Goal: Task Accomplishment & Management: Manage account settings

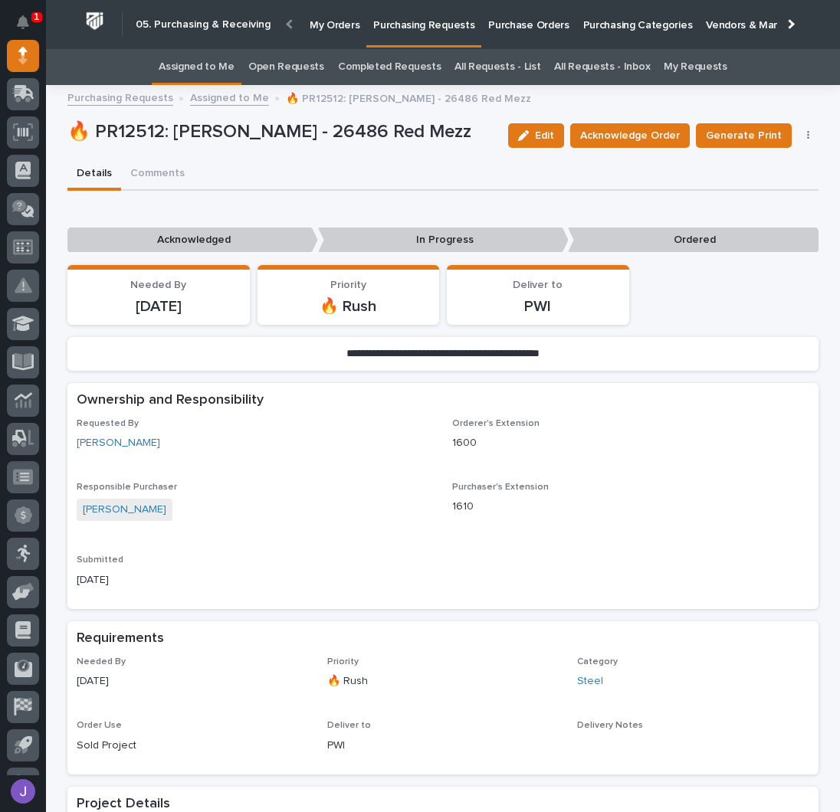
click at [227, 60] on link "Assigned to Me" at bounding box center [197, 67] width 76 height 36
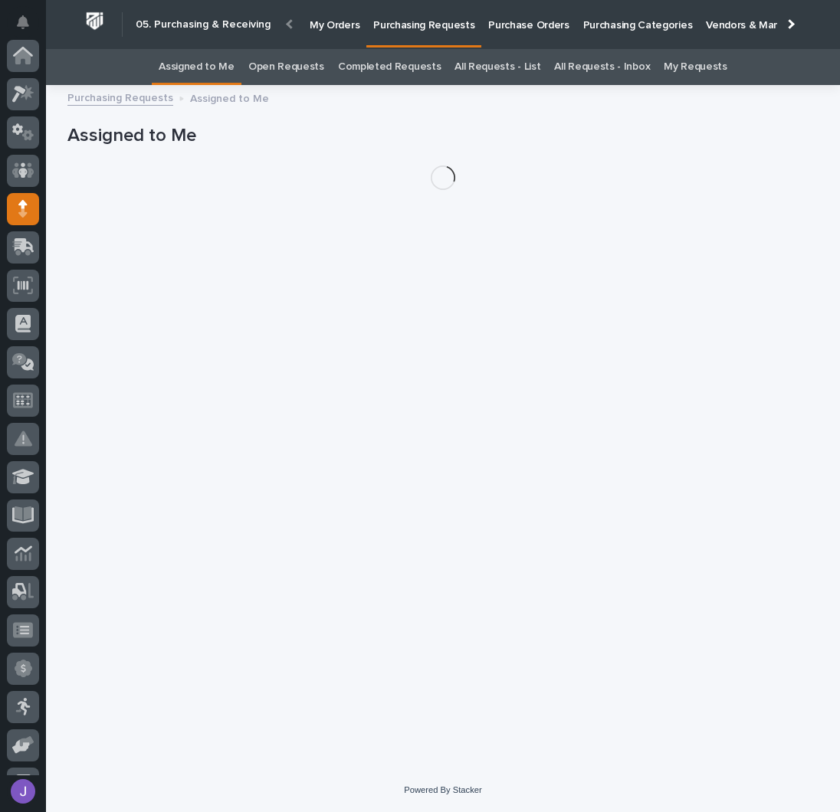
scroll to position [153, 0]
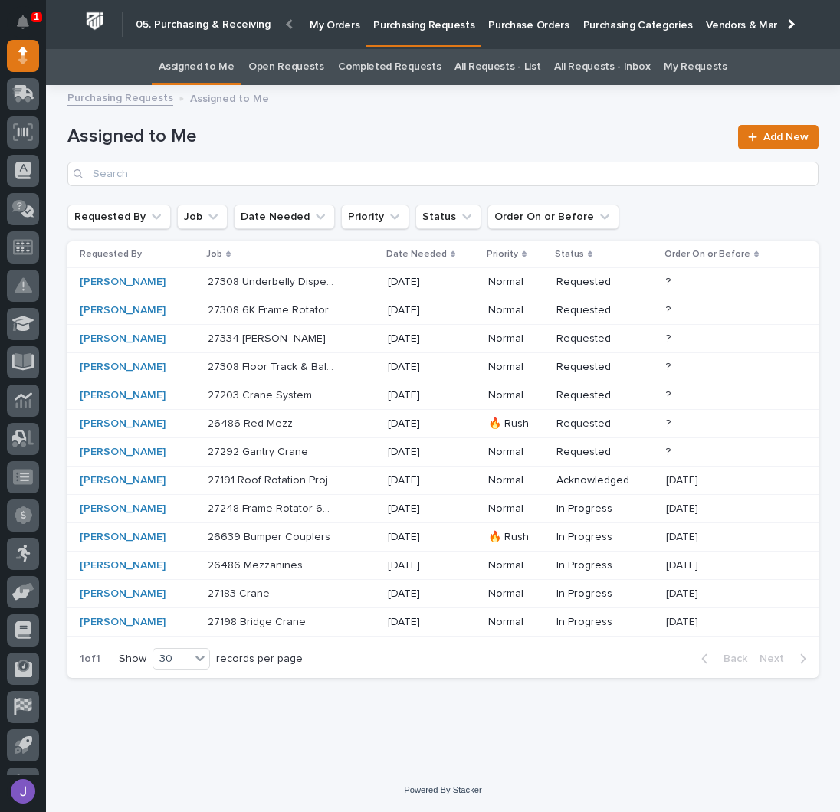
click at [507, 26] on p "Purchase Orders" at bounding box center [528, 16] width 80 height 32
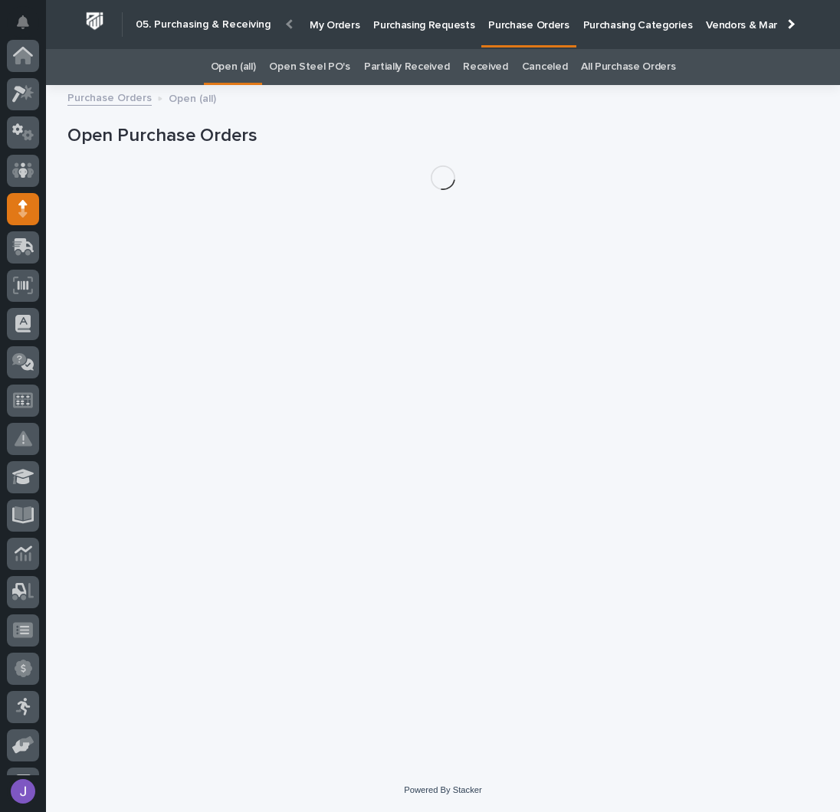
scroll to position [153, 0]
click at [322, 67] on link "Open Steel PO's" at bounding box center [309, 67] width 80 height 36
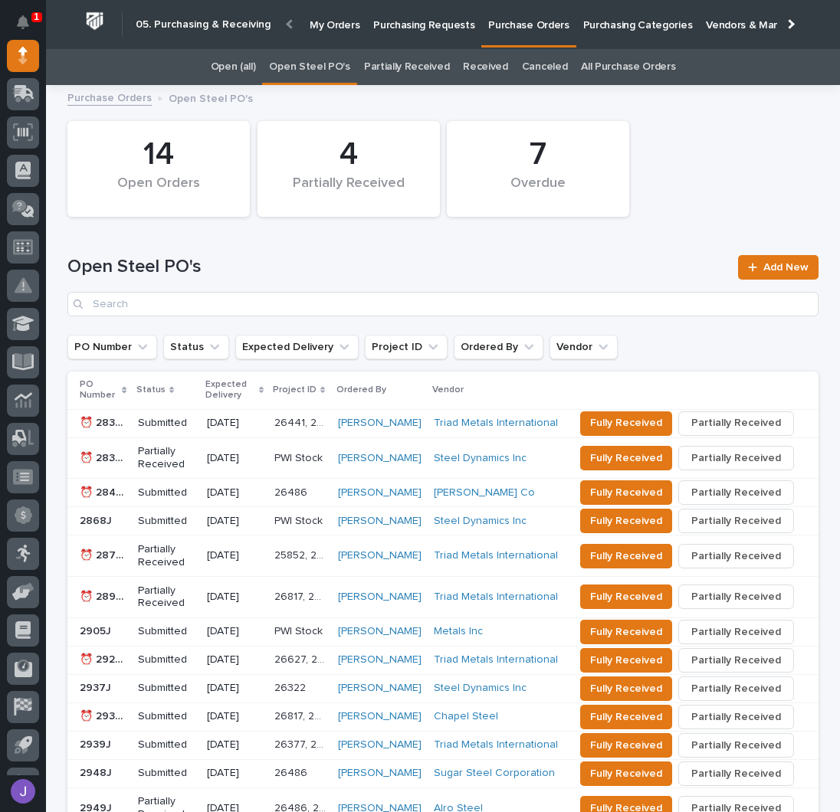
click at [395, 31] on p "Purchasing Requests" at bounding box center [423, 16] width 101 height 32
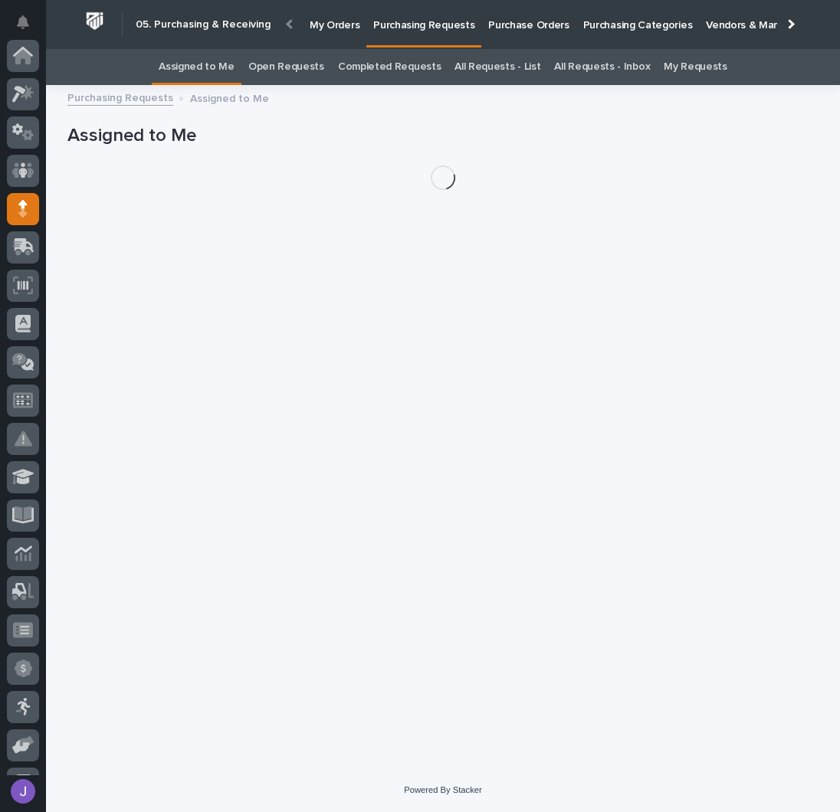
scroll to position [153, 0]
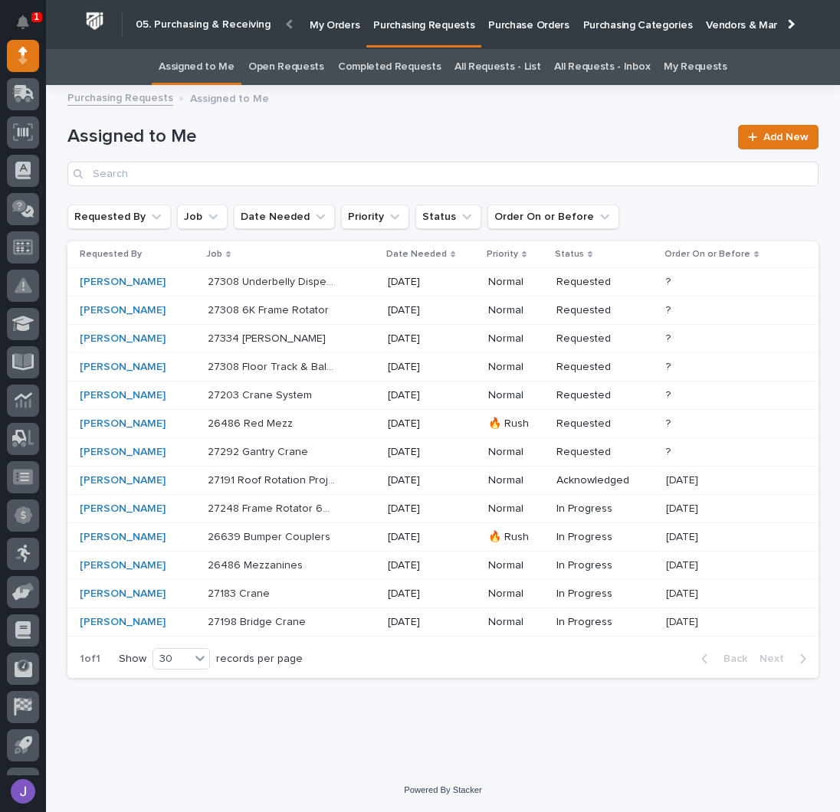
click at [188, 395] on div "[PERSON_NAME]" at bounding box center [138, 395] width 116 height 13
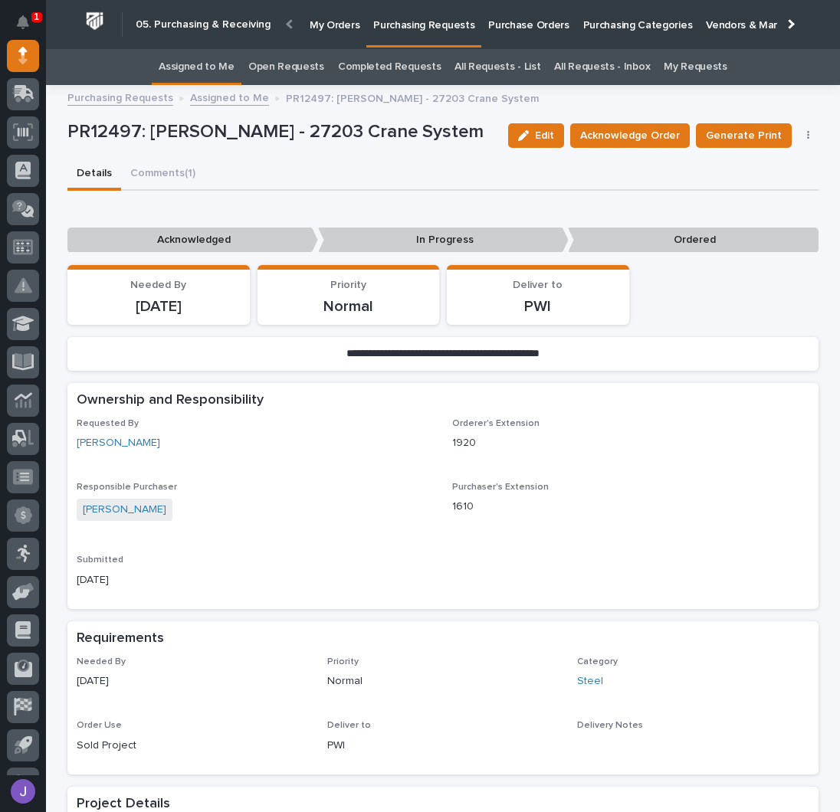
scroll to position [408, 0]
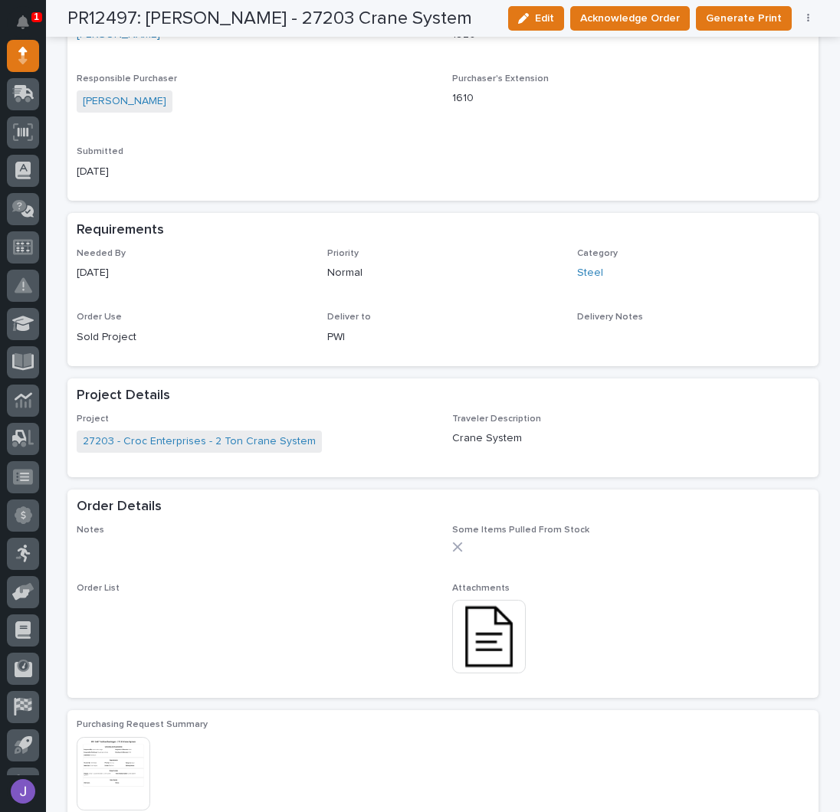
click at [493, 652] on img at bounding box center [489, 637] width 74 height 74
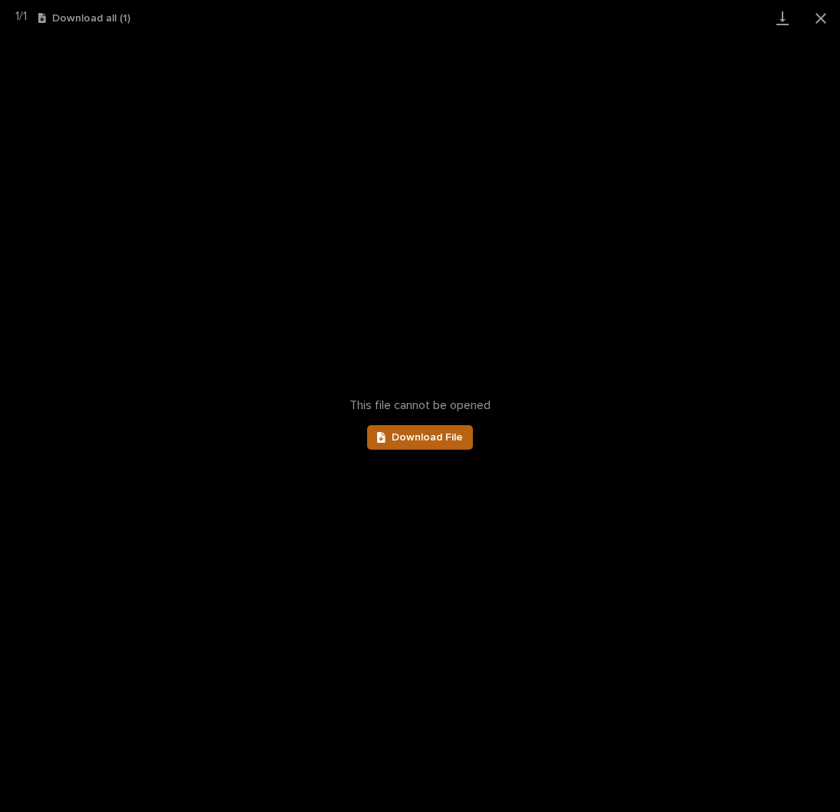
click at [419, 431] on link "Download File" at bounding box center [420, 437] width 106 height 25
click at [812, 15] on button "Close gallery" at bounding box center [820, 18] width 38 height 36
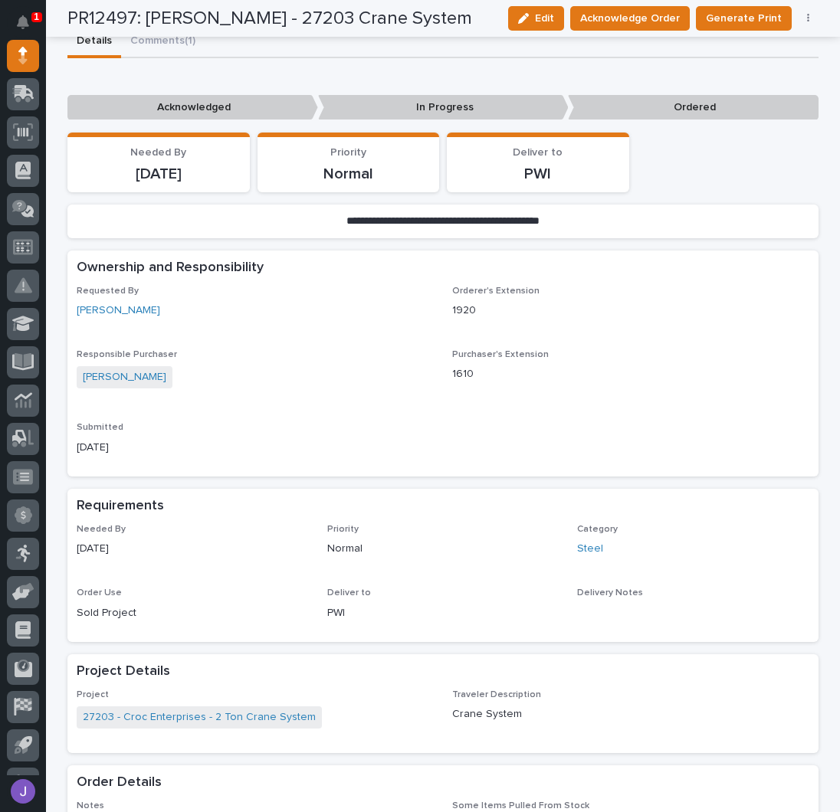
scroll to position [0, 0]
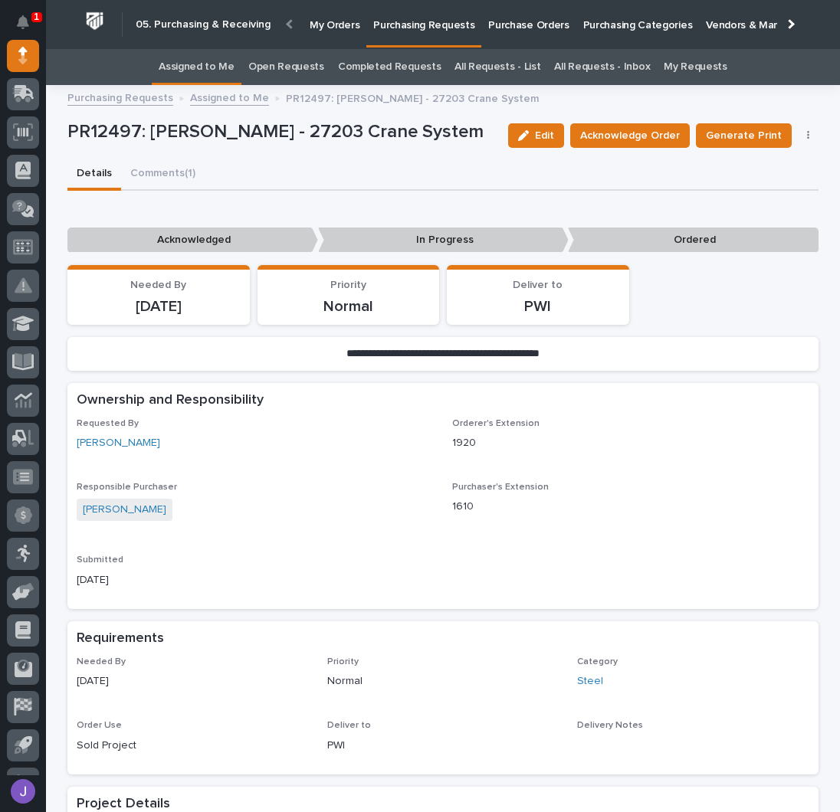
click at [494, 24] on p "Purchase Orders" at bounding box center [528, 16] width 80 height 32
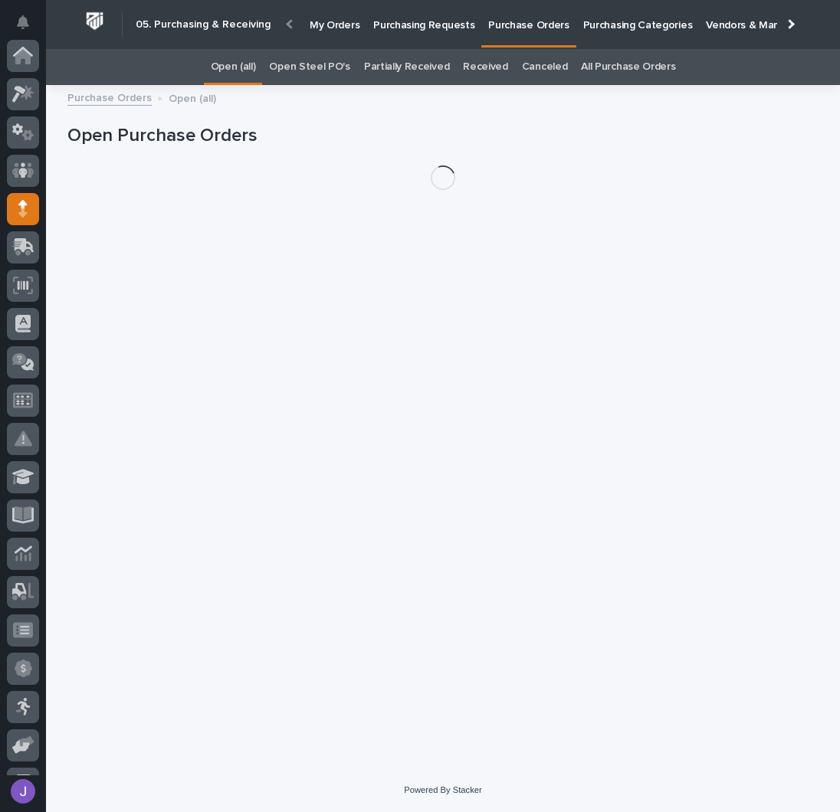
scroll to position [153, 0]
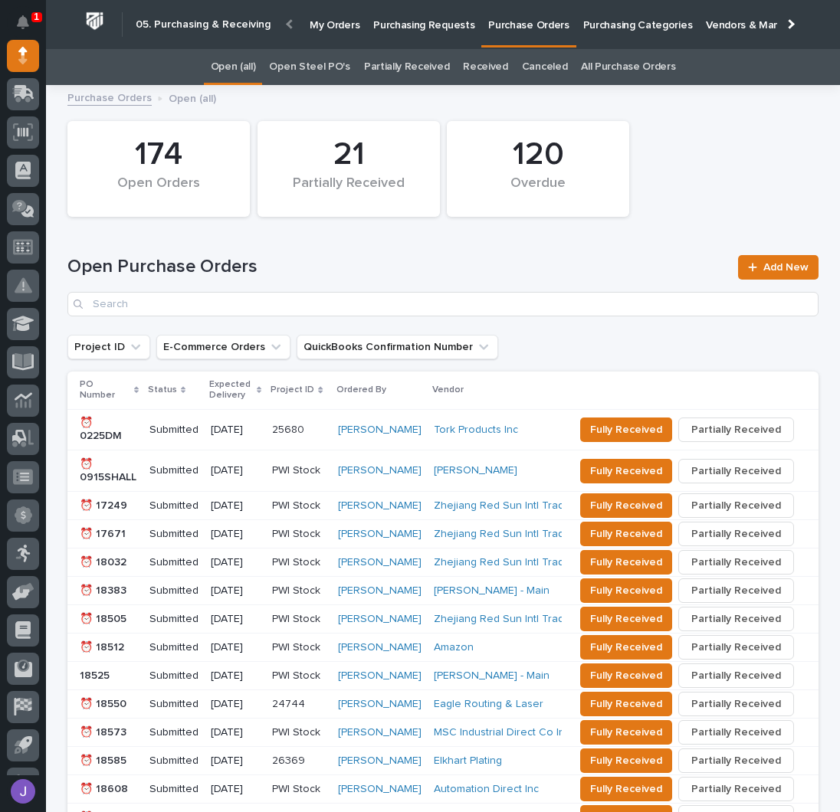
click at [344, 65] on link "Open Steel PO's" at bounding box center [309, 67] width 80 height 36
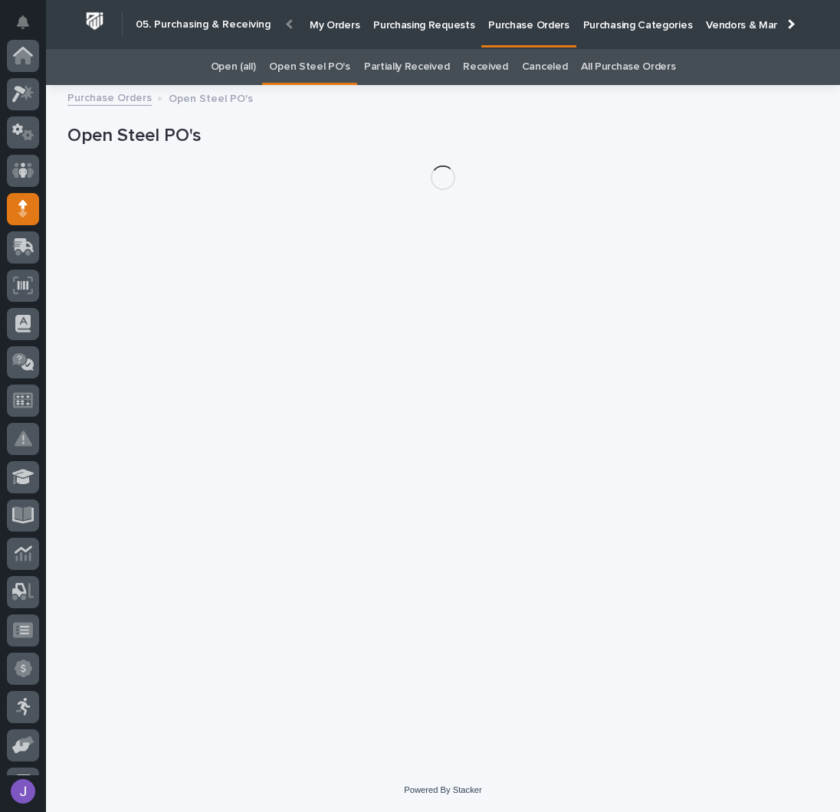
scroll to position [153, 0]
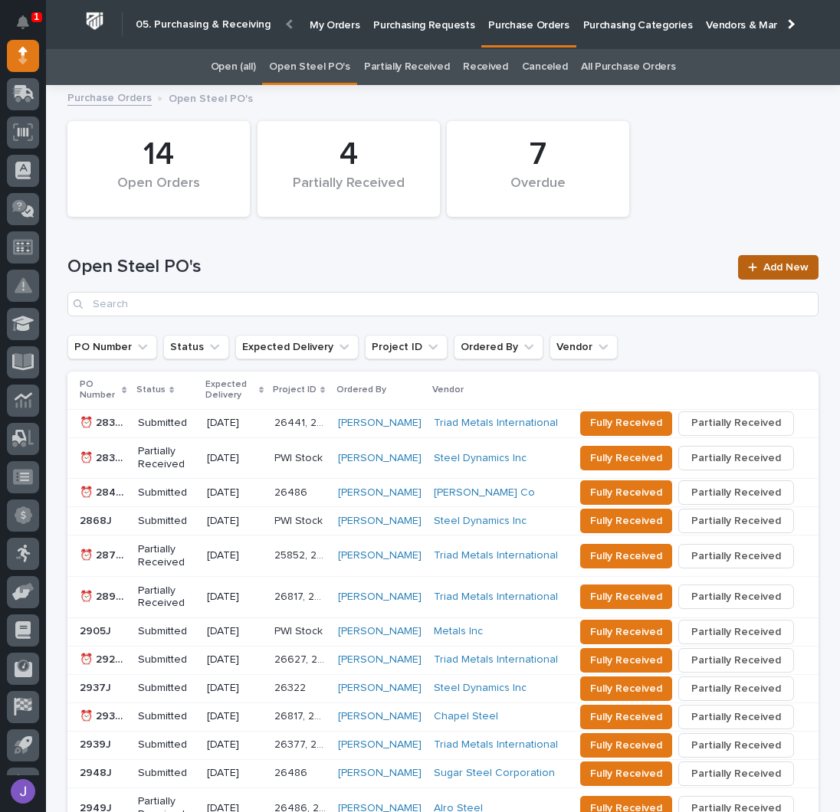
click at [765, 263] on span "Add New" at bounding box center [785, 267] width 45 height 11
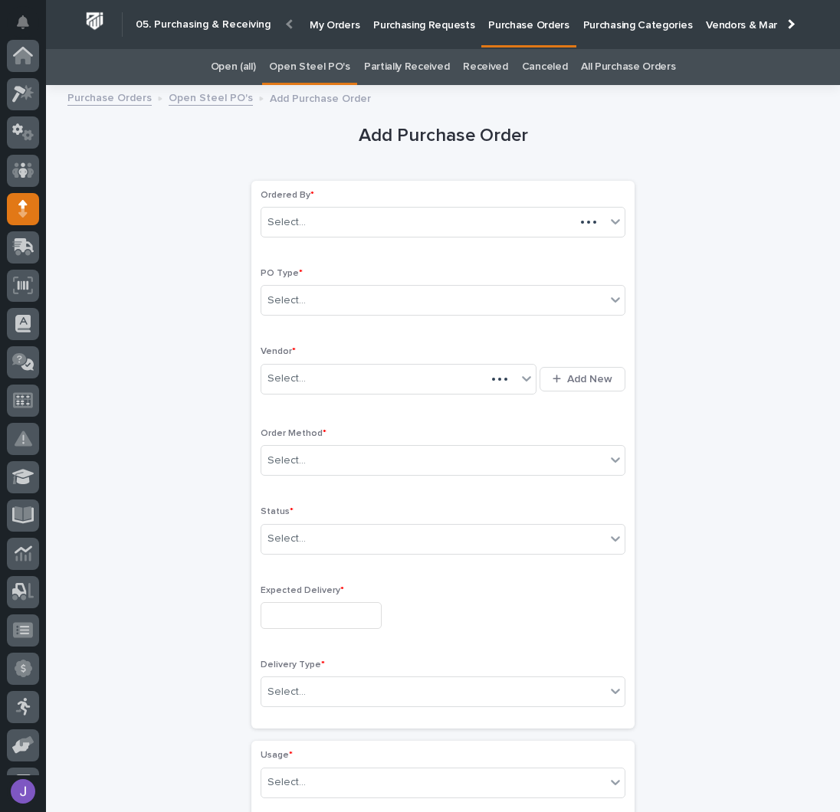
scroll to position [153, 0]
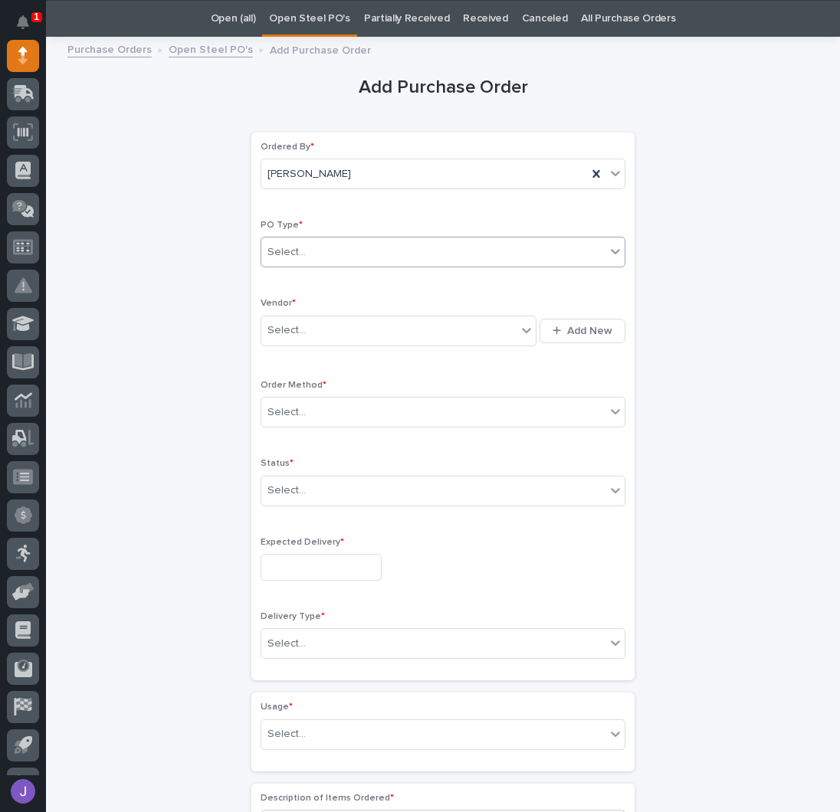
click at [296, 244] on div "Select..." at bounding box center [286, 252] width 38 height 16
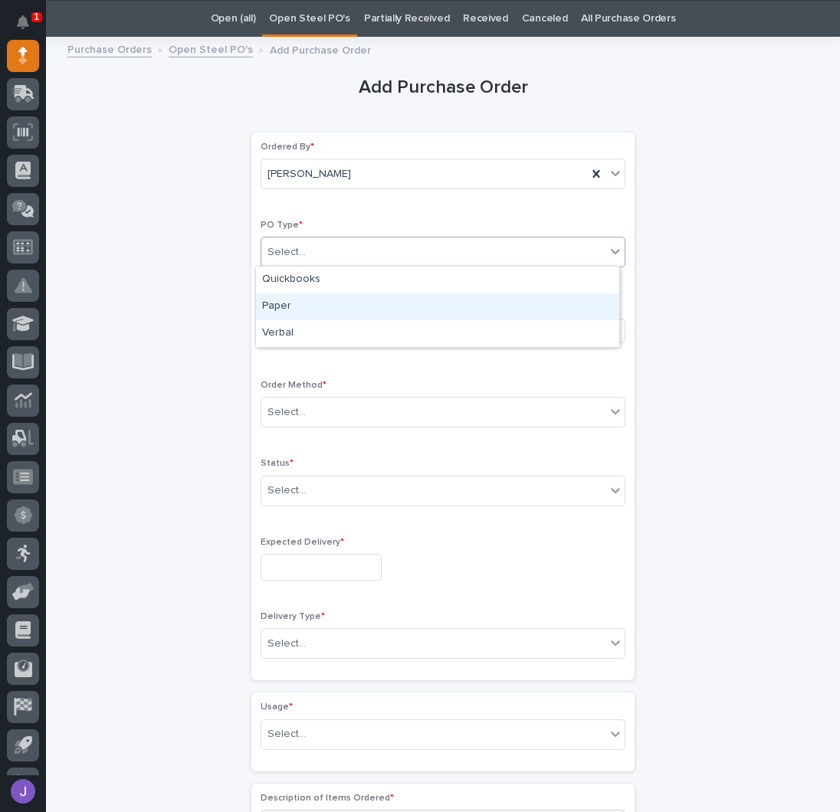
click at [306, 300] on div "Paper" at bounding box center [437, 306] width 363 height 27
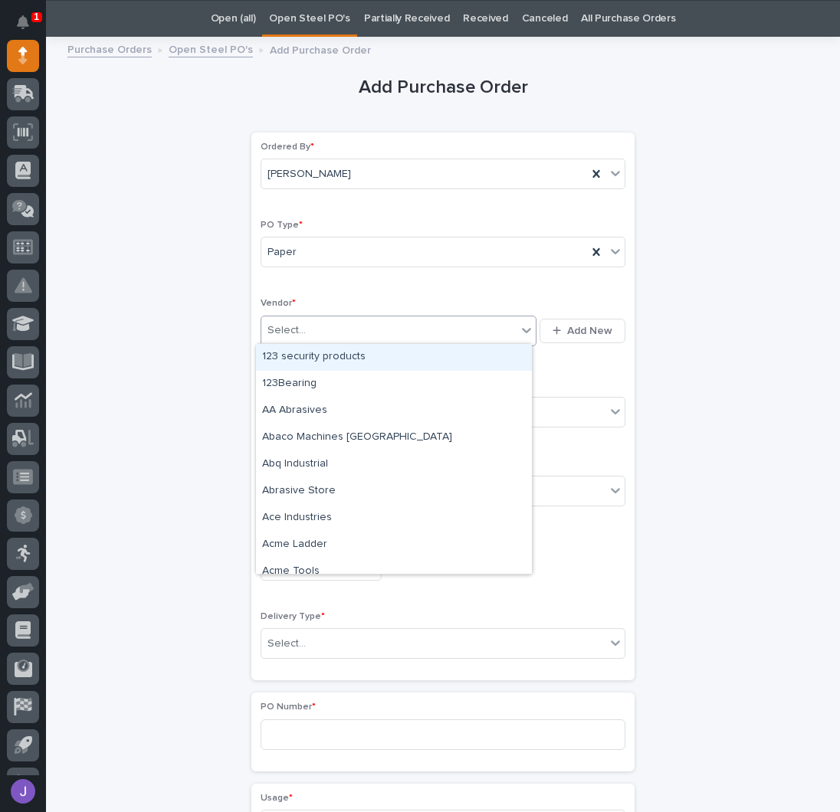
click at [303, 332] on div "Select..." at bounding box center [388, 330] width 255 height 25
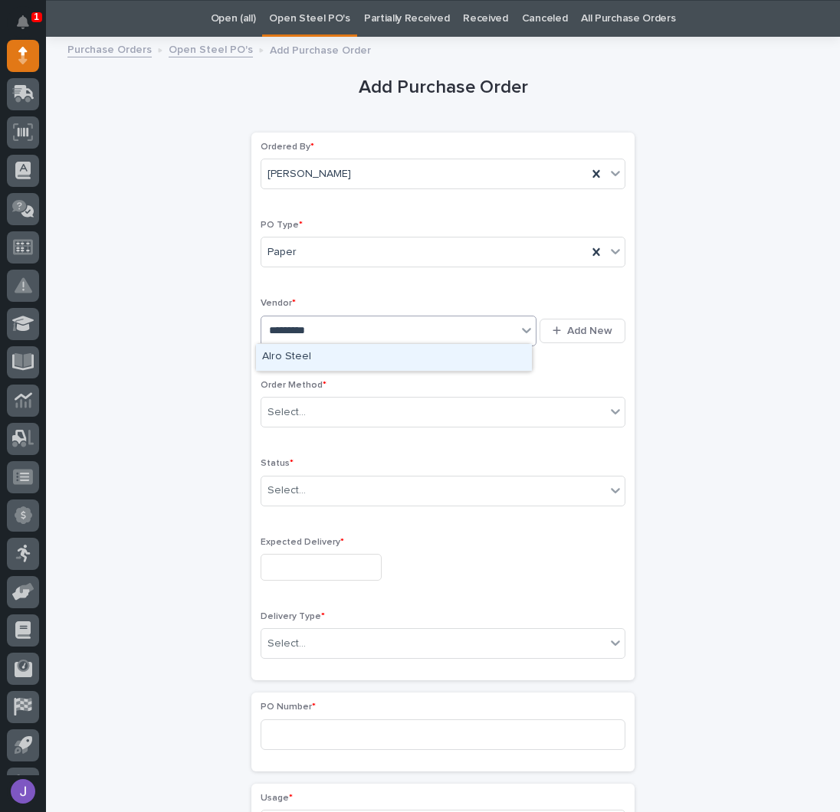
type input "**********"
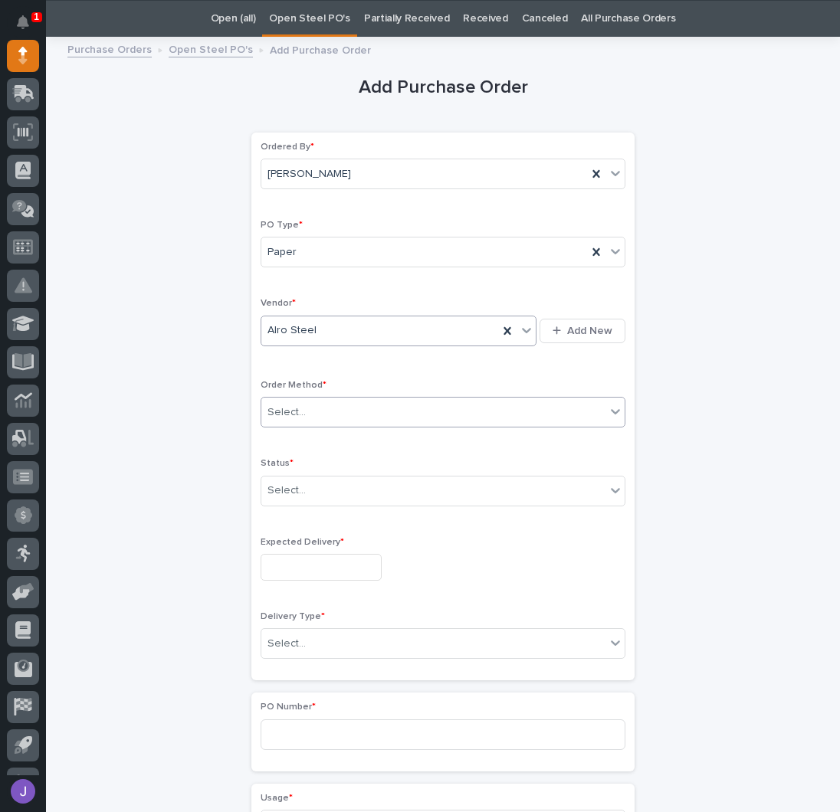
click at [313, 421] on div "Select..." at bounding box center [433, 412] width 344 height 25
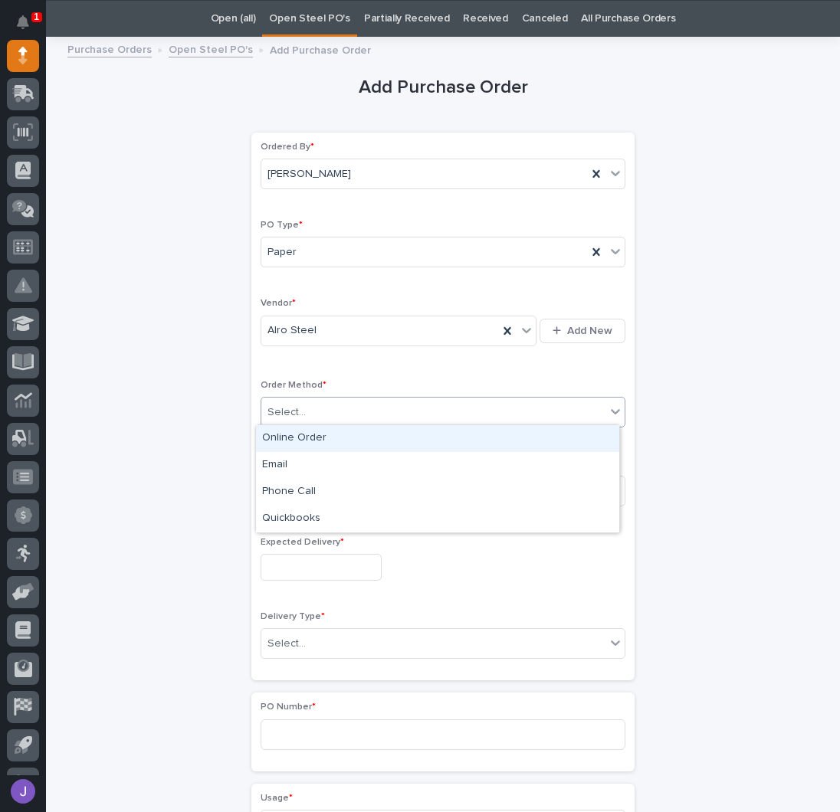
click at [297, 440] on div "Online Order" at bounding box center [437, 438] width 363 height 27
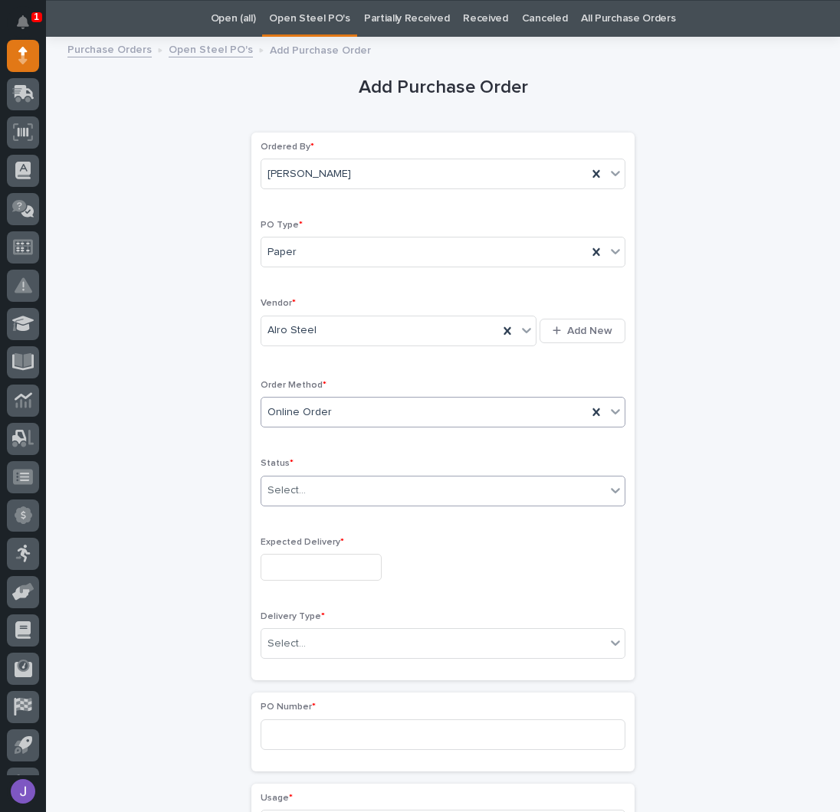
click at [292, 499] on div "Select..." at bounding box center [433, 490] width 344 height 25
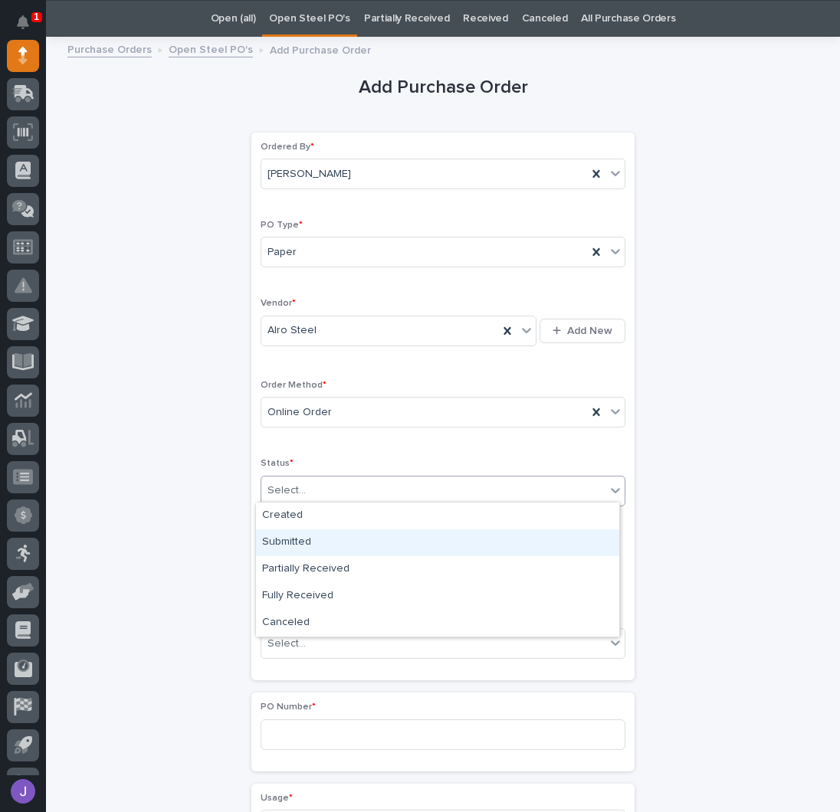
click at [291, 537] on div "Submitted" at bounding box center [437, 542] width 363 height 27
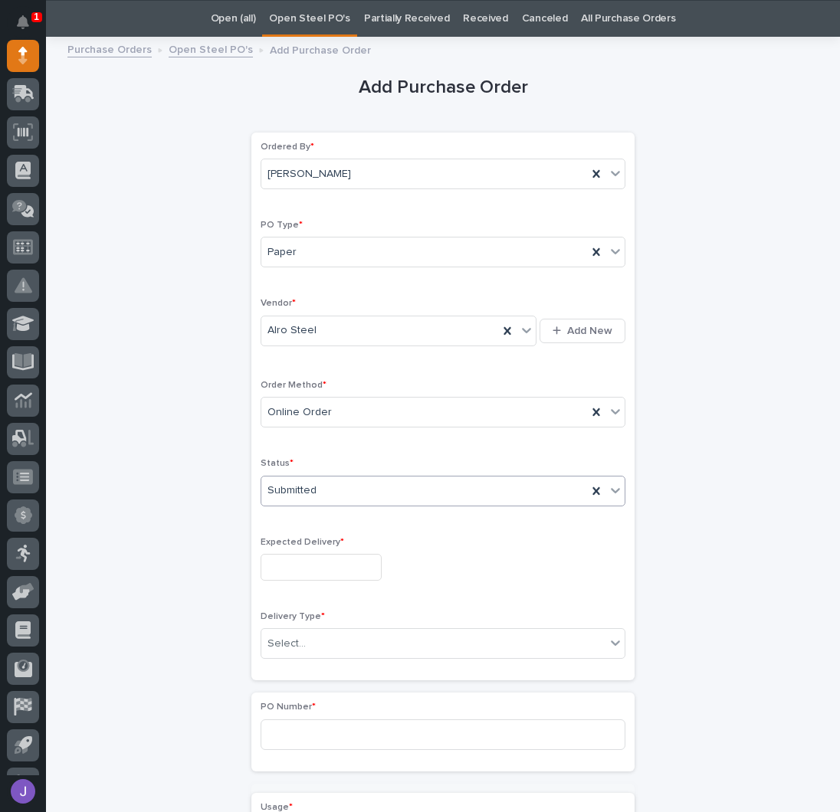
click at [297, 569] on input "text" at bounding box center [320, 567] width 121 height 27
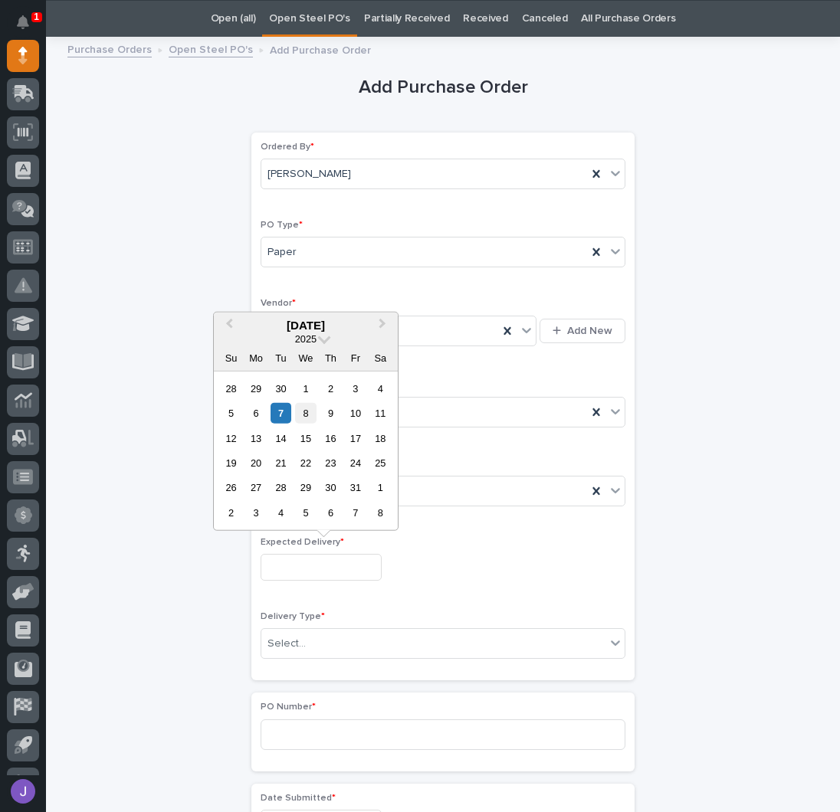
click at [304, 422] on div "8" at bounding box center [305, 413] width 21 height 21
type input "**********"
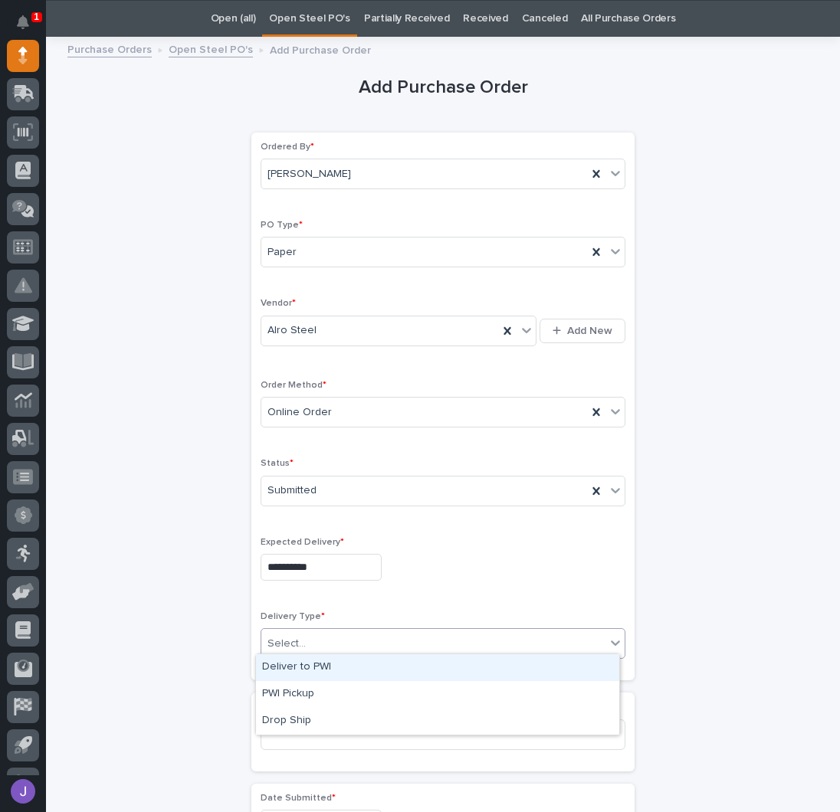
click at [309, 635] on div "Select..." at bounding box center [433, 643] width 344 height 25
click at [306, 674] on div "Deliver to PWI" at bounding box center [437, 667] width 363 height 27
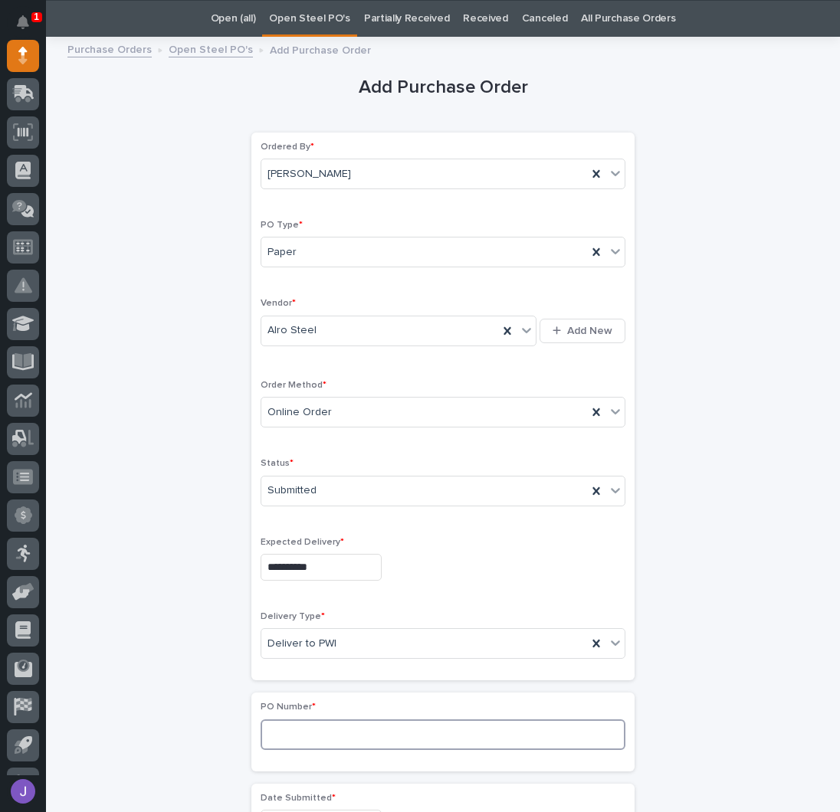
click at [304, 738] on input at bounding box center [442, 734] width 365 height 31
type input "2951J"
click at [139, 652] on div "**********" at bounding box center [442, 807] width 751 height 1522
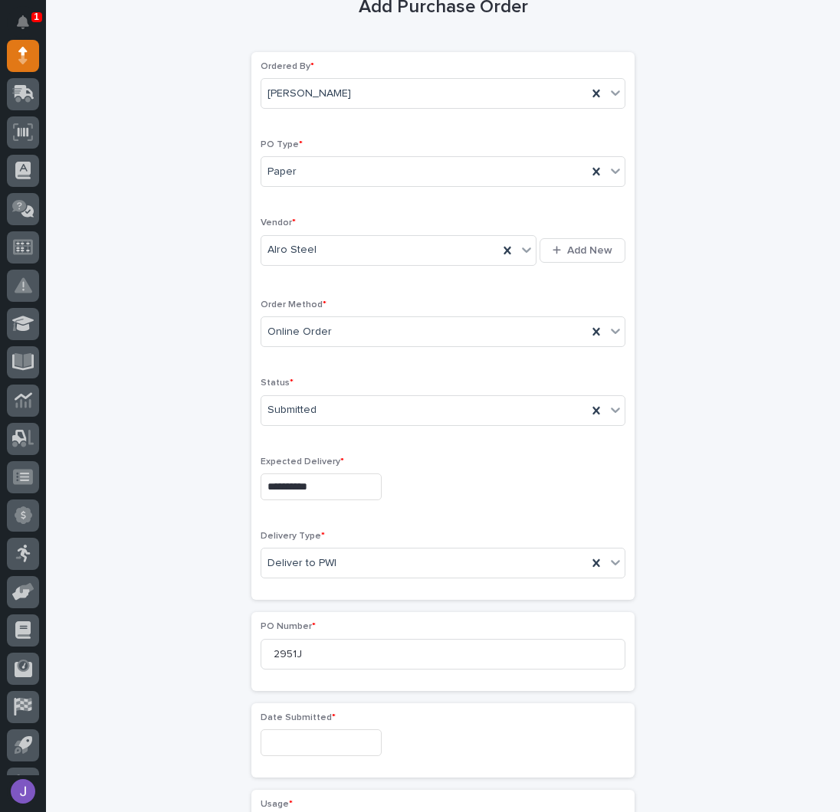
scroll to position [204, 0]
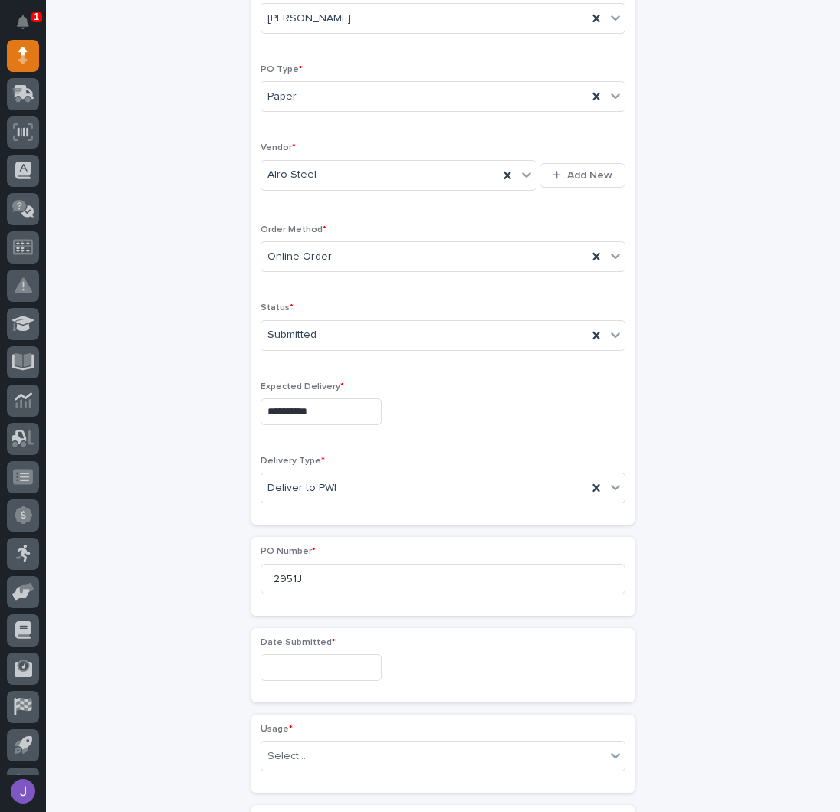
click at [279, 668] on input "text" at bounding box center [320, 667] width 121 height 27
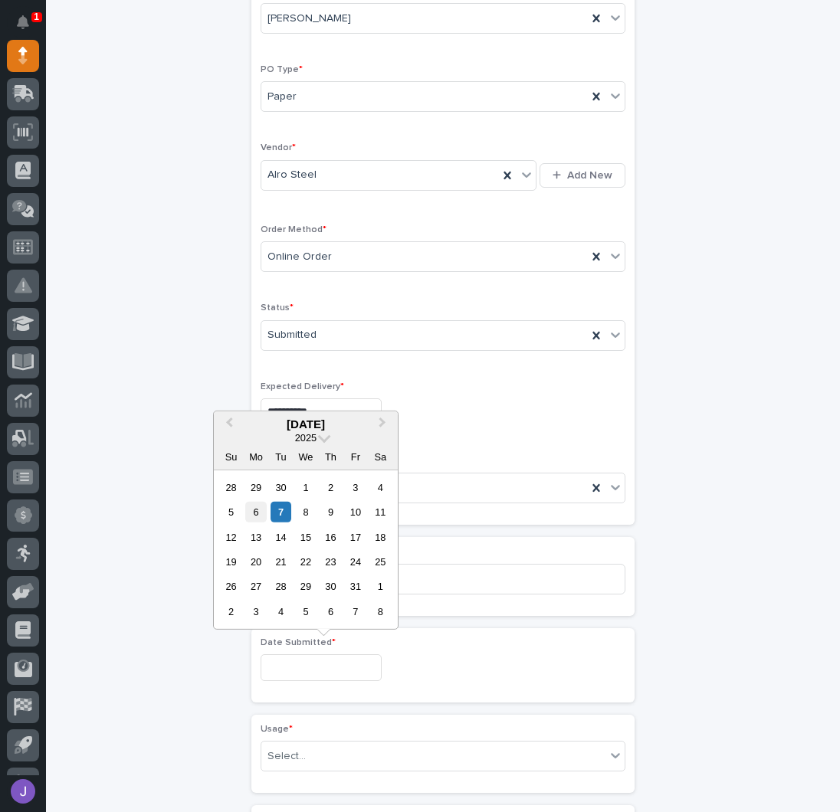
click at [264, 506] on div "6" at bounding box center [255, 512] width 21 height 21
type input "**********"
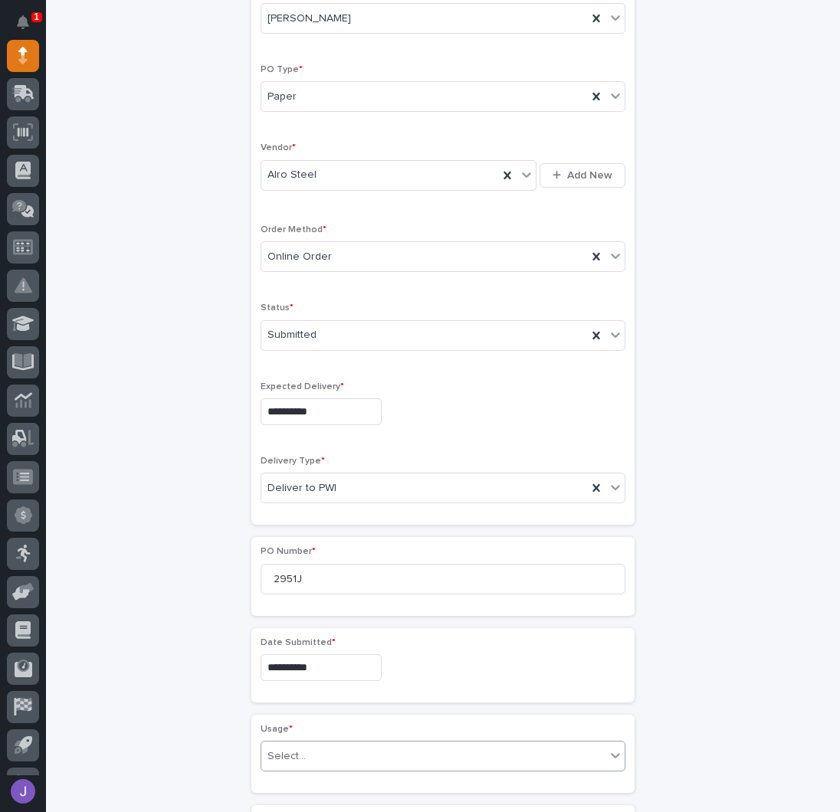
click at [329, 758] on div "Select..." at bounding box center [433, 756] width 344 height 25
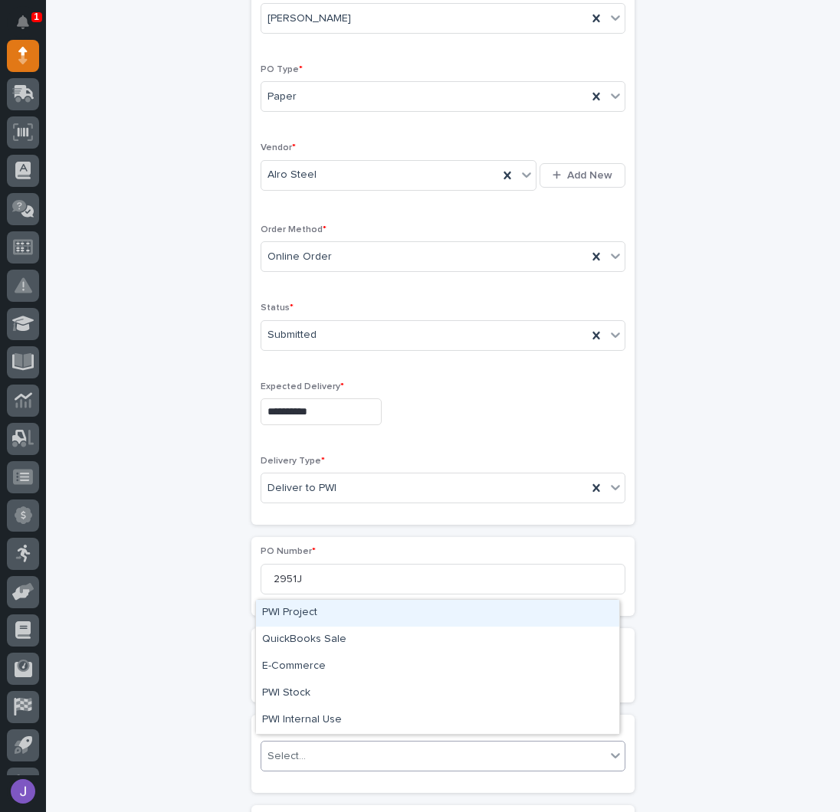
click at [299, 614] on div "PWI Project" at bounding box center [437, 613] width 363 height 27
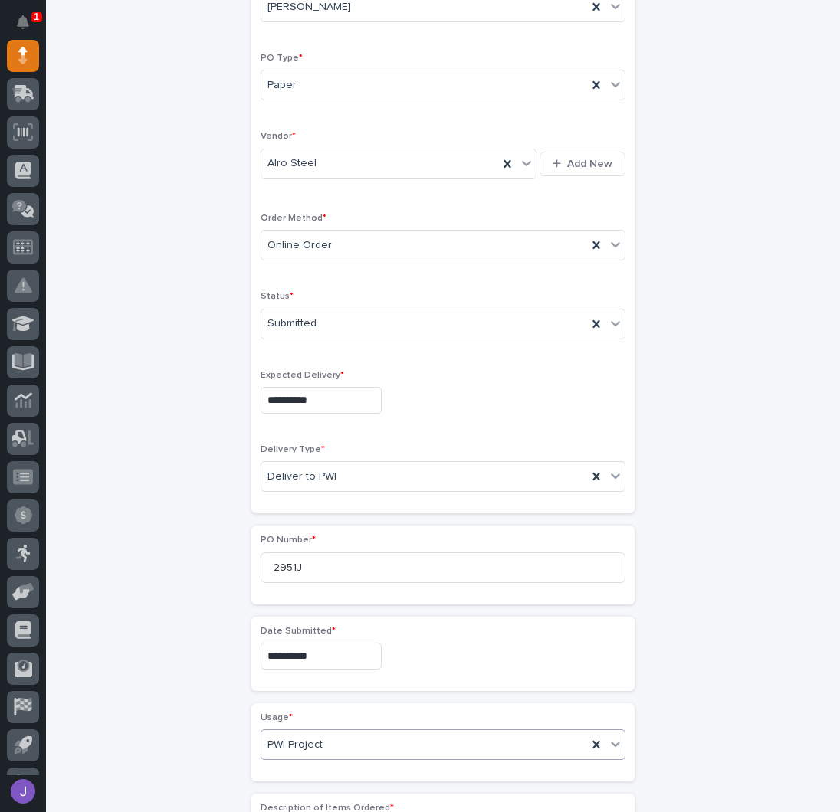
click at [221, 612] on div "**********" at bounding box center [442, 640] width 751 height 1523
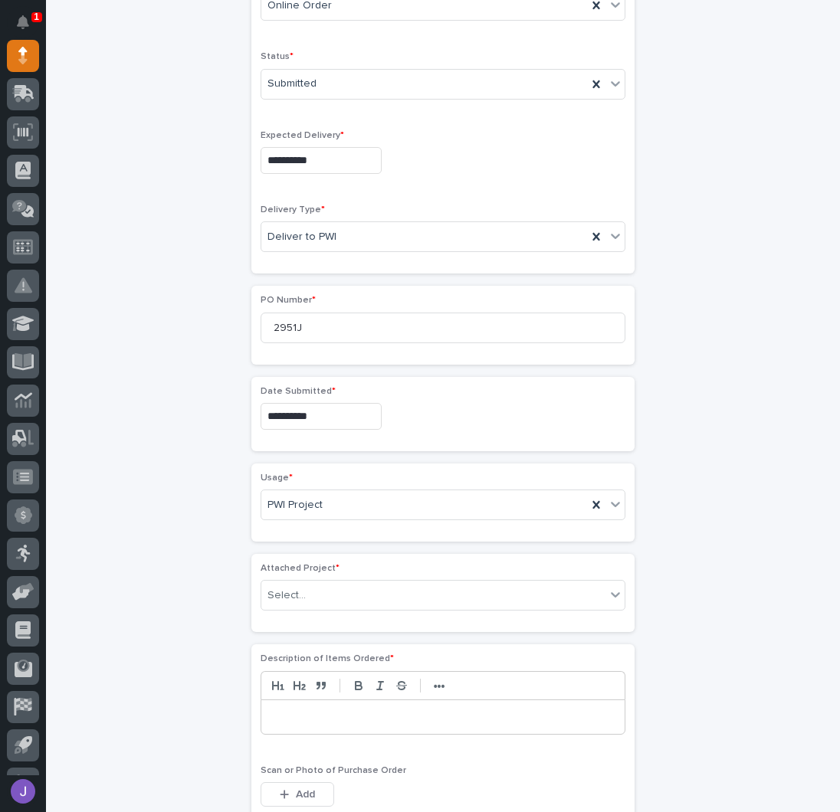
scroll to position [555, 0]
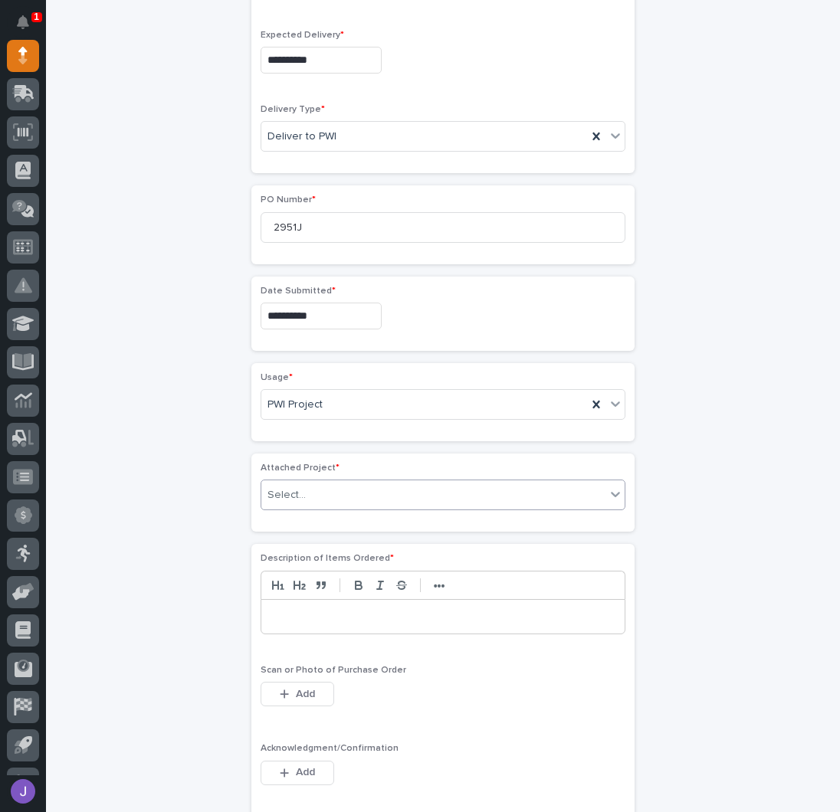
click at [296, 488] on div "Select..." at bounding box center [286, 495] width 38 height 16
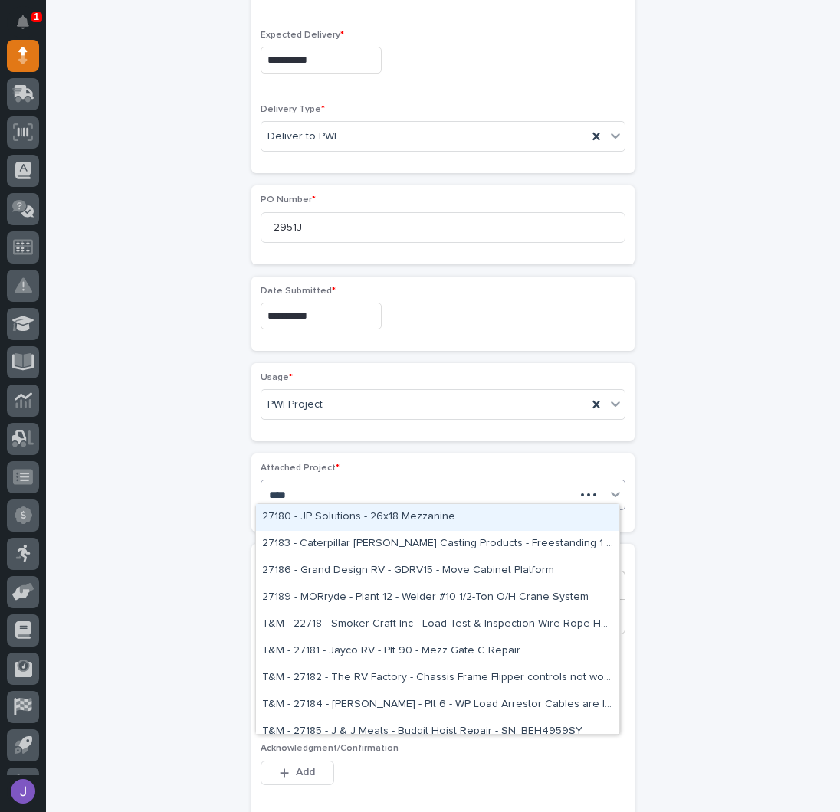
type input "*****"
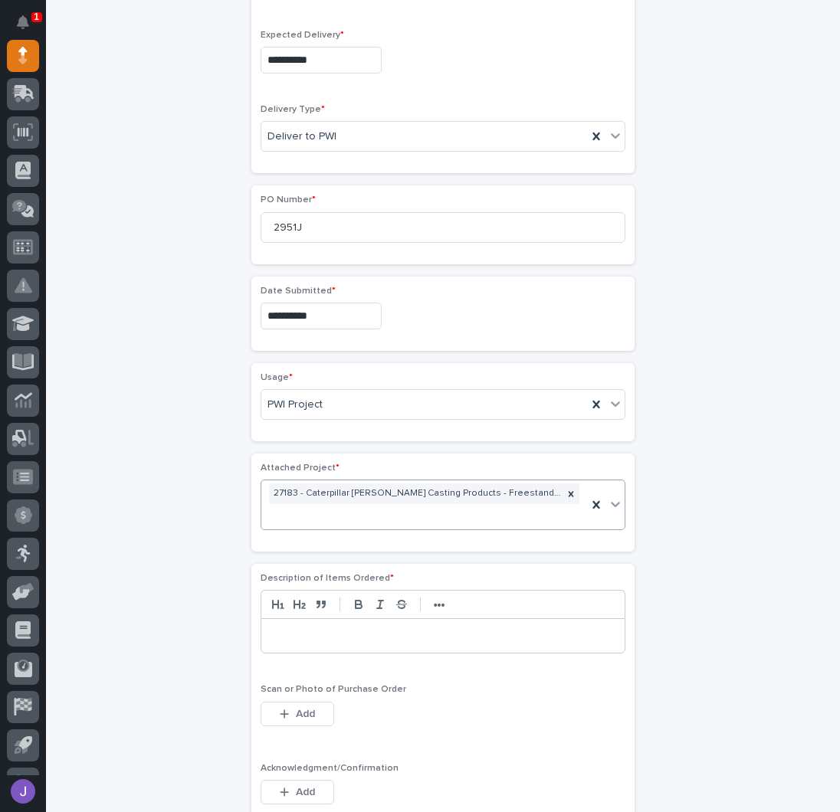
scroll to position [565, 0]
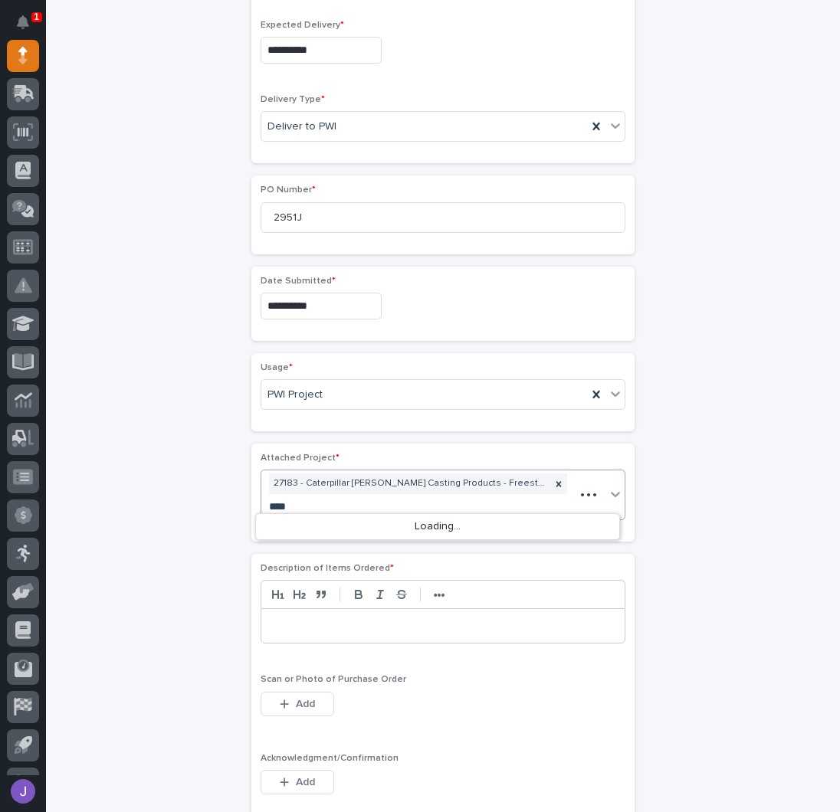
type input "*****"
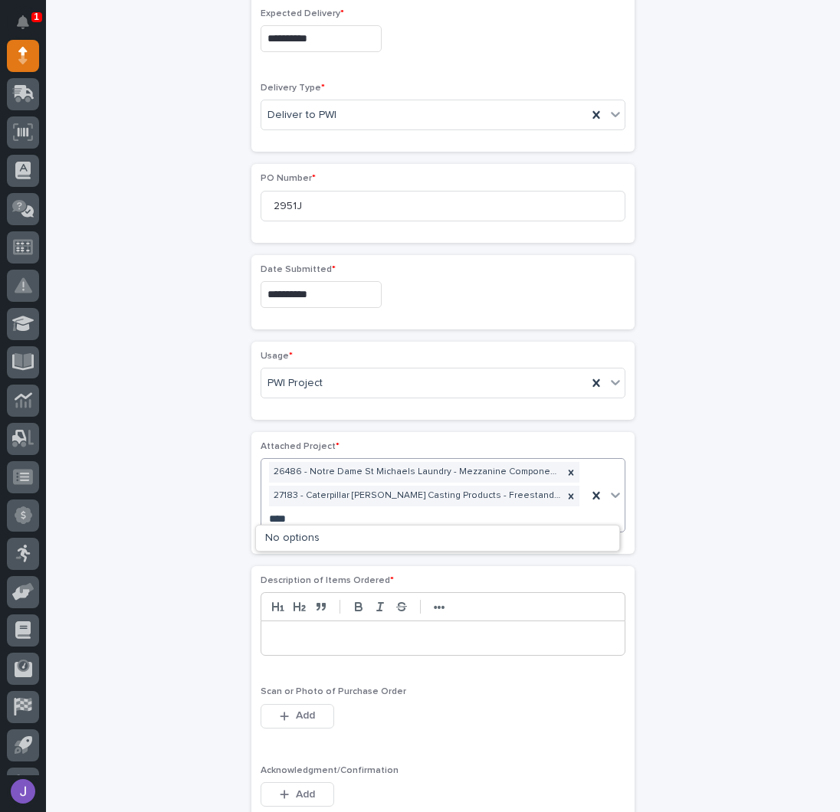
type input "*****"
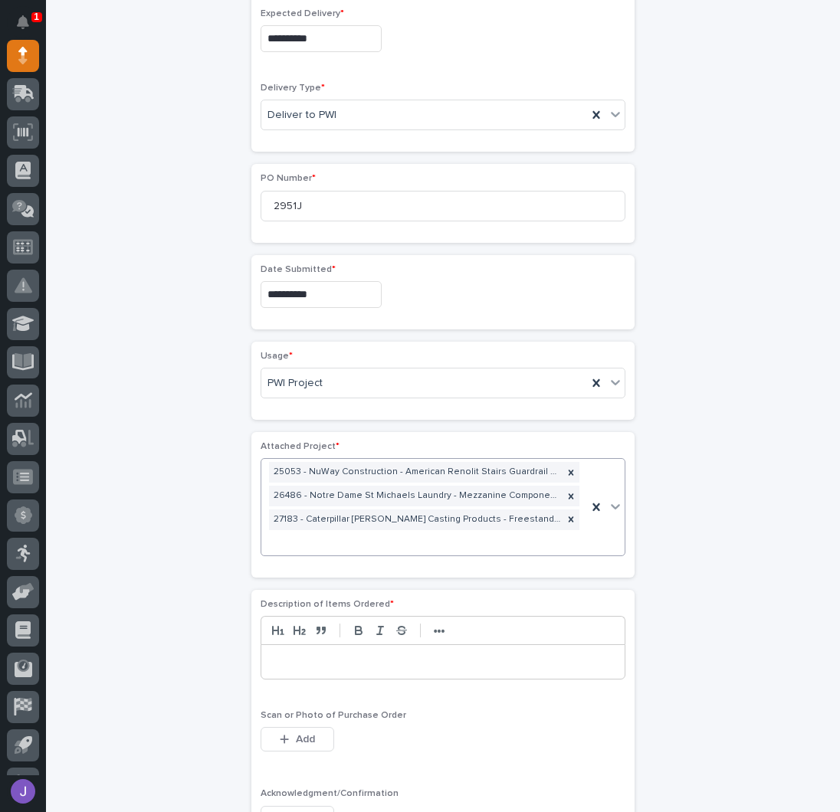
scroll to position [589, 0]
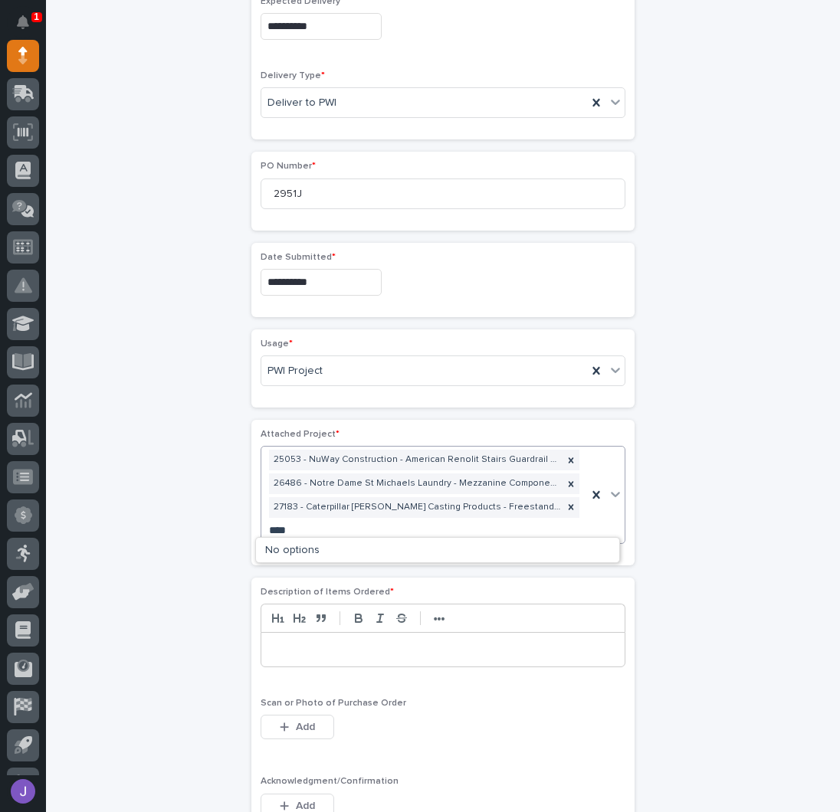
type input "*****"
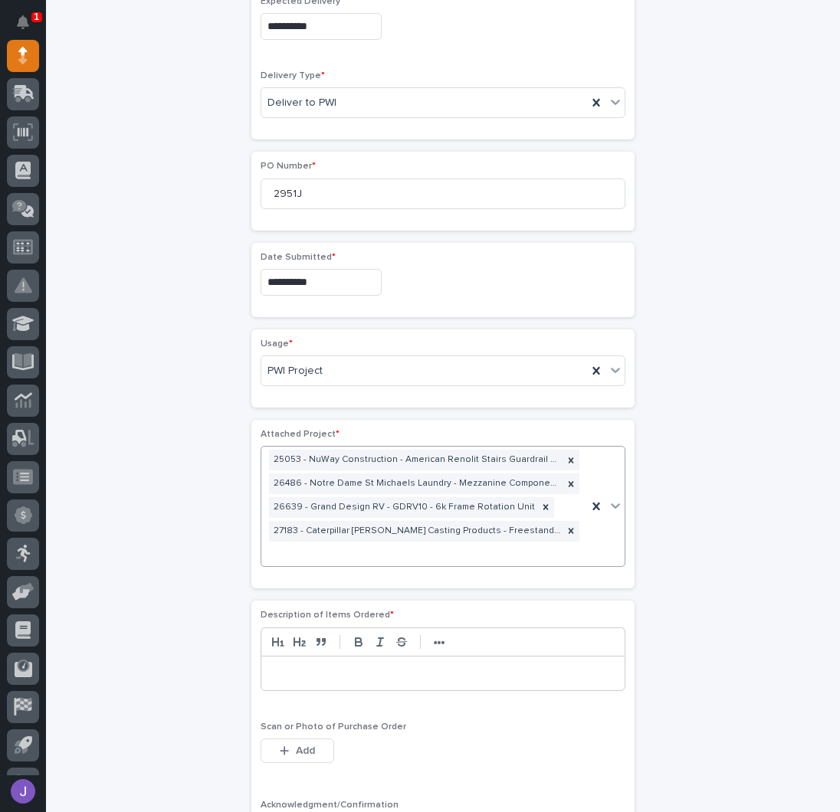
scroll to position [601, 0]
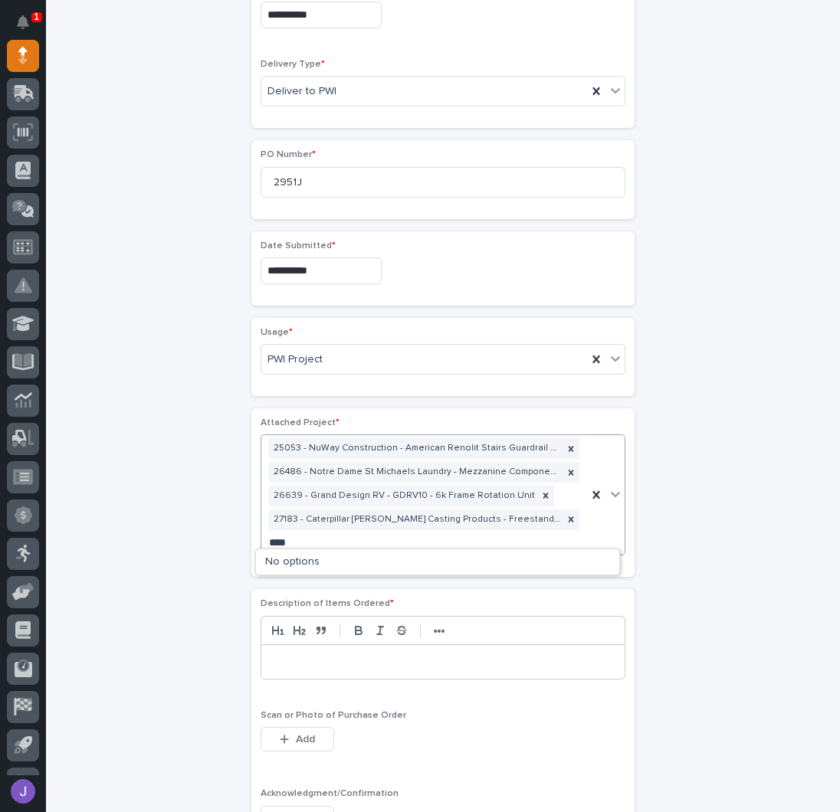
type input "*****"
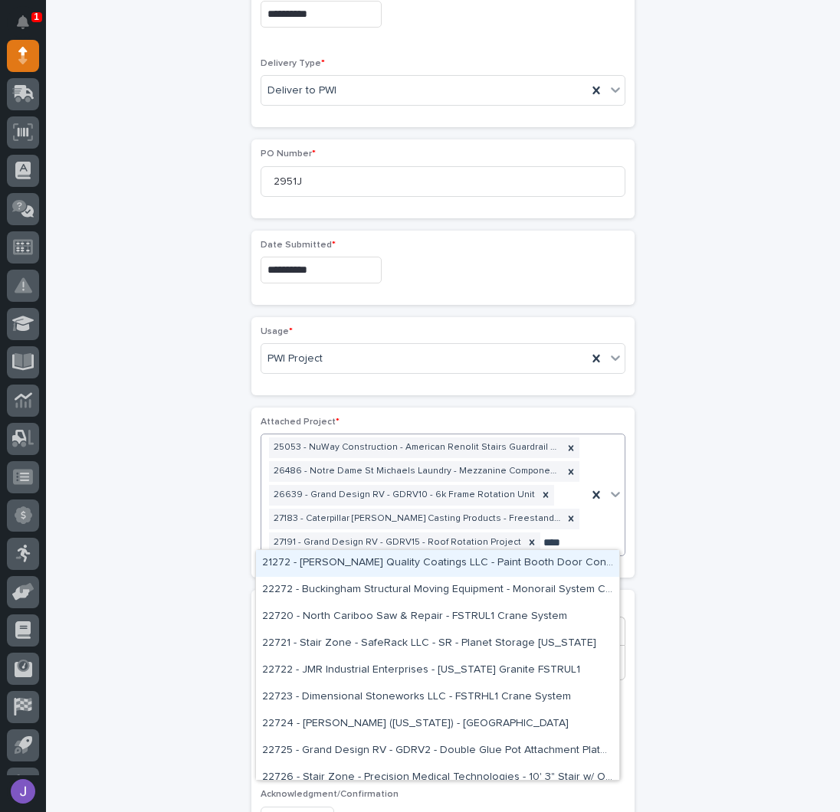
type input "*****"
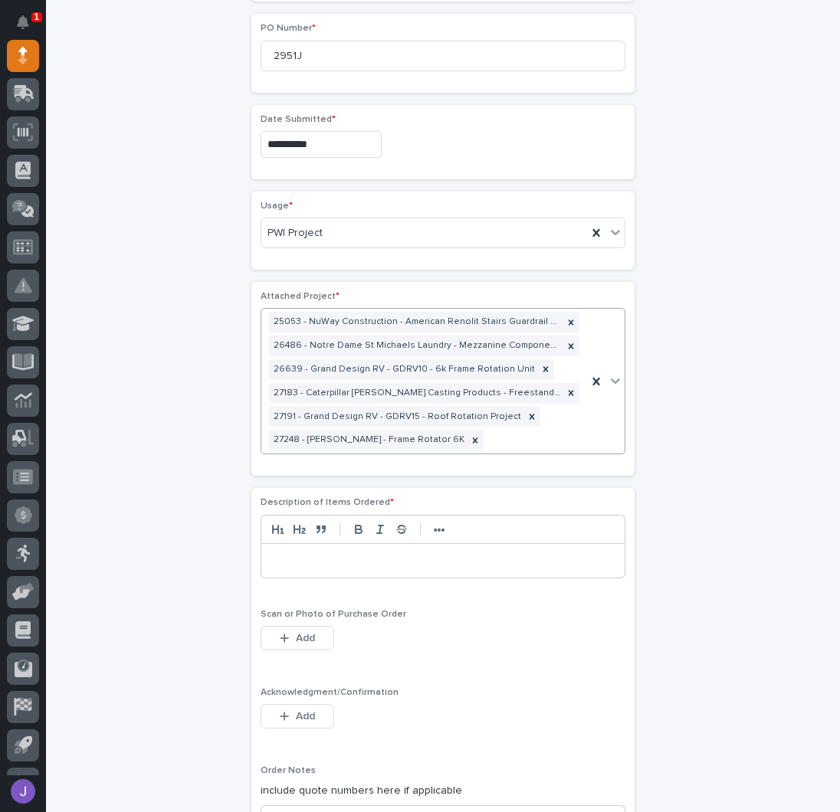
scroll to position [817, 0]
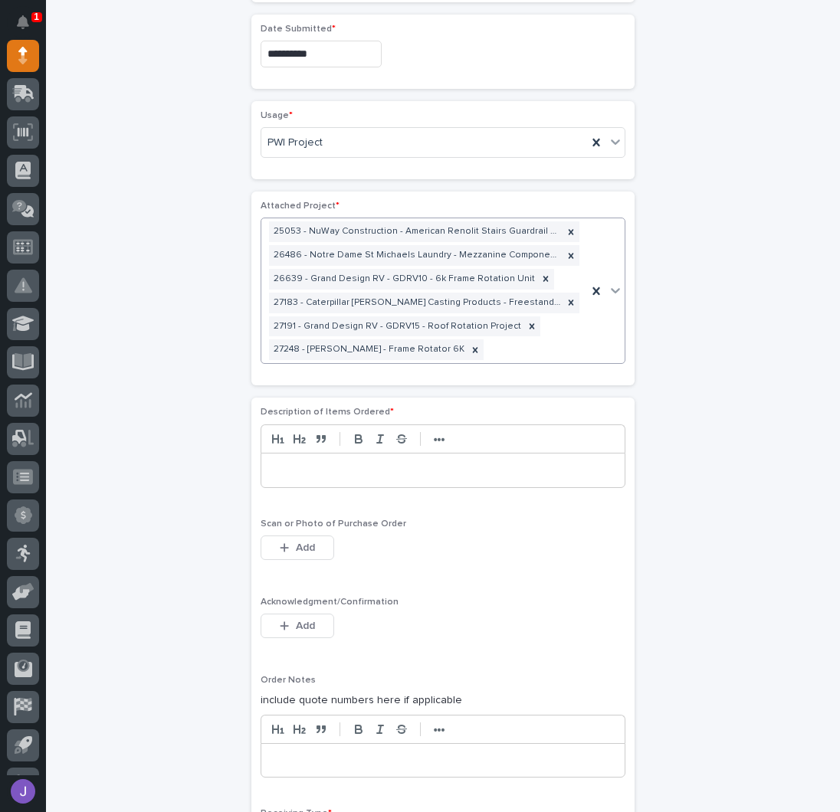
click at [340, 473] on div at bounding box center [442, 470] width 363 height 34
click at [296, 619] on span "Add" at bounding box center [305, 626] width 19 height 14
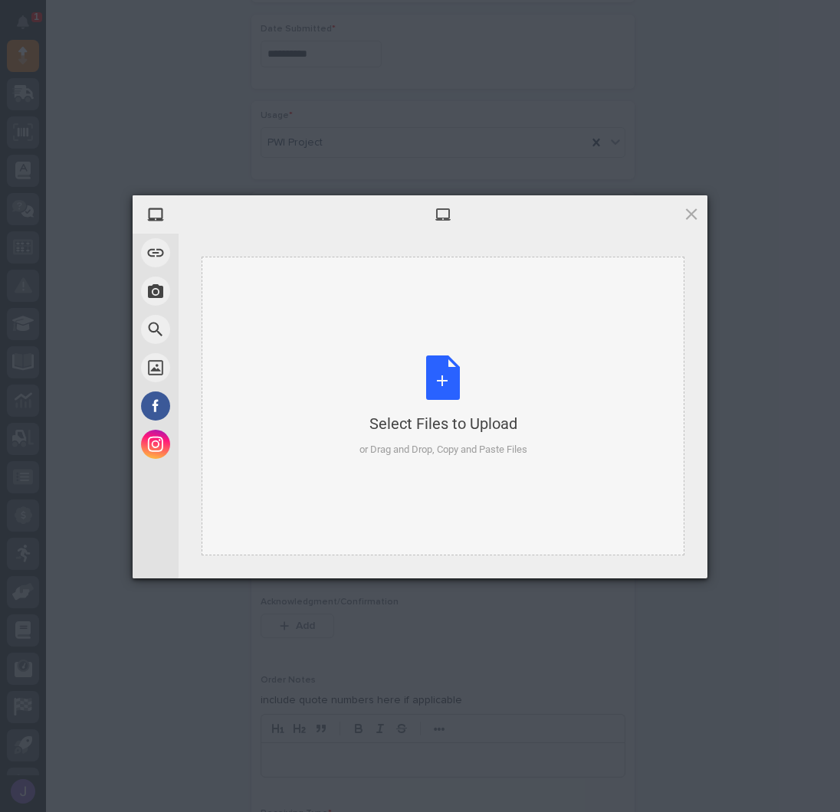
click at [417, 388] on div "Select Files to Upload or Drag and Drop, Copy and Paste Files" at bounding box center [443, 406] width 168 height 102
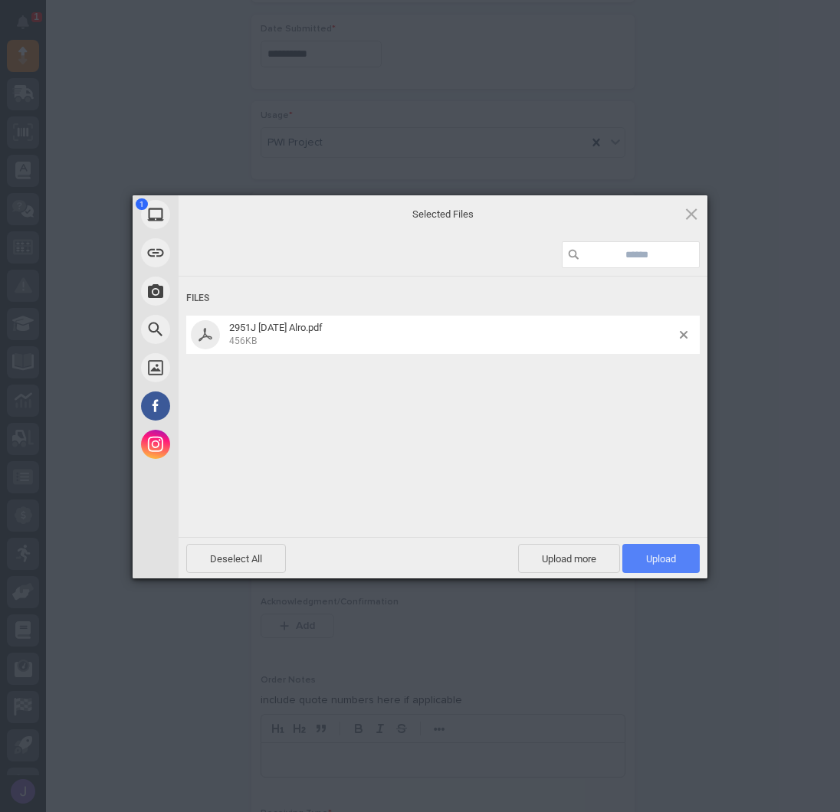
click at [663, 548] on span "Upload 1" at bounding box center [660, 558] width 77 height 29
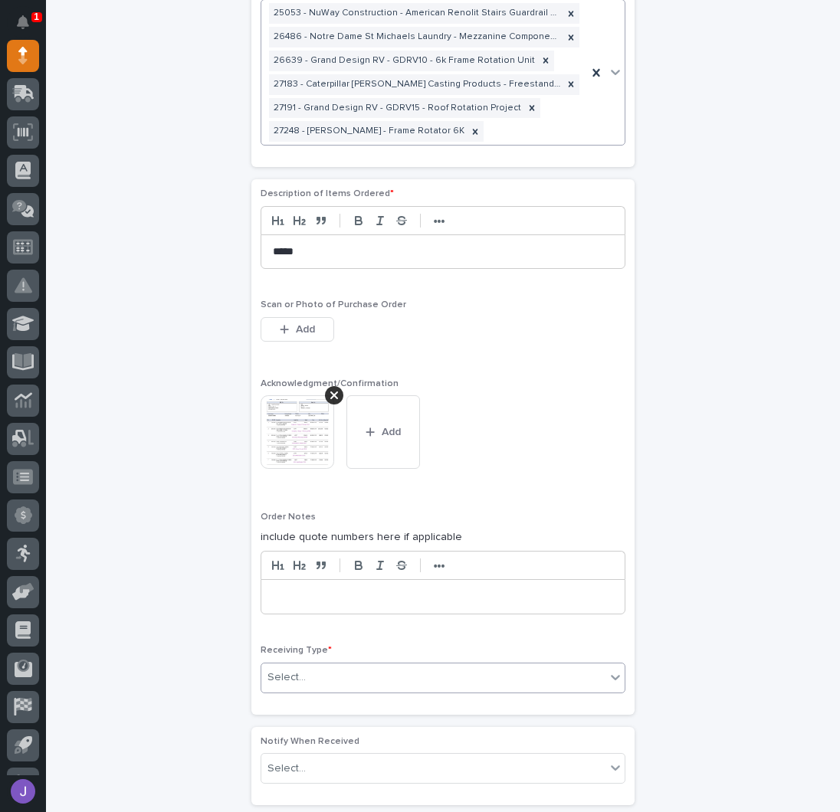
scroll to position [1175, 0]
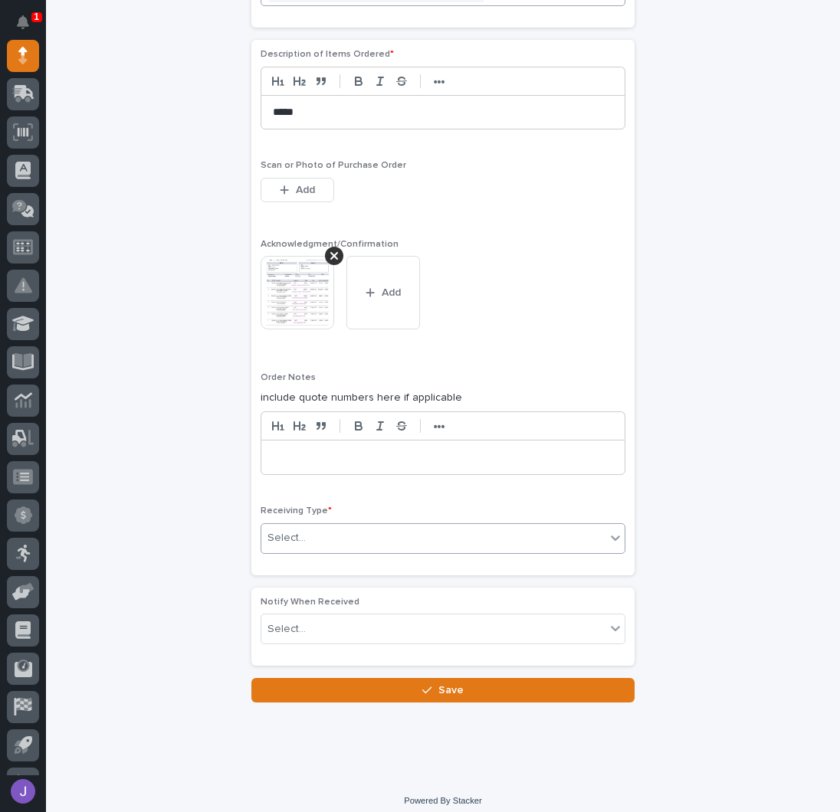
click at [356, 526] on div "Select..." at bounding box center [433, 537] width 344 height 25
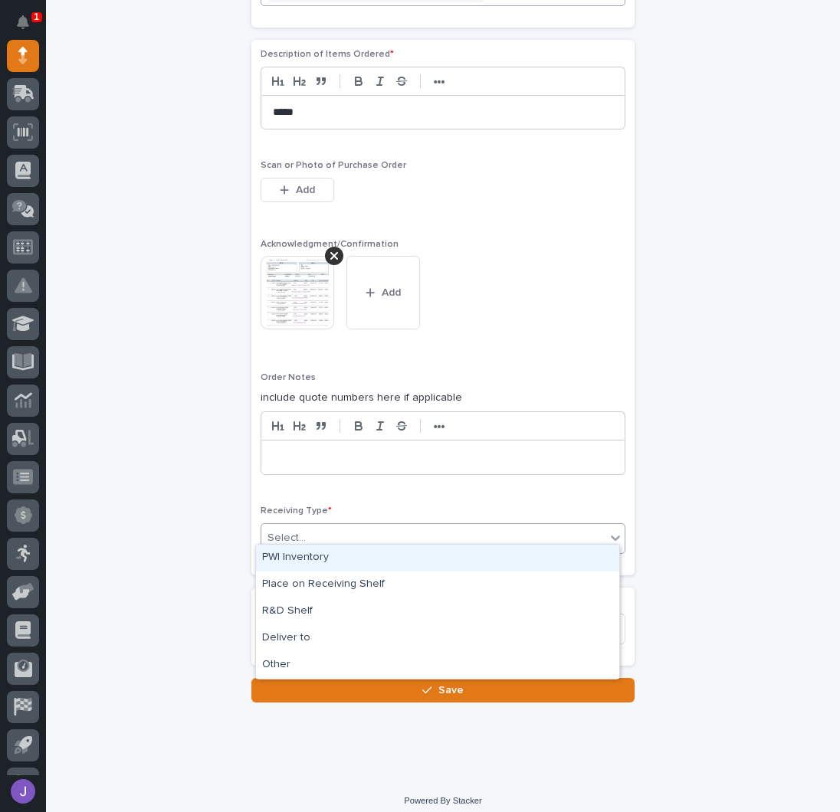
click at [305, 558] on div "PWI Inventory" at bounding box center [437, 558] width 363 height 27
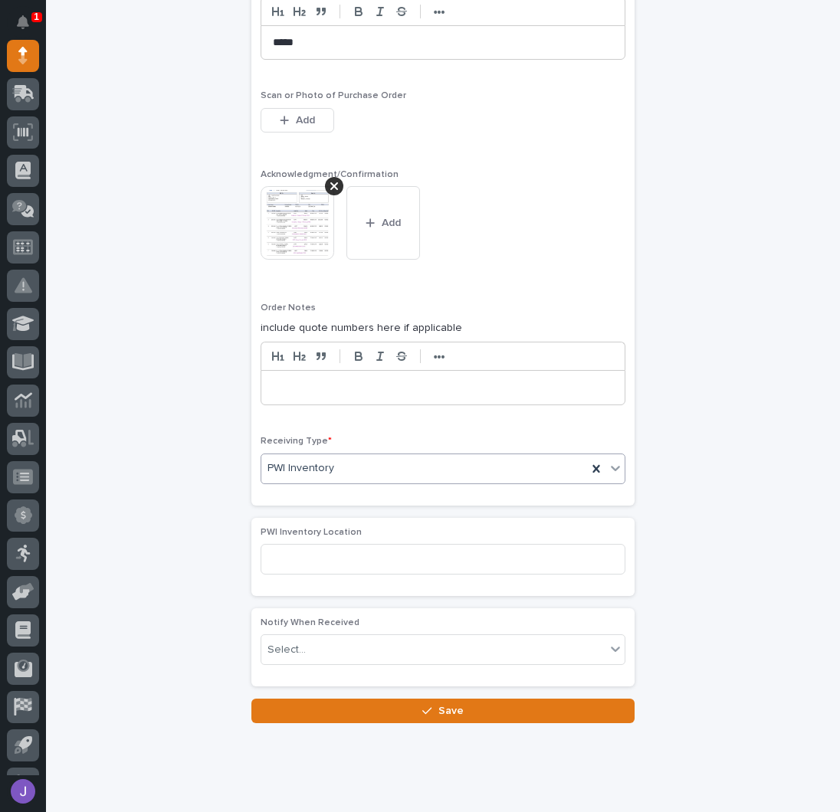
scroll to position [1266, 0]
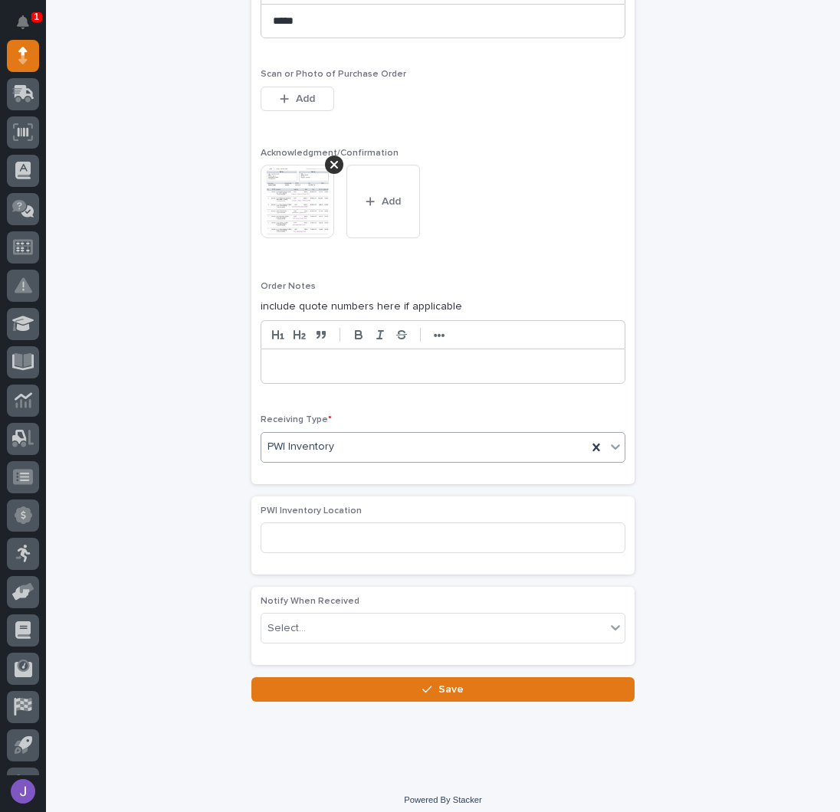
click at [394, 677] on button "Save" at bounding box center [442, 689] width 383 height 25
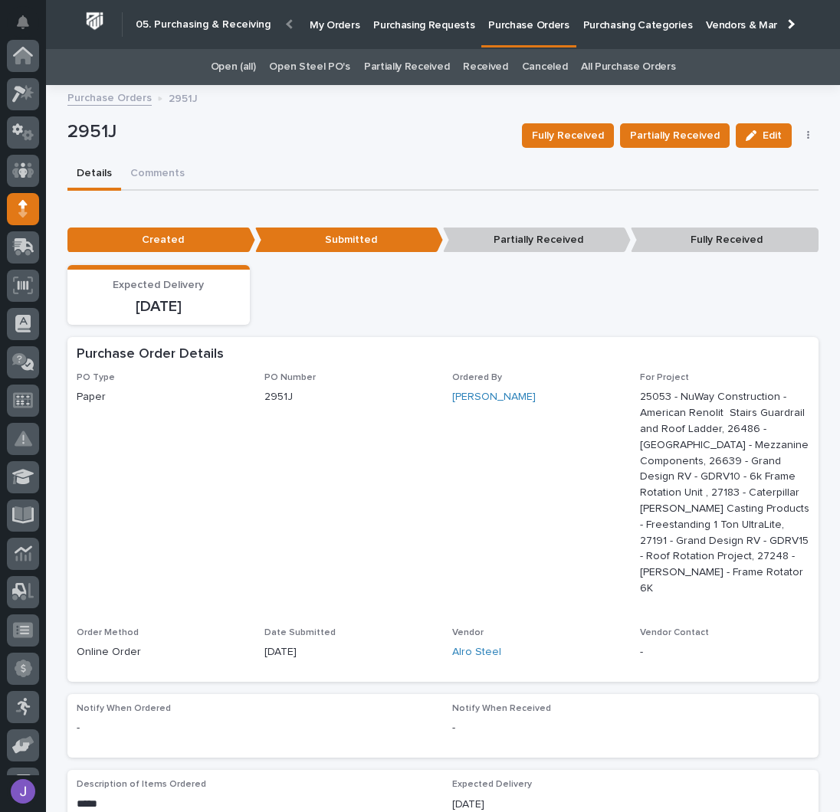
scroll to position [153, 0]
click at [437, 21] on p "Purchasing Requests" at bounding box center [423, 16] width 101 height 32
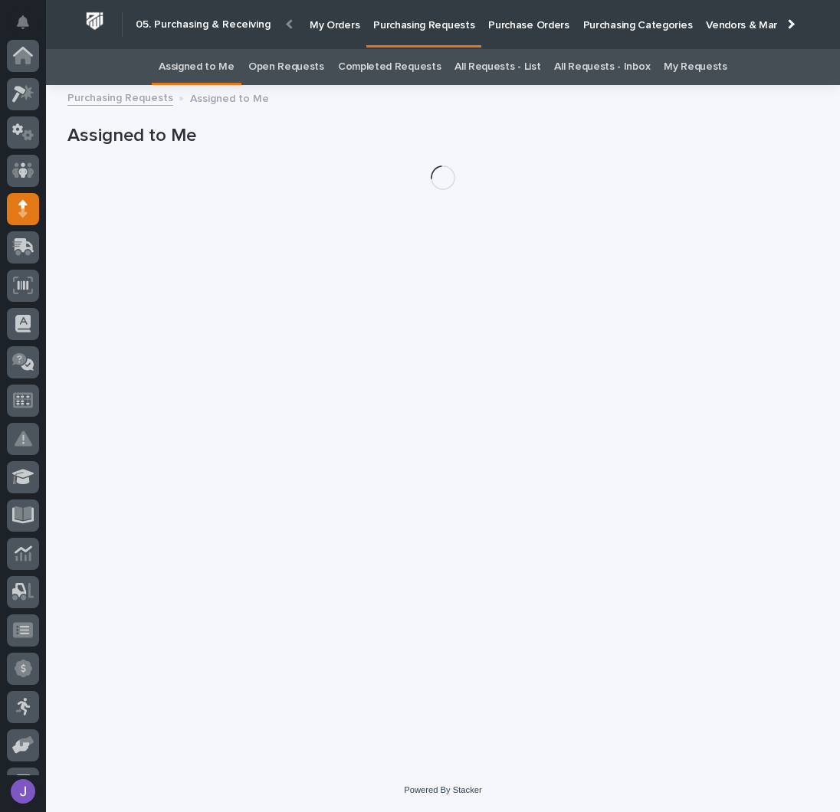
scroll to position [153, 0]
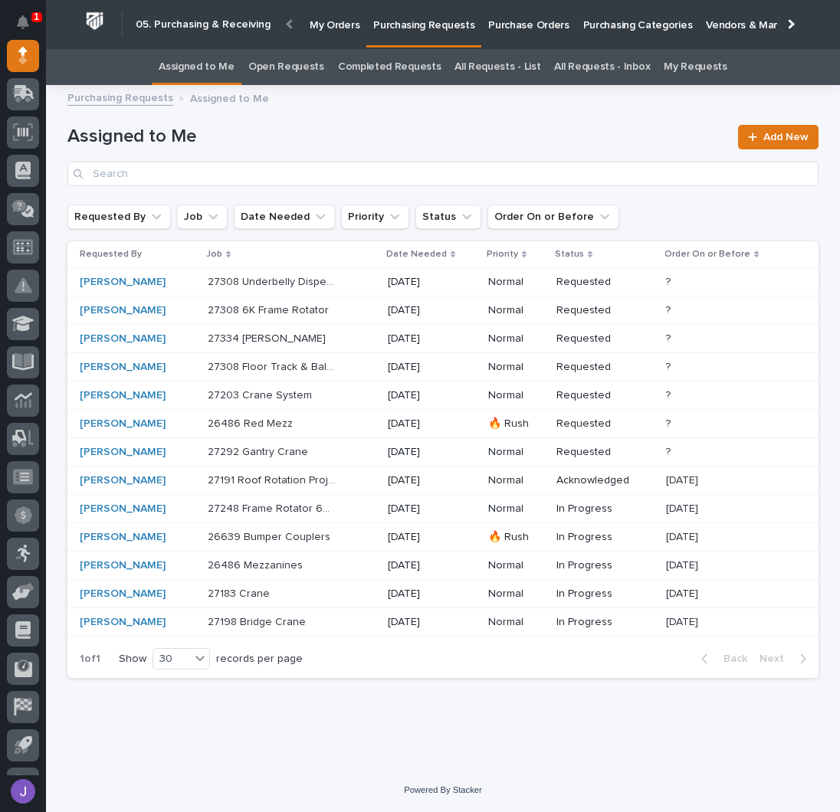
click at [151, 510] on div "[PERSON_NAME]" at bounding box center [138, 509] width 116 height 13
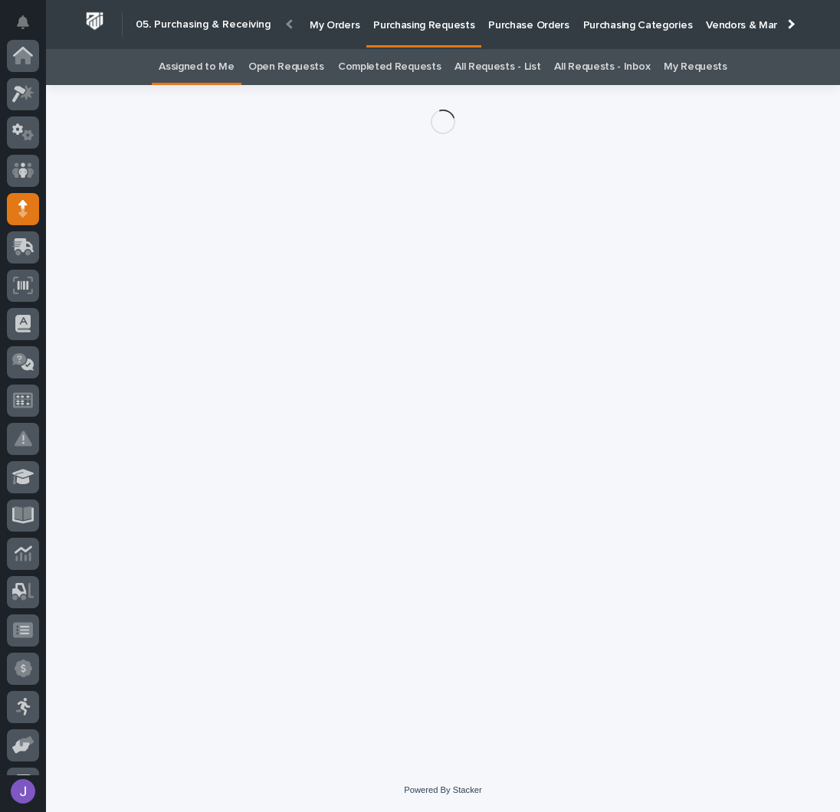
scroll to position [153, 0]
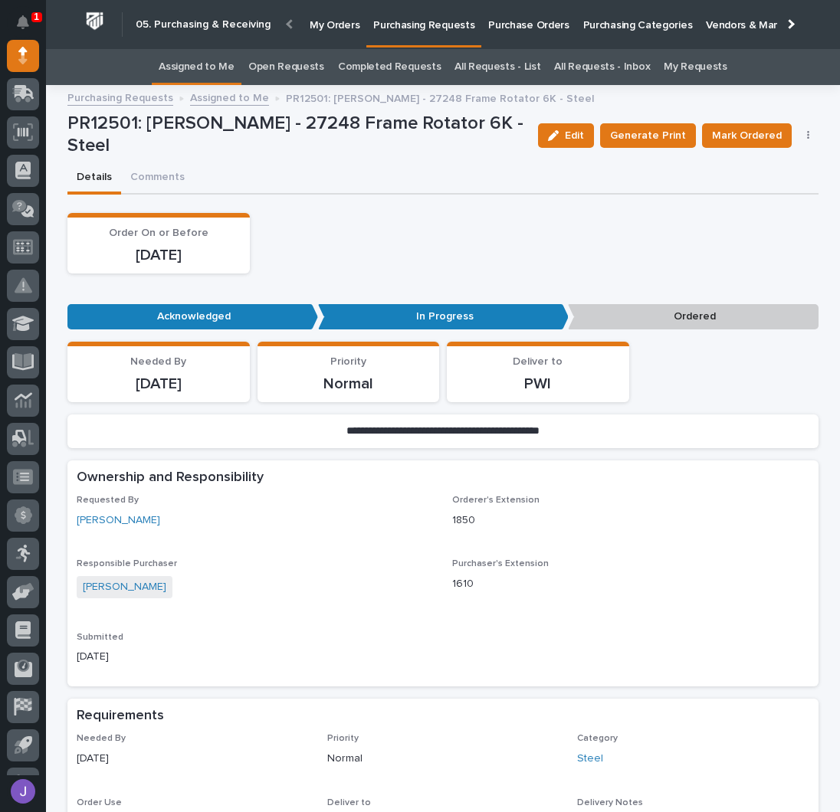
click at [807, 138] on icon "button" at bounding box center [808, 135] width 2 height 9
click at [773, 182] on span "Edit Linked PO's" at bounding box center [758, 191] width 78 height 18
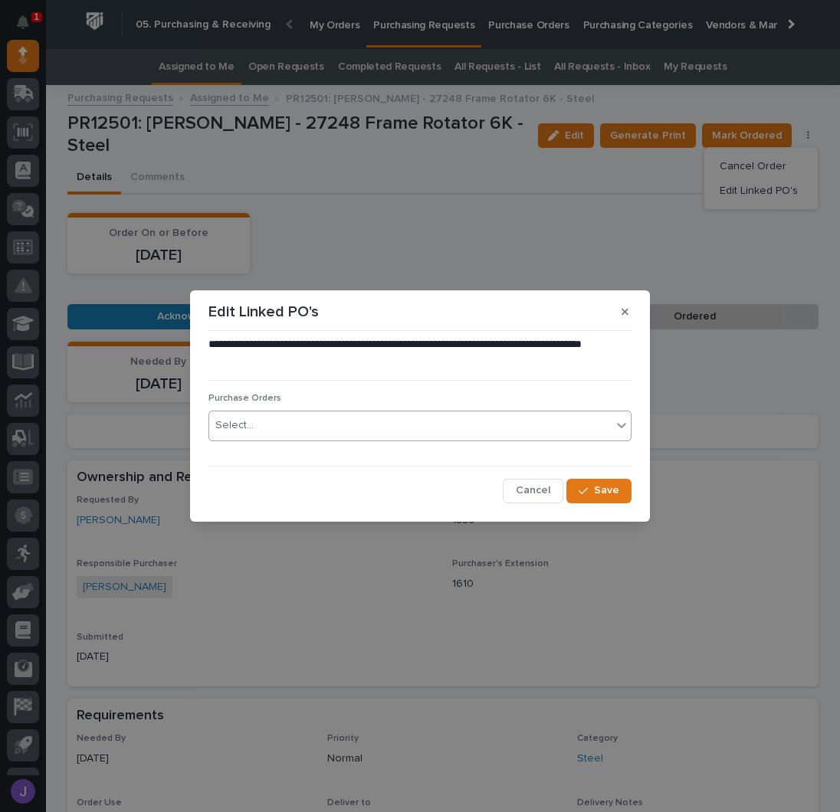
click at [301, 416] on div "Select..." at bounding box center [410, 425] width 402 height 25
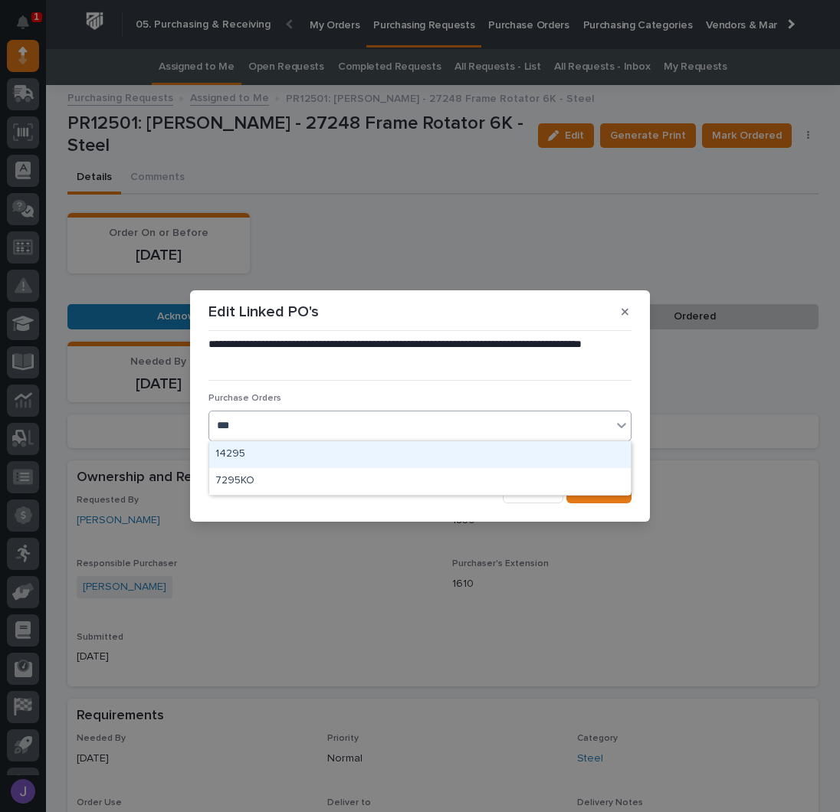
type input "****"
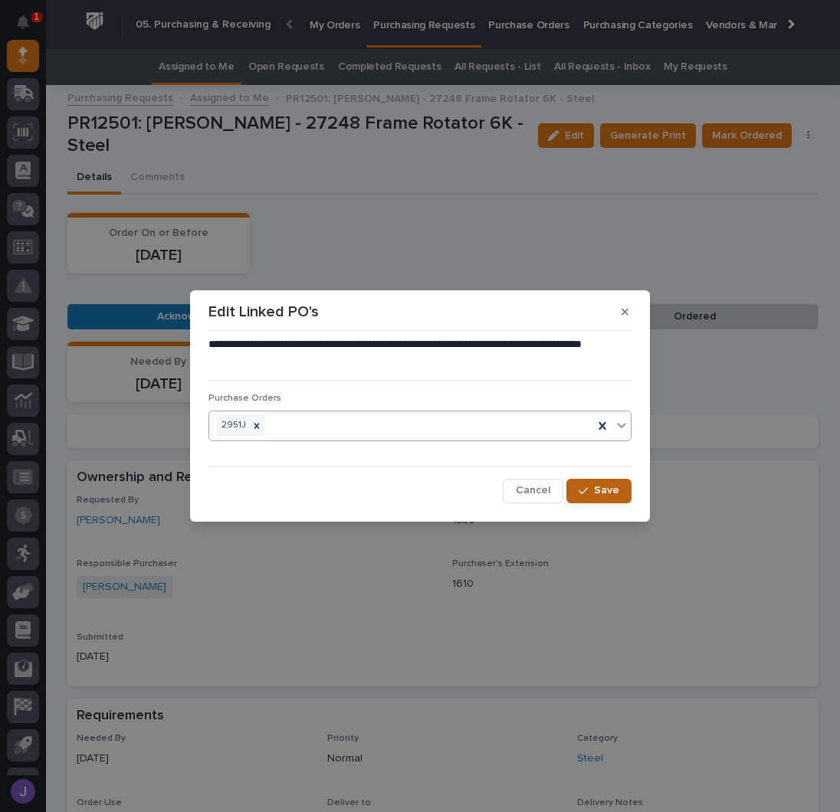
click at [614, 489] on span "Save" at bounding box center [606, 490] width 25 height 14
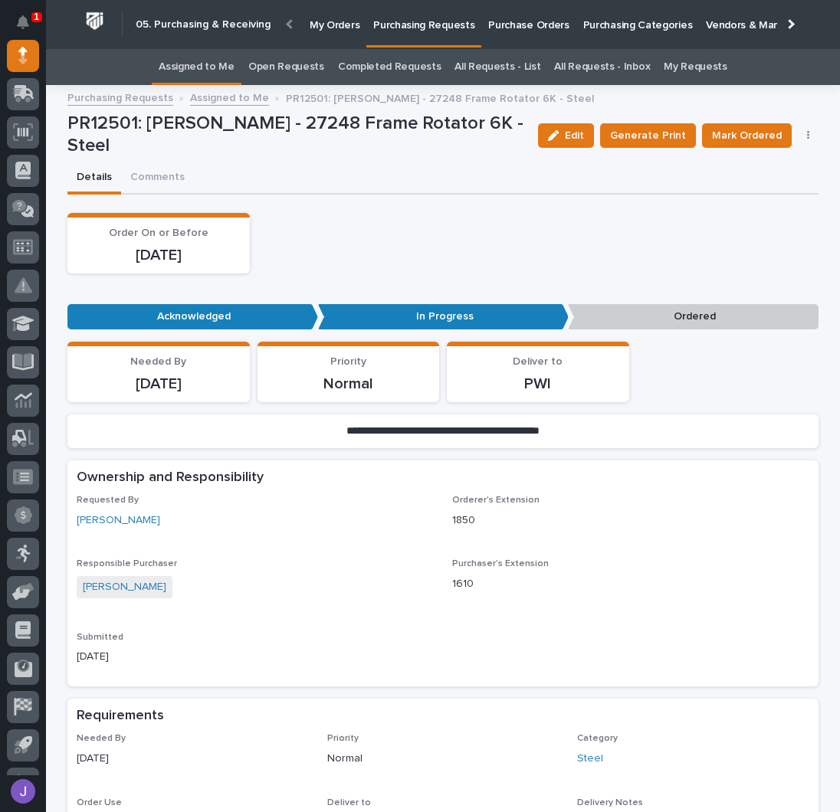
click at [732, 137] on span "Mark Ordered" at bounding box center [747, 135] width 70 height 18
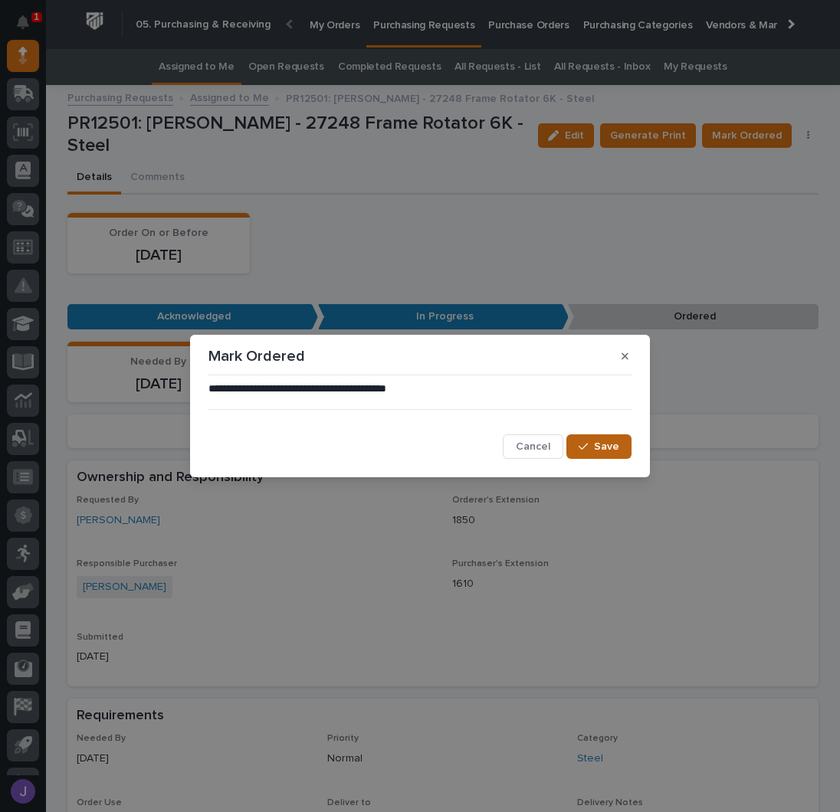
click at [611, 453] on span "Save" at bounding box center [606, 447] width 25 height 14
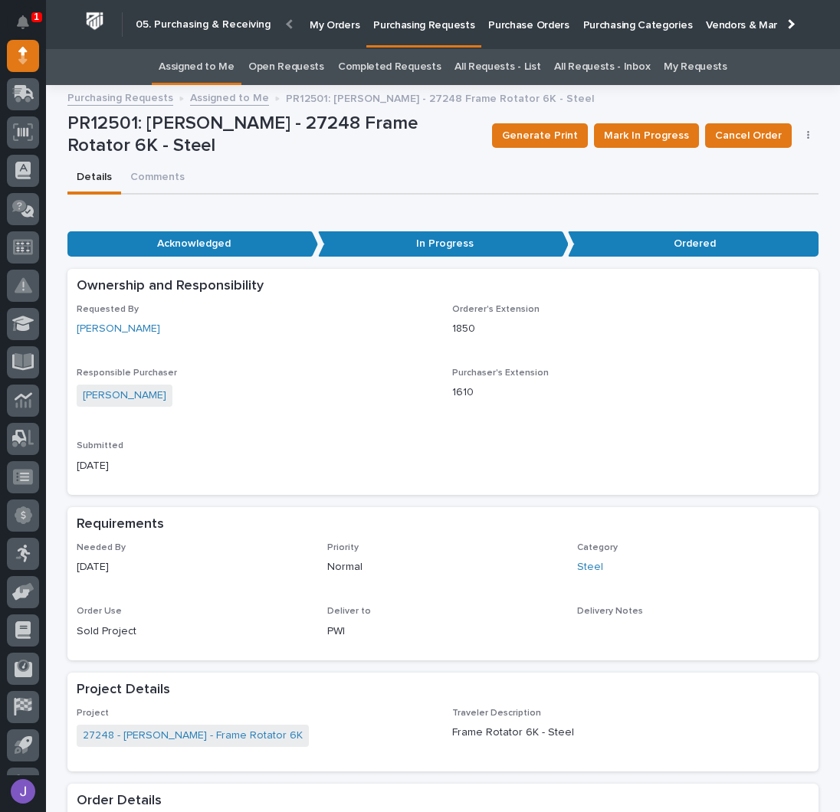
click at [218, 62] on link "Assigned to Me" at bounding box center [197, 67] width 76 height 36
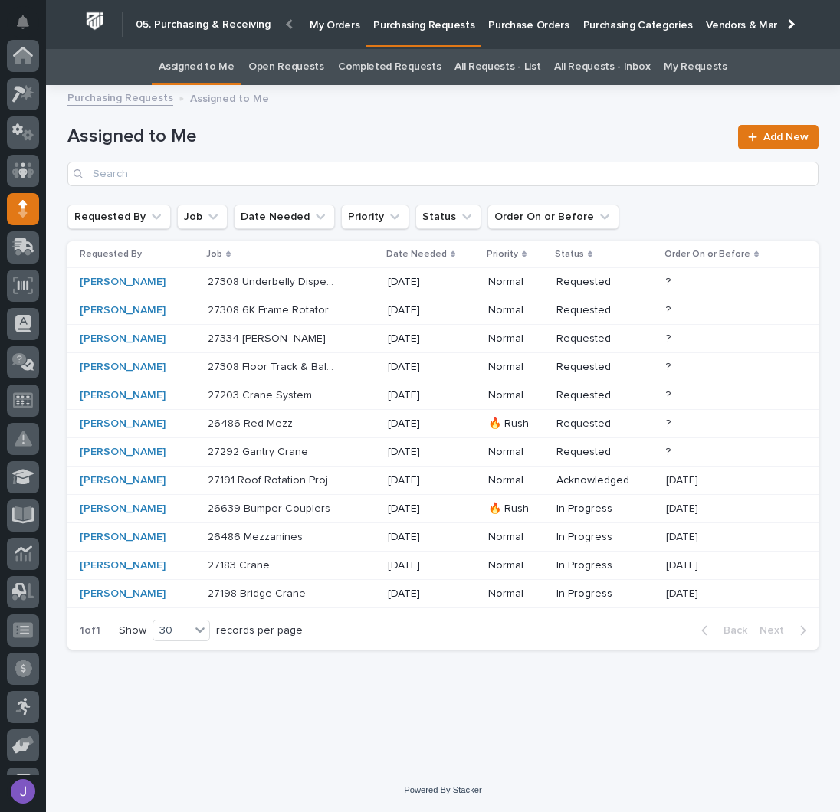
scroll to position [153, 0]
click at [332, 531] on p at bounding box center [272, 537] width 128 height 13
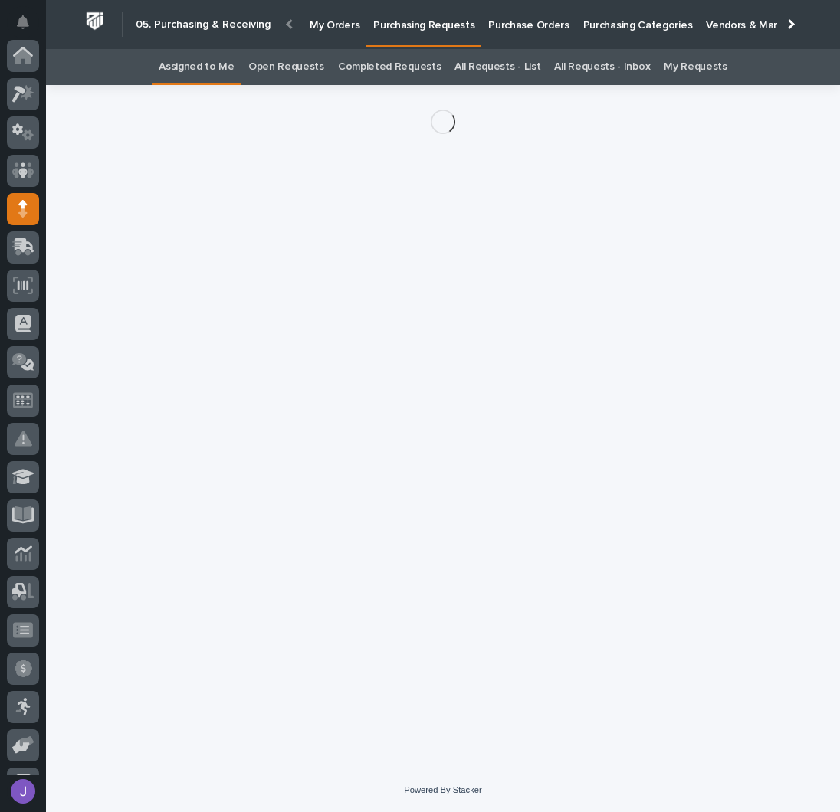
scroll to position [153, 0]
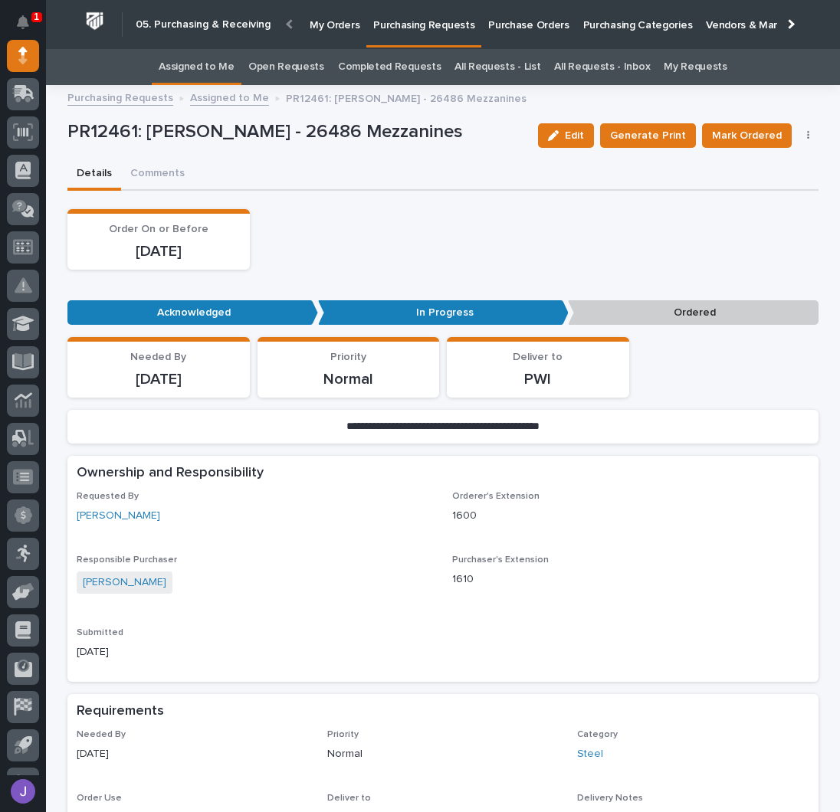
click at [798, 131] on button "button" at bounding box center [807, 135] width 21 height 11
click at [725, 188] on span "Edit Linked PO's" at bounding box center [758, 191] width 78 height 18
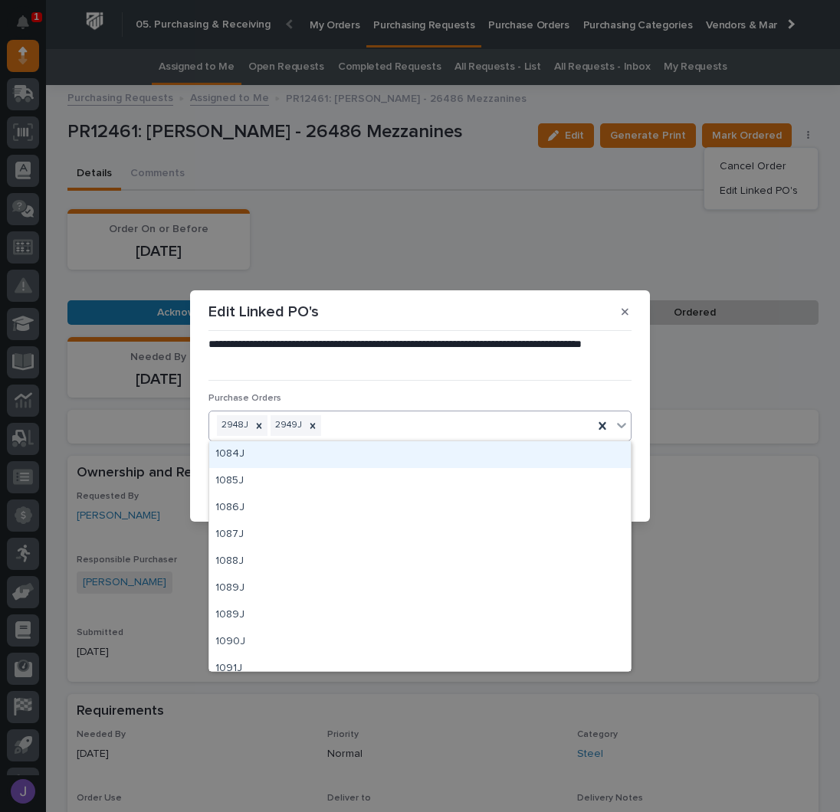
click at [348, 422] on div "2948J 2949J" at bounding box center [401, 425] width 384 height 27
type input "****"
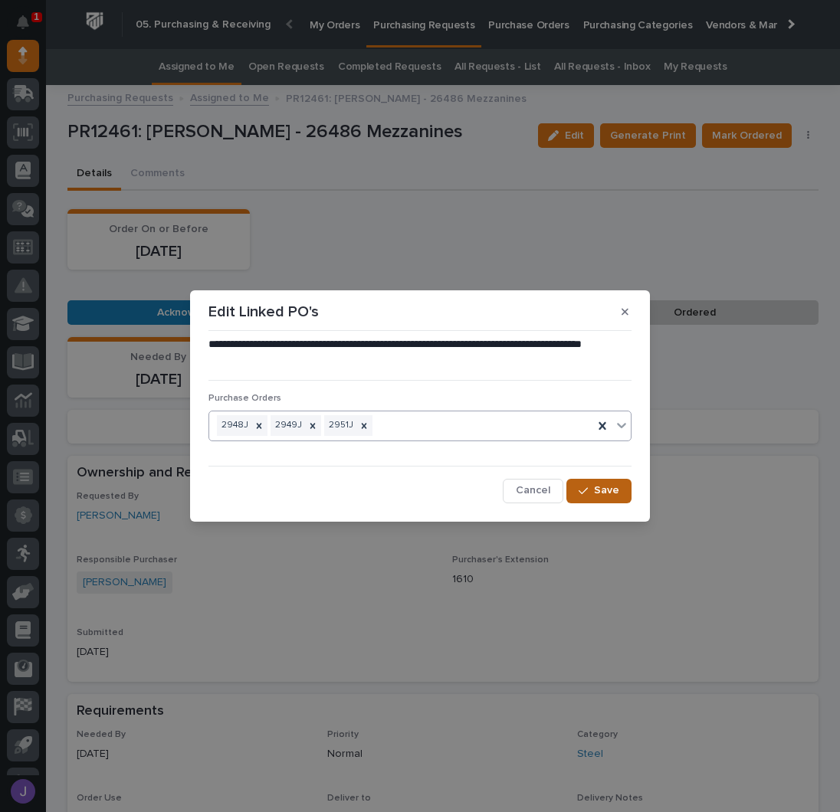
click at [604, 498] on button "Save" at bounding box center [598, 491] width 65 height 25
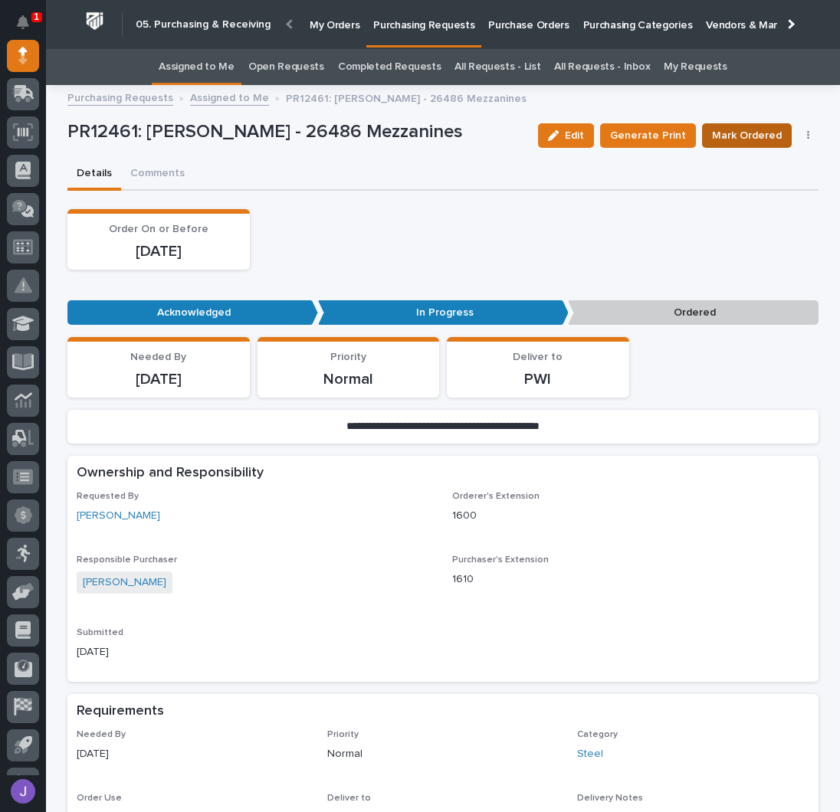
click at [727, 141] on span "Mark Ordered" at bounding box center [747, 135] width 70 height 18
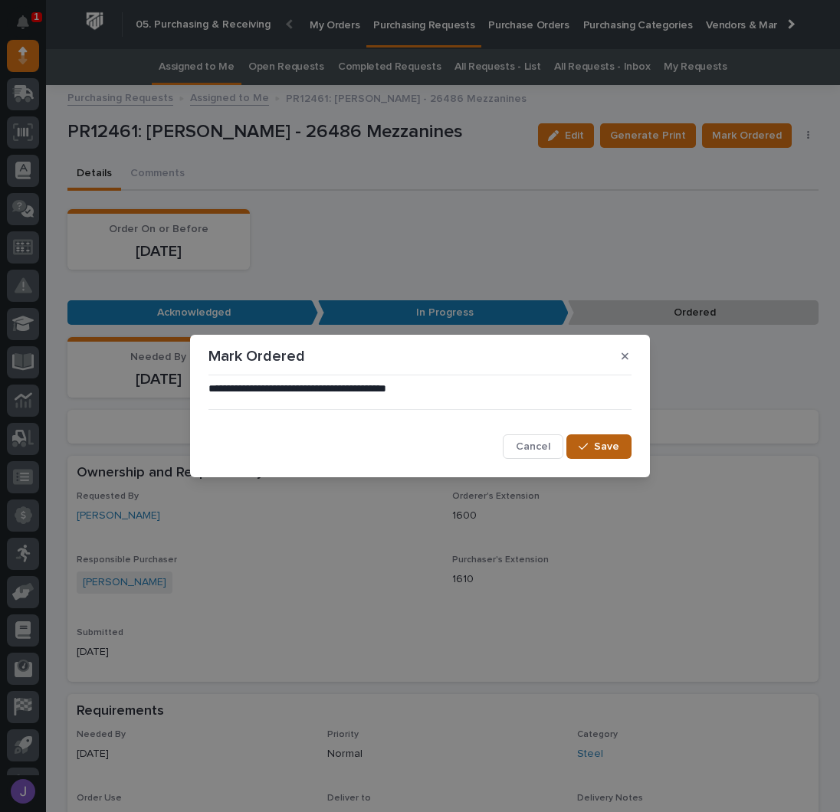
click at [581, 451] on icon "button" at bounding box center [582, 446] width 9 height 11
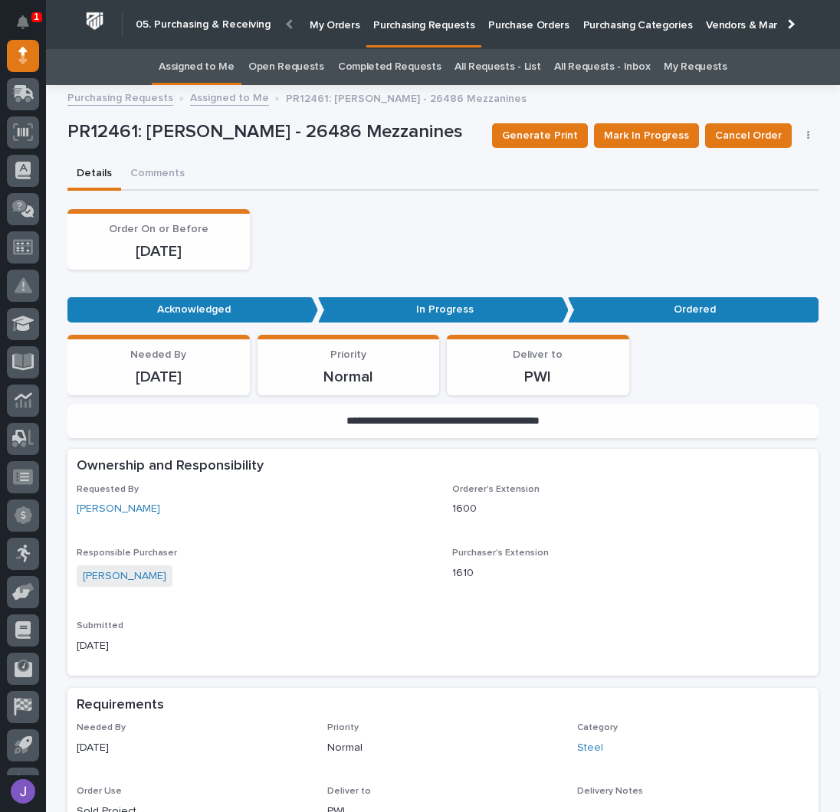
click at [222, 62] on link "Assigned to Me" at bounding box center [197, 67] width 76 height 36
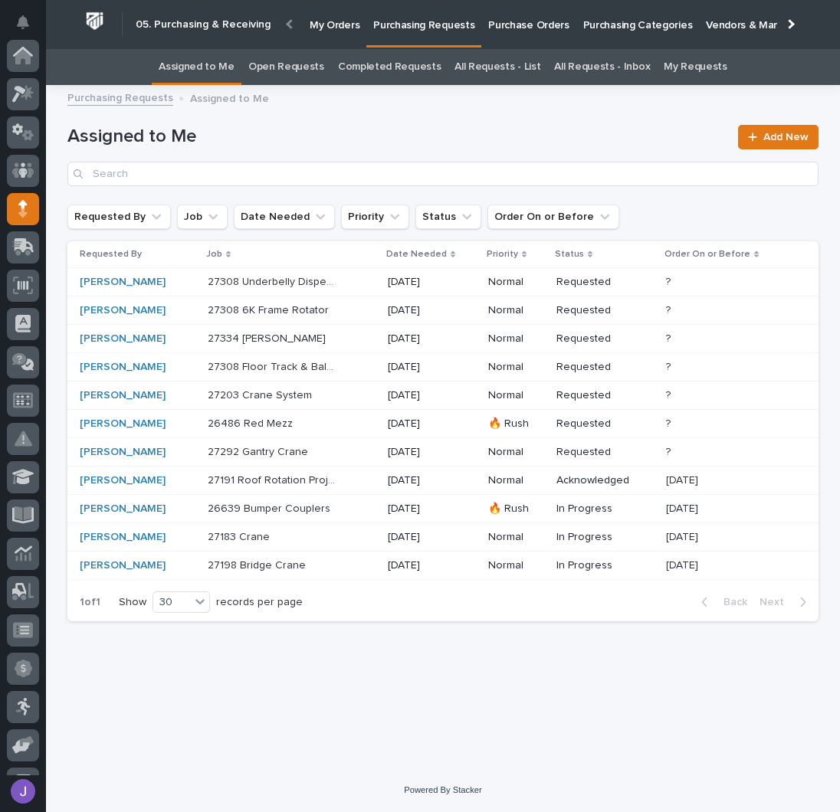
scroll to position [153, 0]
click at [359, 483] on div "27191 Roof Rotation Project 27191 Roof Rotation Project" at bounding box center [292, 480] width 168 height 25
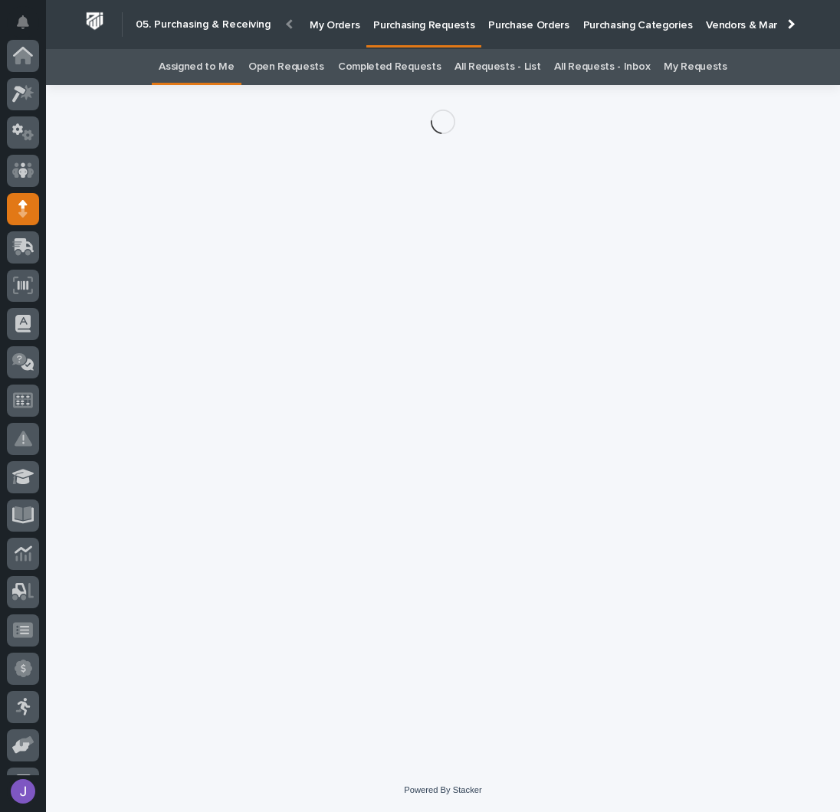
scroll to position [153, 0]
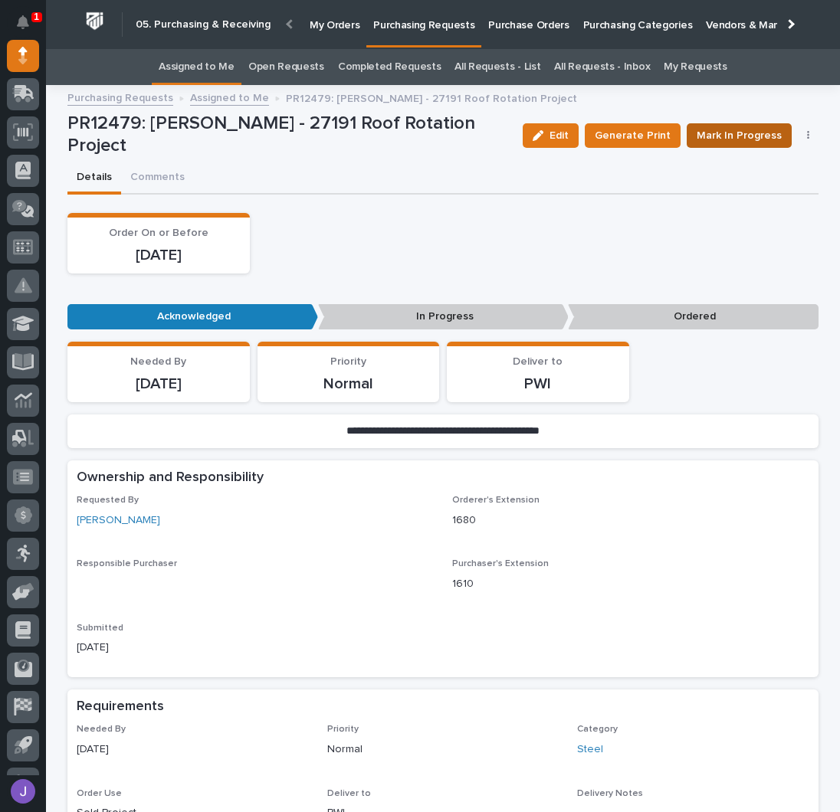
click at [737, 129] on span "Mark In Progress" at bounding box center [738, 135] width 85 height 18
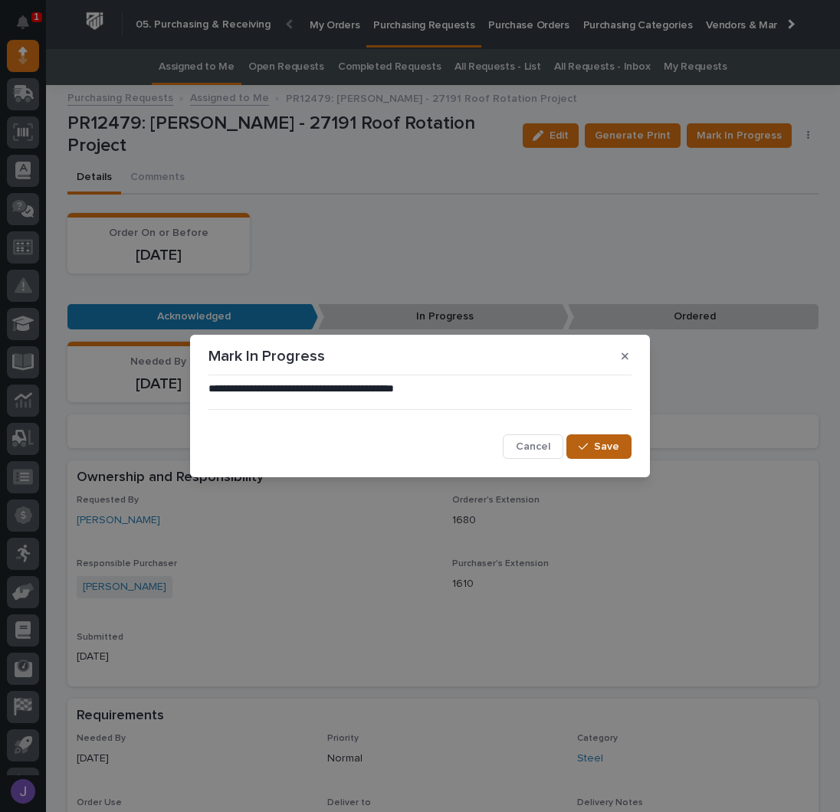
click at [585, 441] on icon "button" at bounding box center [582, 446] width 9 height 11
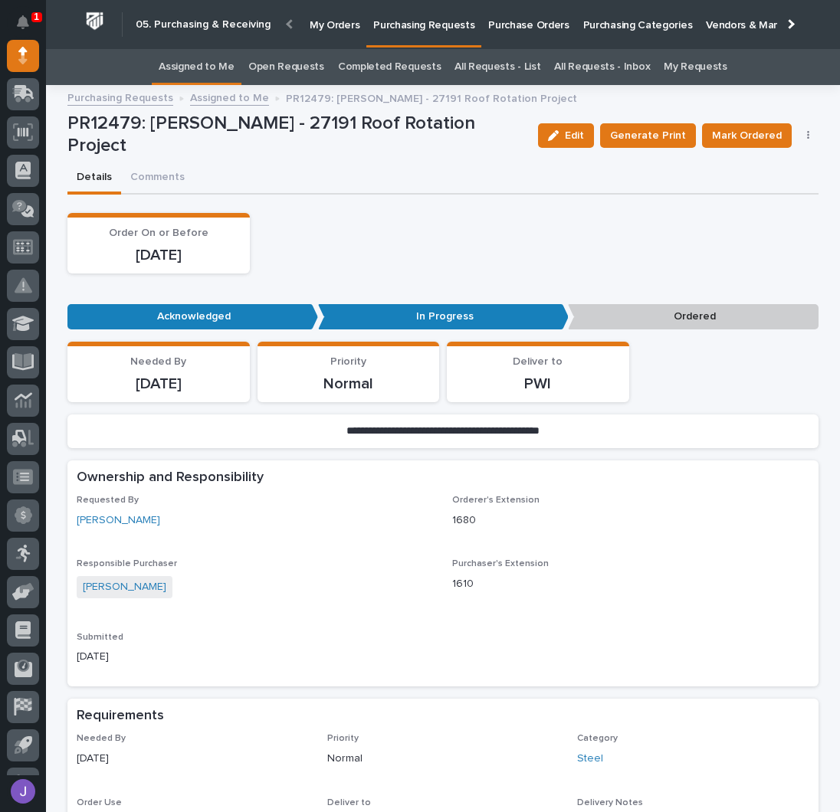
click at [807, 134] on icon "button" at bounding box center [808, 135] width 3 height 11
click at [752, 188] on span "Edit Linked PO's" at bounding box center [758, 191] width 78 height 18
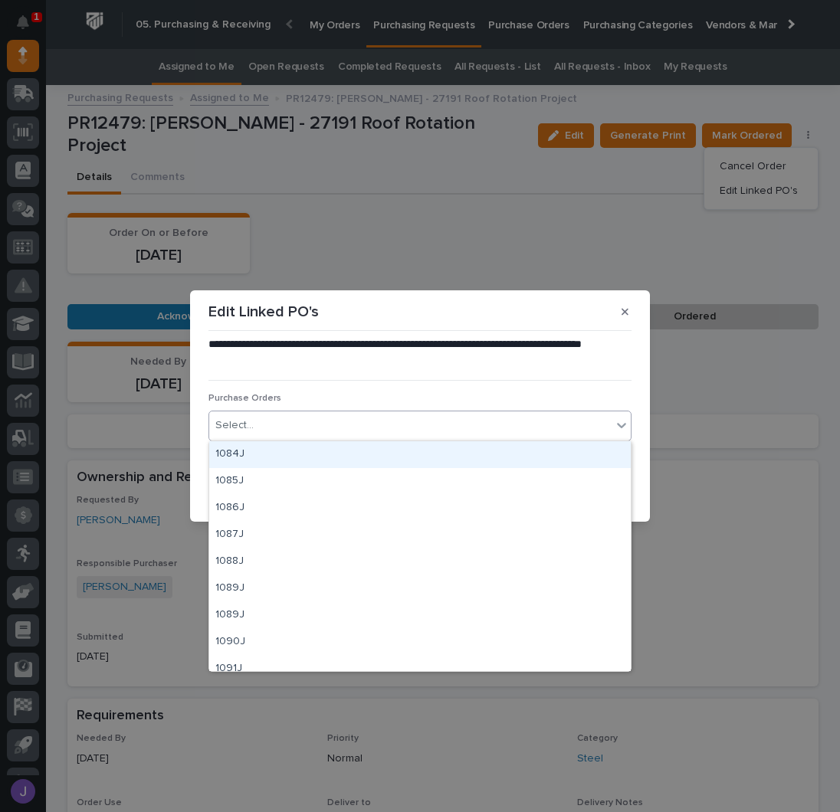
click at [243, 425] on div "Select..." at bounding box center [234, 425] width 38 height 16
type input "****"
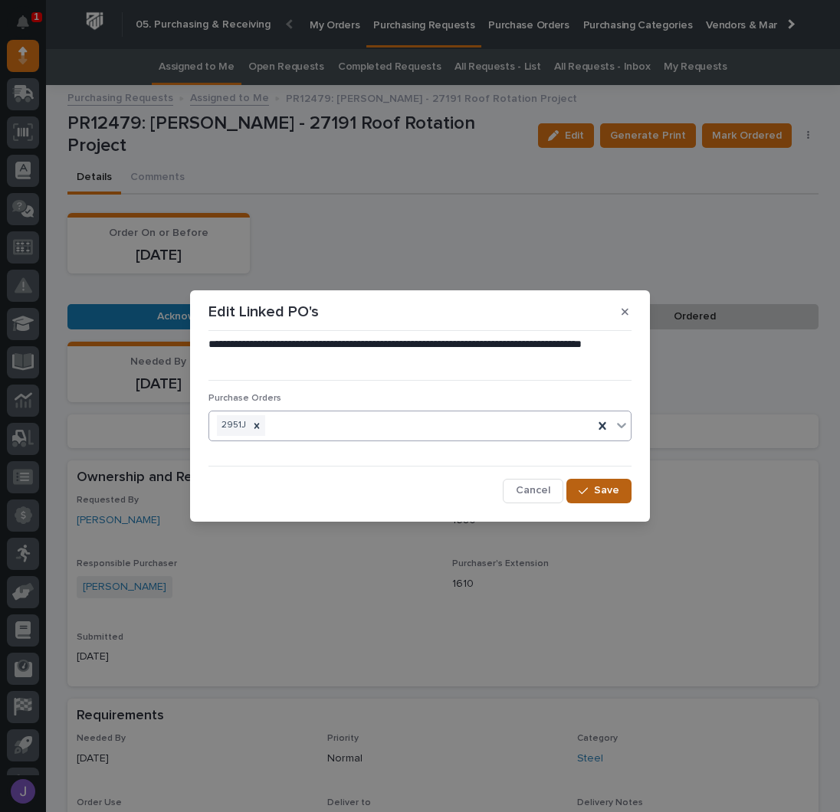
click at [610, 484] on span "Save" at bounding box center [606, 490] width 25 height 14
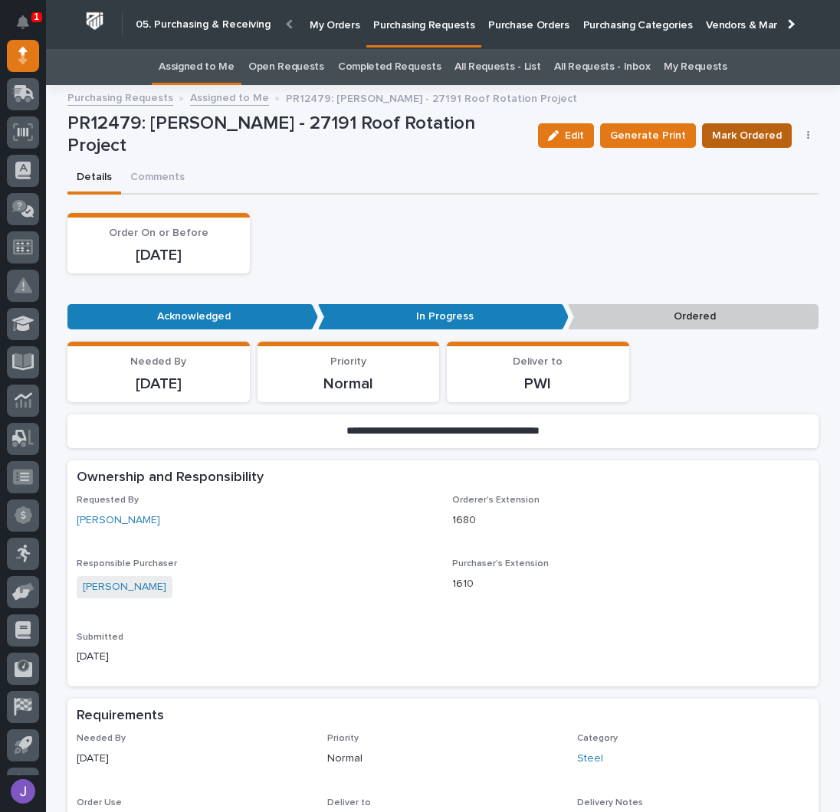
click at [733, 130] on span "Mark Ordered" at bounding box center [747, 135] width 70 height 18
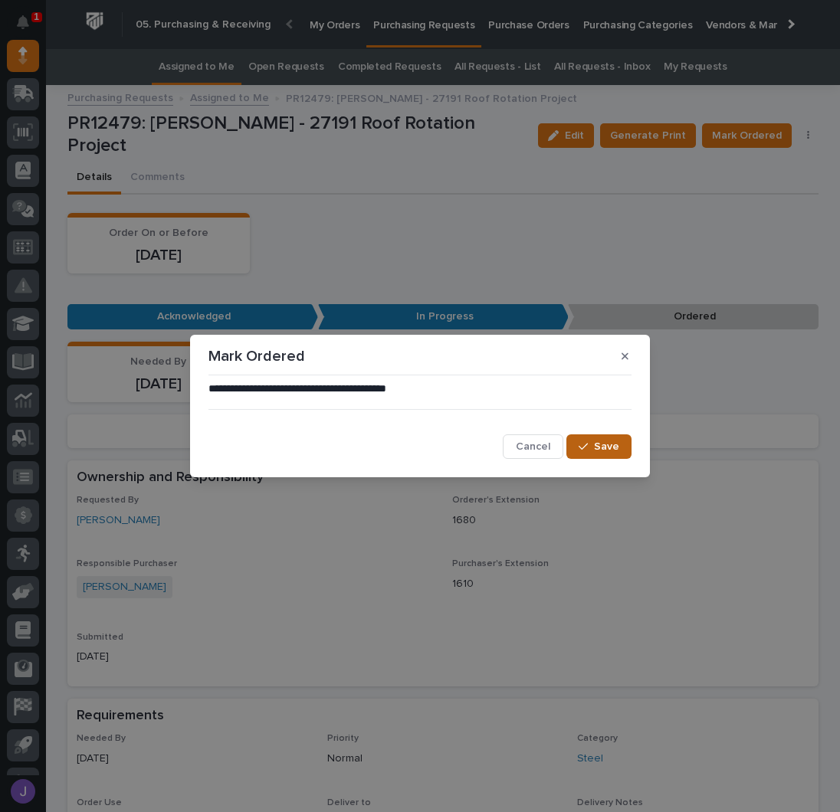
click at [625, 443] on button "Save" at bounding box center [598, 446] width 65 height 25
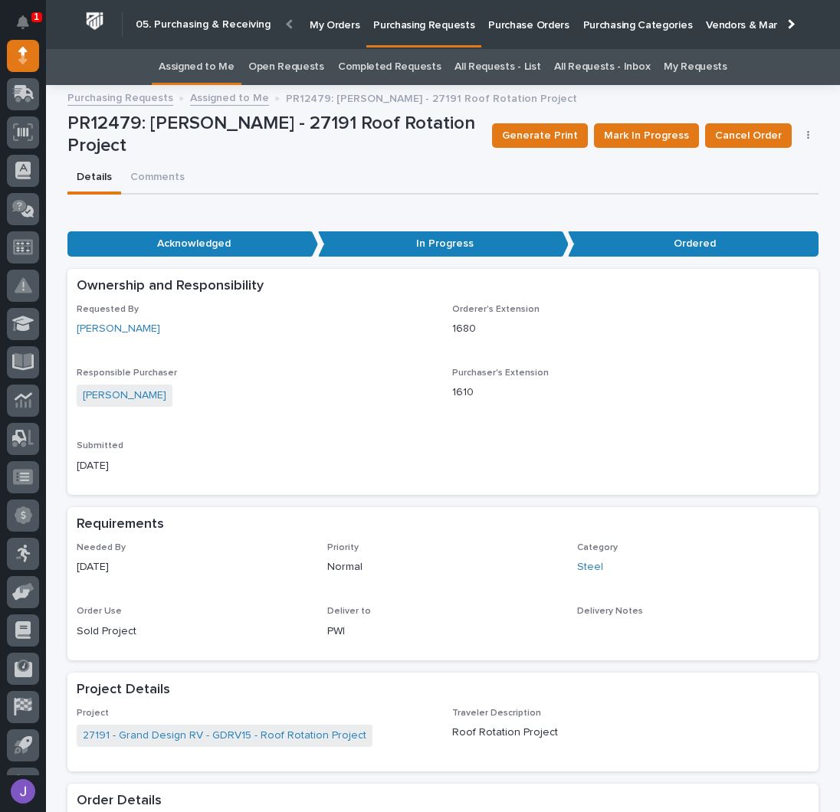
click at [209, 61] on link "Assigned to Me" at bounding box center [197, 67] width 76 height 36
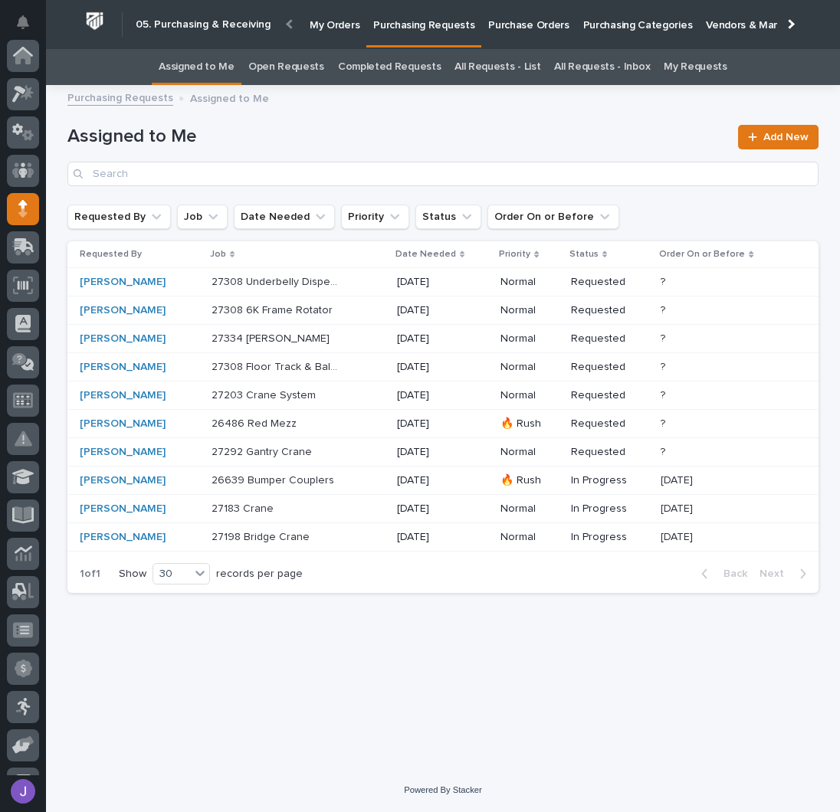
scroll to position [153, 0]
click at [359, 480] on div "26639 Bumper Couplers 26639 Bumper Couplers" at bounding box center [297, 480] width 173 height 25
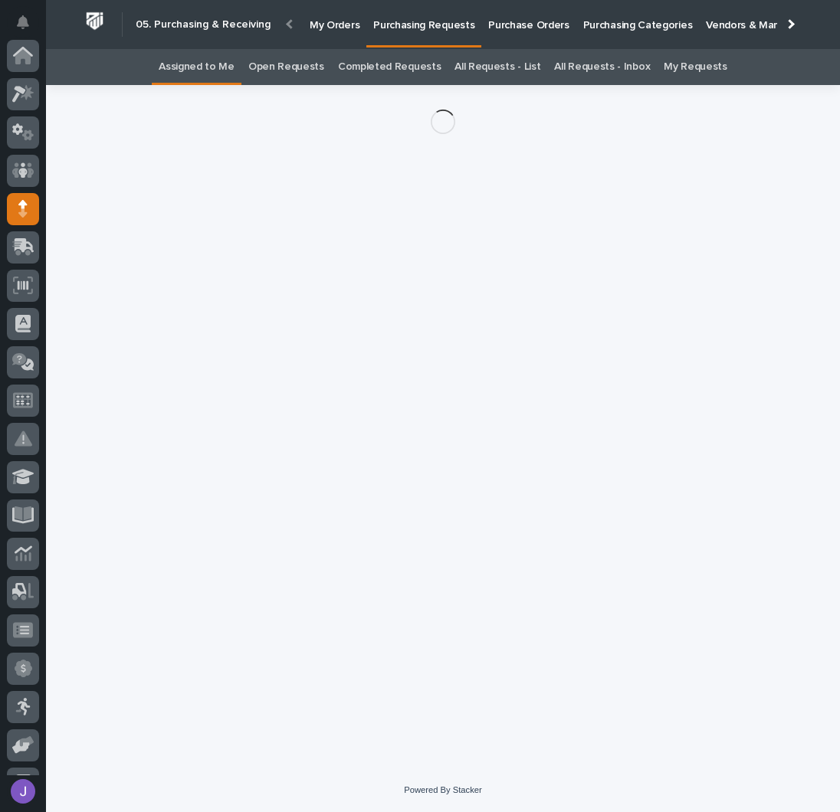
scroll to position [153, 0]
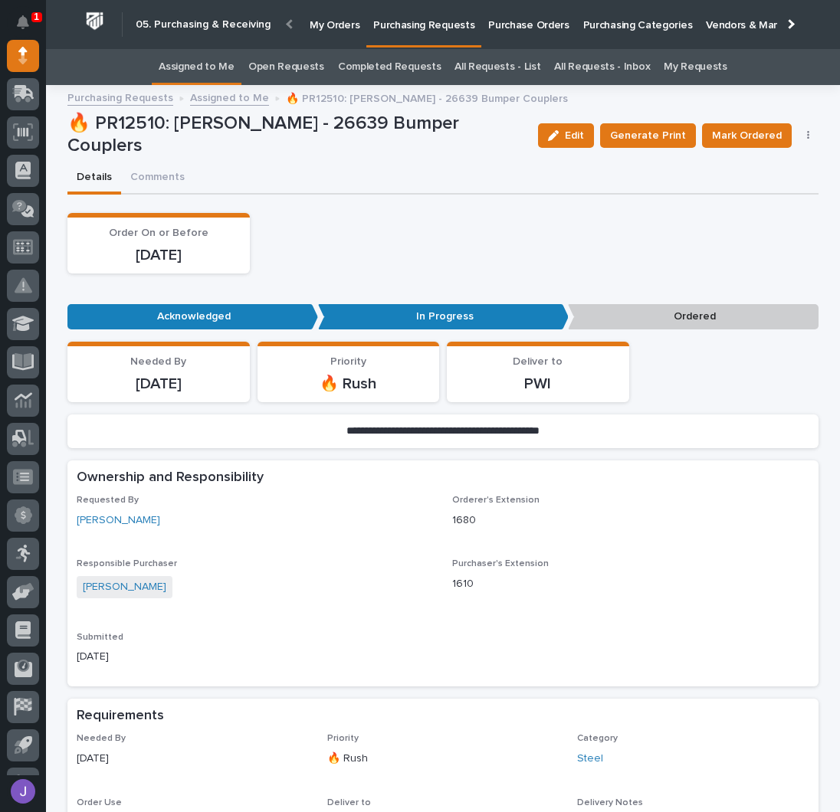
click at [804, 132] on button "button" at bounding box center [807, 135] width 21 height 11
click at [761, 187] on span "Edit Linked PO's" at bounding box center [758, 191] width 78 height 18
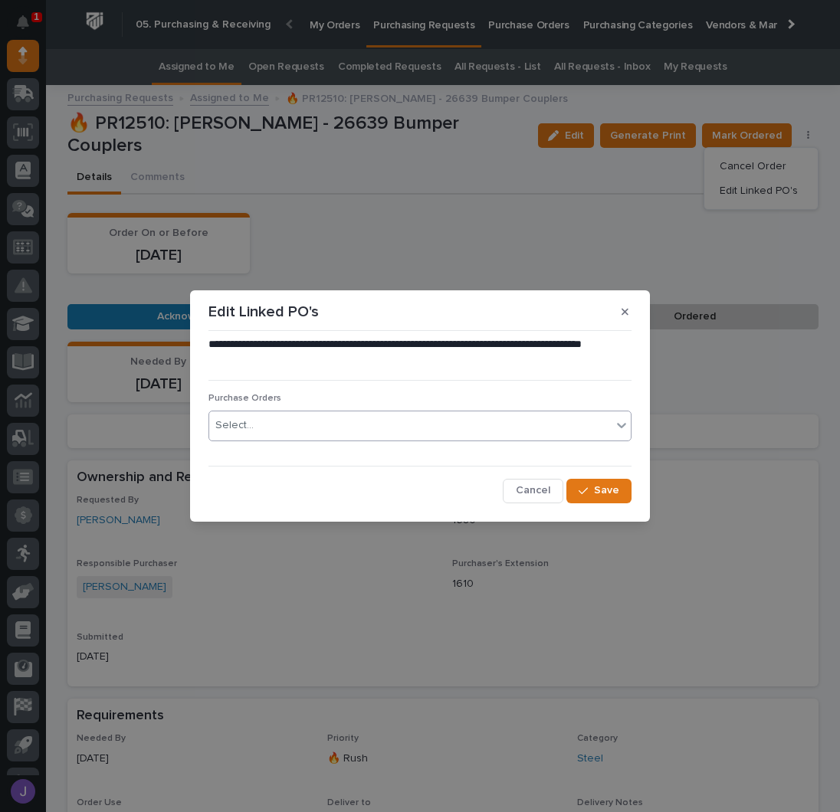
click at [345, 428] on div "Select..." at bounding box center [410, 425] width 402 height 25
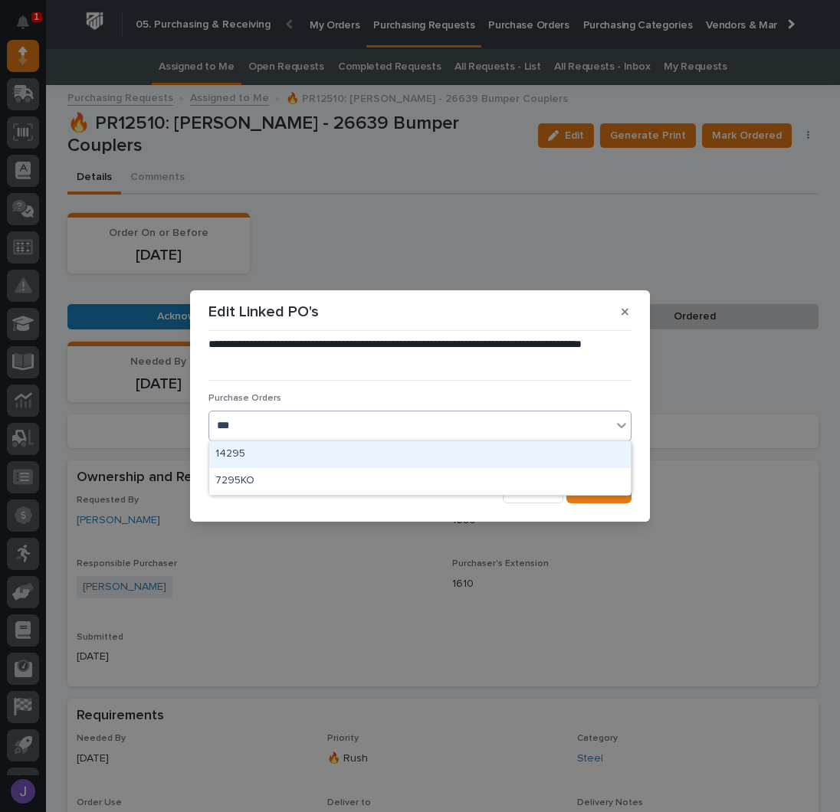
type input "****"
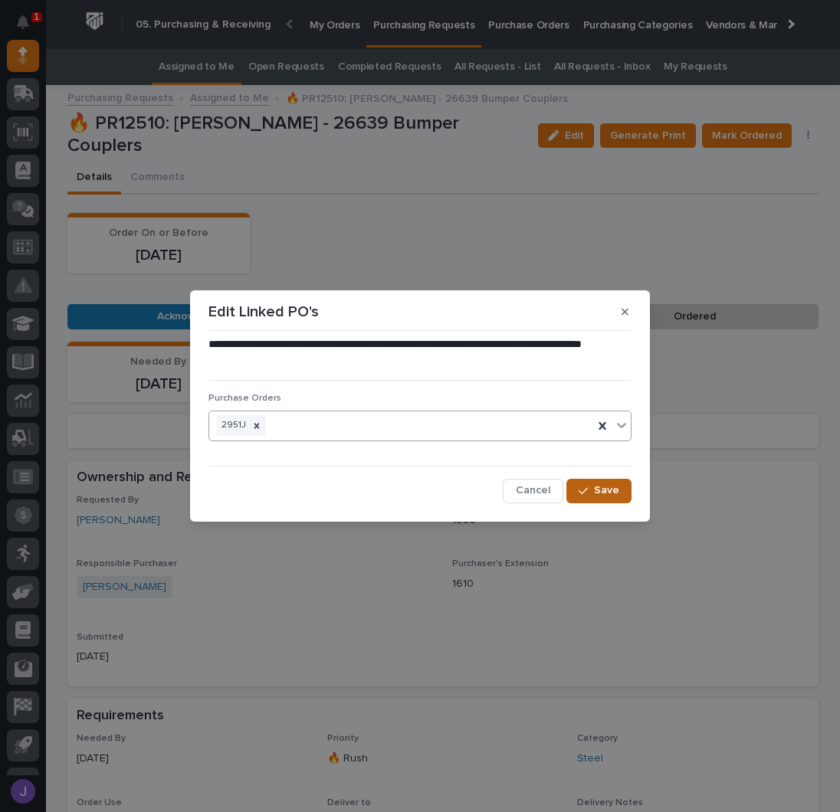
drag, startPoint x: 598, startPoint y: 479, endPoint x: 593, endPoint y: 486, distance: 8.3
click at [596, 481] on button "Save" at bounding box center [598, 491] width 65 height 25
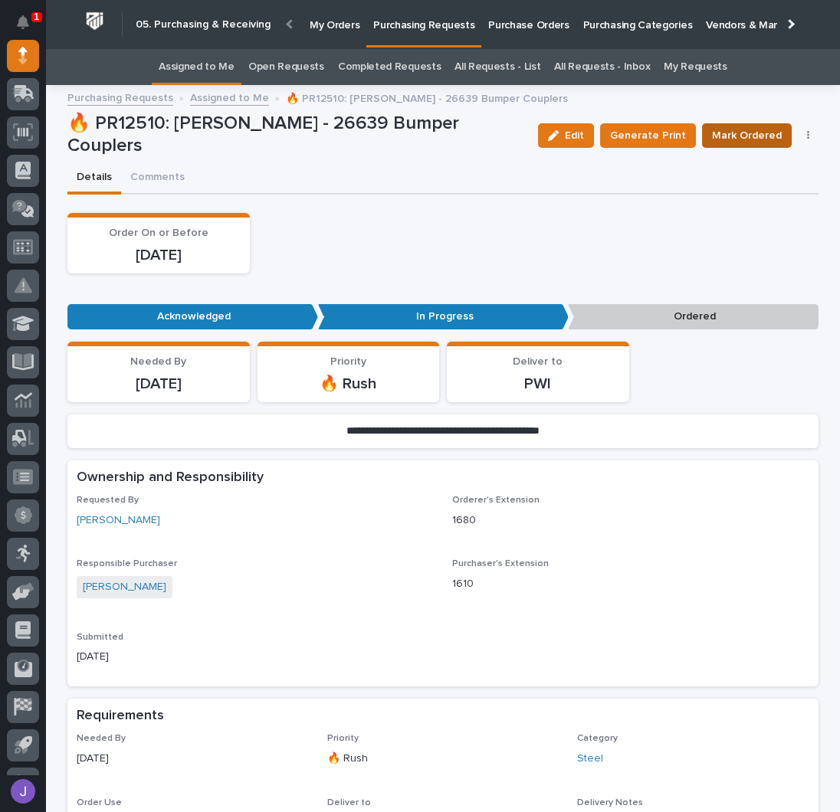
click at [755, 131] on span "Mark Ordered" at bounding box center [747, 135] width 70 height 18
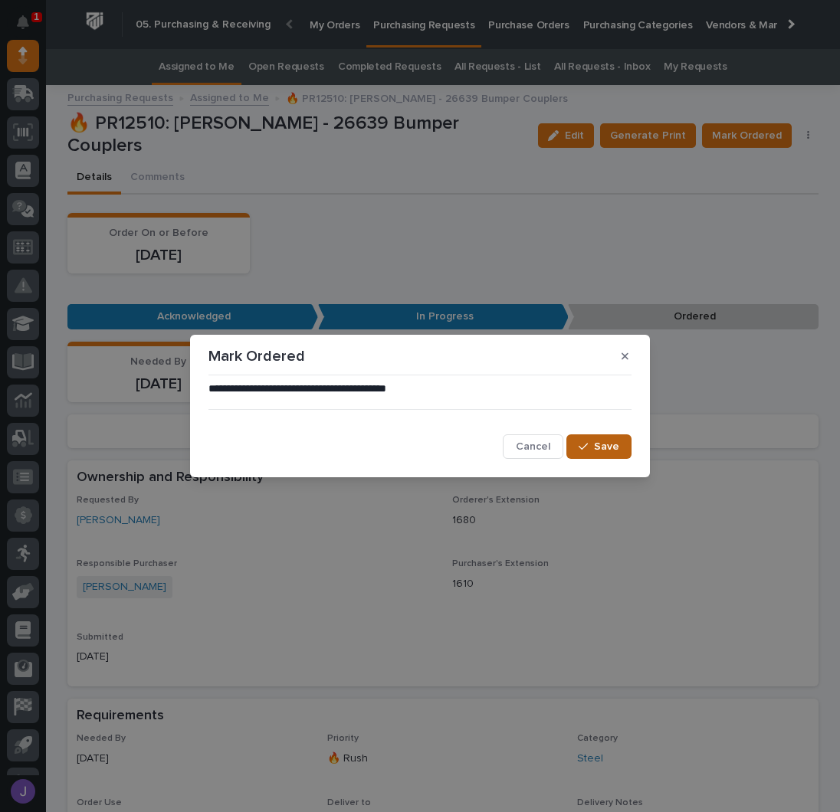
click at [588, 438] on button "Save" at bounding box center [598, 446] width 65 height 25
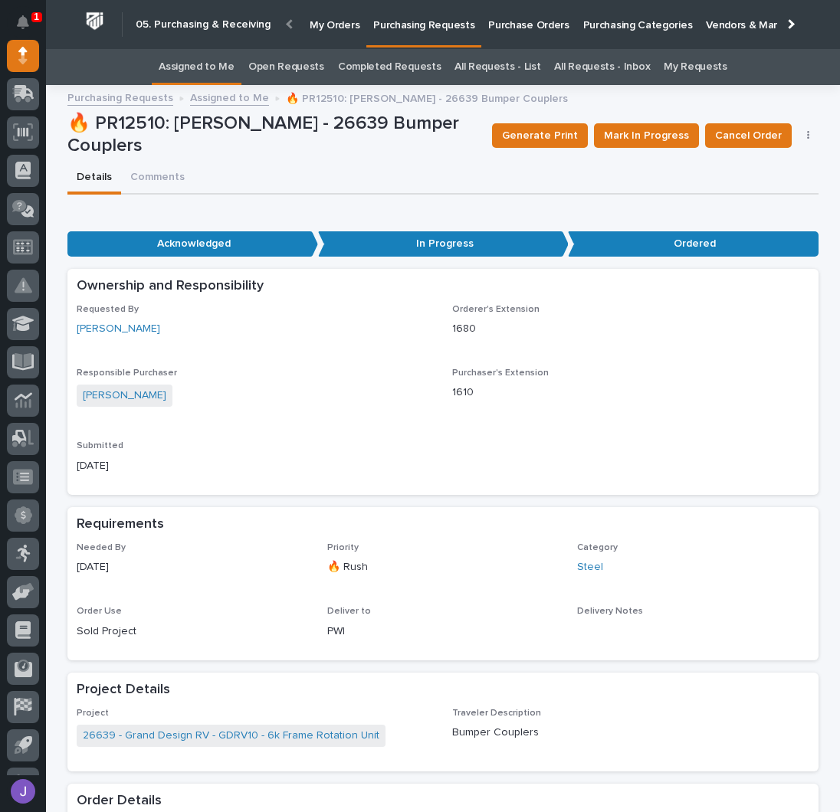
click at [198, 61] on link "Assigned to Me" at bounding box center [197, 67] width 76 height 36
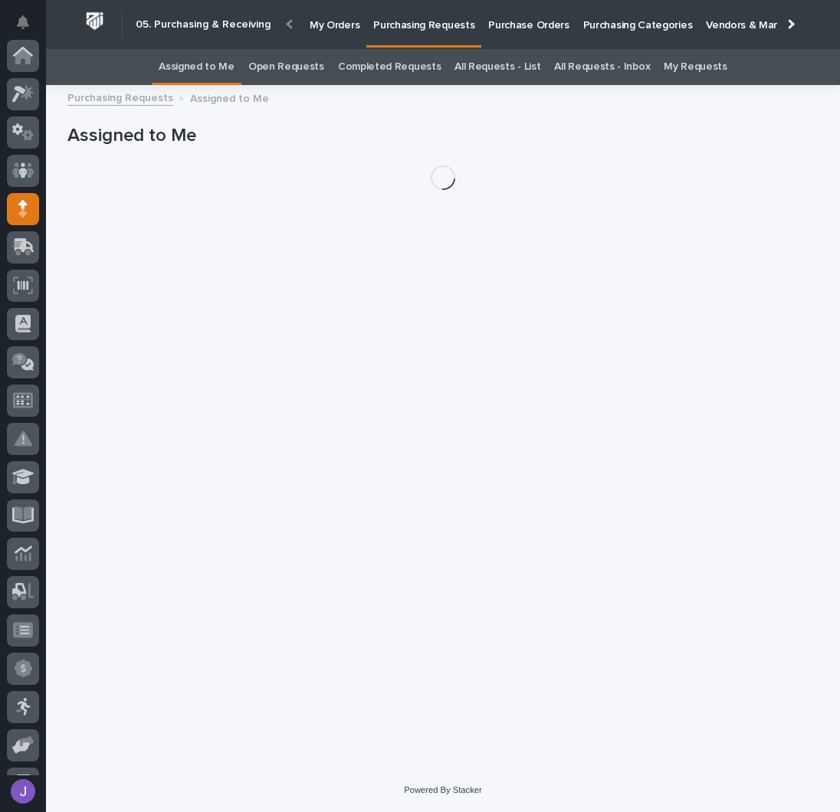
scroll to position [153, 0]
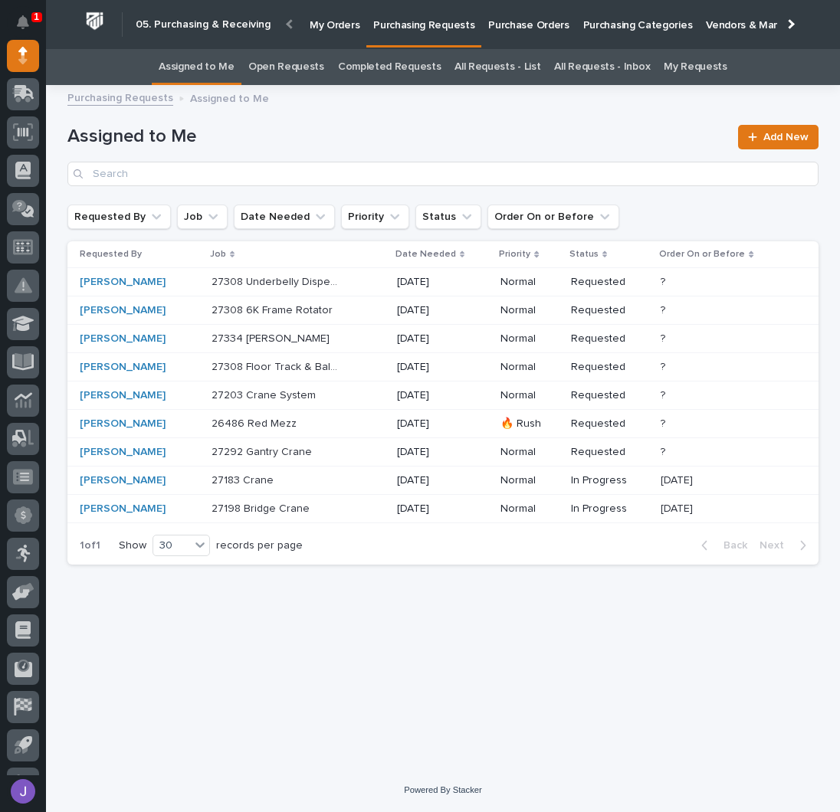
click at [344, 482] on div "27183 Crane 27183 Crane" at bounding box center [297, 480] width 173 height 25
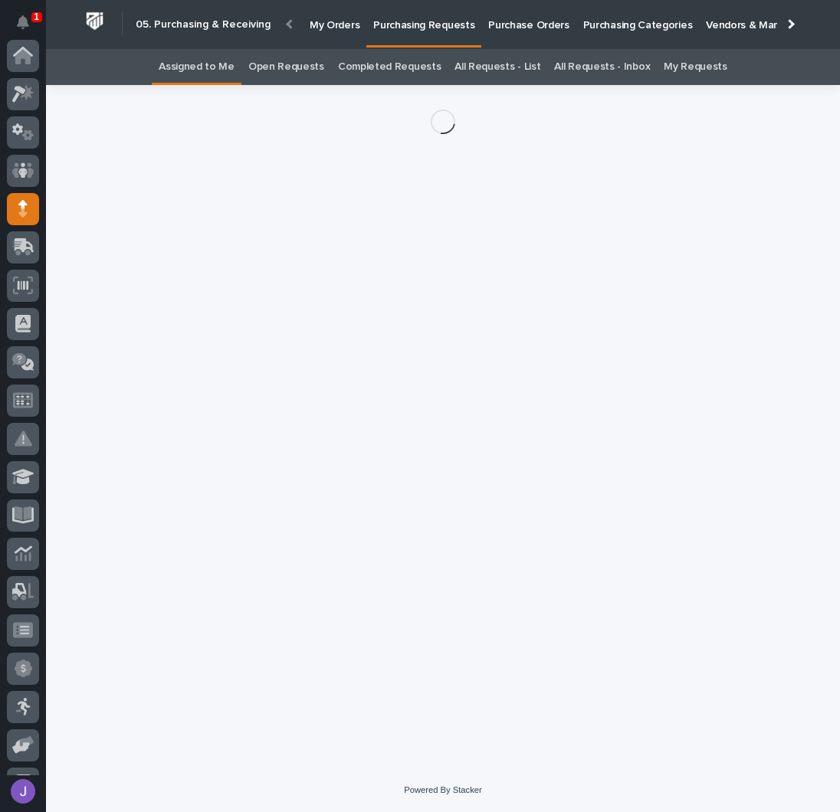
scroll to position [153, 0]
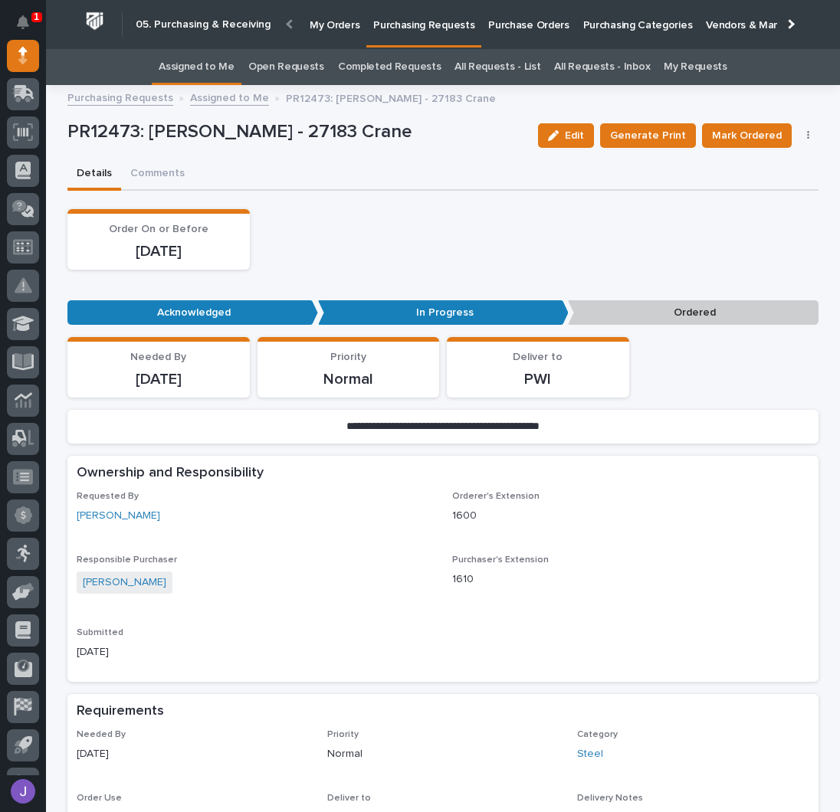
click at [803, 131] on div "Edit Generate Print Mark Ordered Cancel Order Edit Linked PO's" at bounding box center [675, 136] width 287 height 46
click at [807, 132] on icon "button" at bounding box center [808, 135] width 2 height 9
click at [771, 176] on button "Cancel Order" at bounding box center [760, 166] width 101 height 25
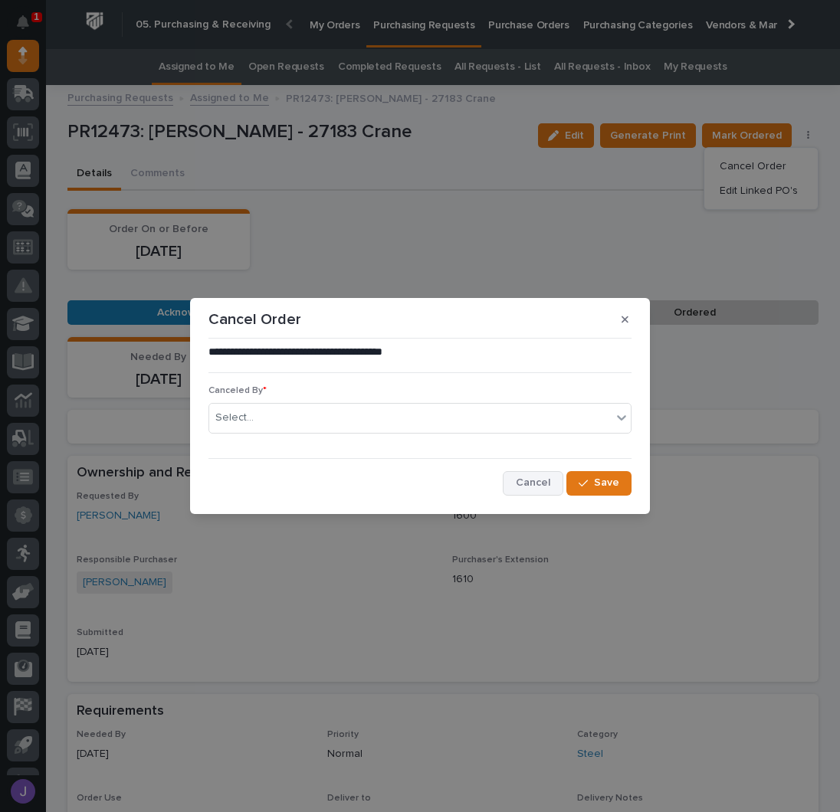
click at [550, 482] on span "Cancel" at bounding box center [533, 483] width 34 height 14
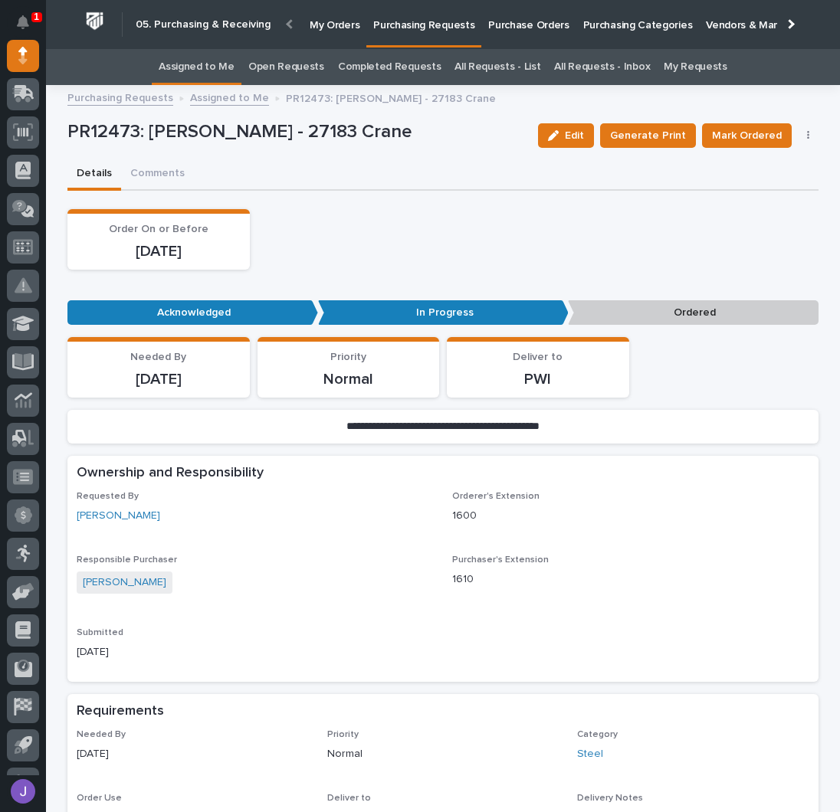
click at [803, 136] on button "button" at bounding box center [807, 135] width 21 height 11
click at [767, 191] on span "Edit Linked PO's" at bounding box center [758, 191] width 78 height 18
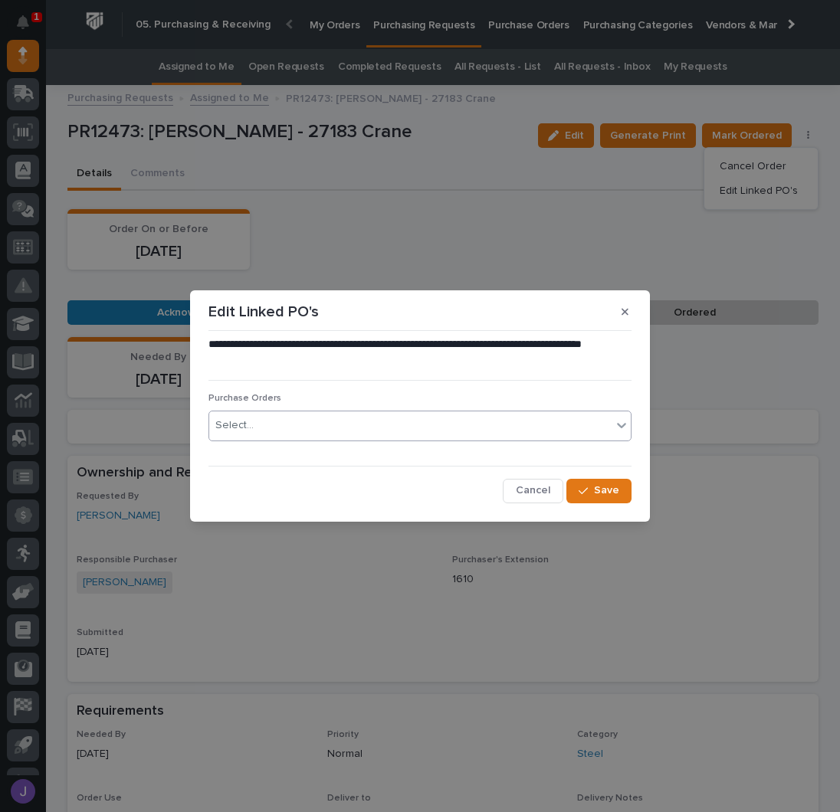
click at [391, 431] on div "Select..." at bounding box center [410, 425] width 402 height 25
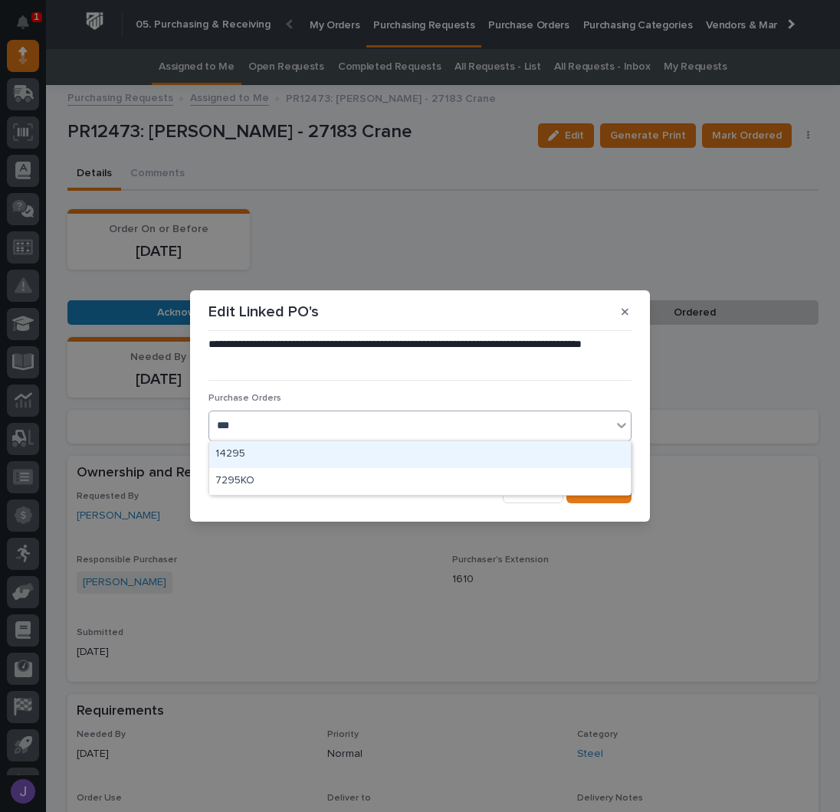
type input "****"
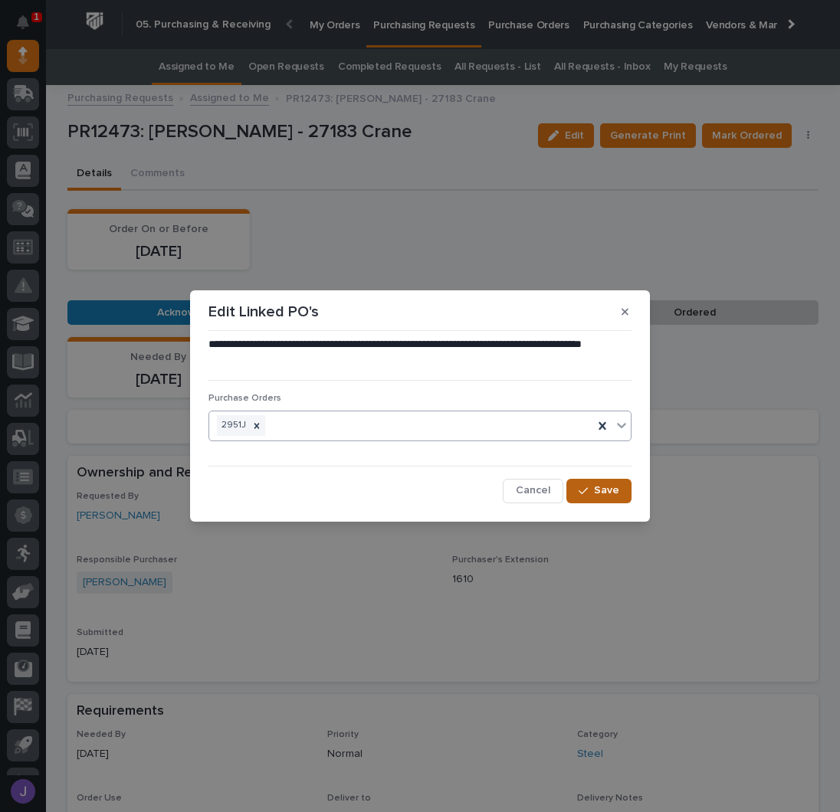
click at [597, 490] on span "Save" at bounding box center [606, 490] width 25 height 14
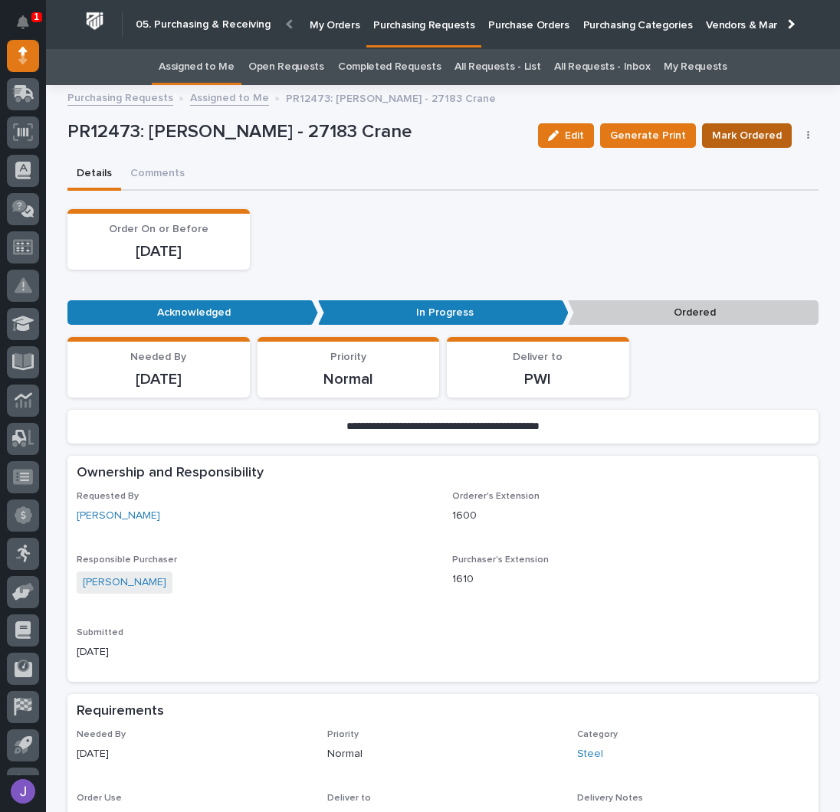
click at [765, 126] on span "Mark Ordered" at bounding box center [747, 135] width 70 height 18
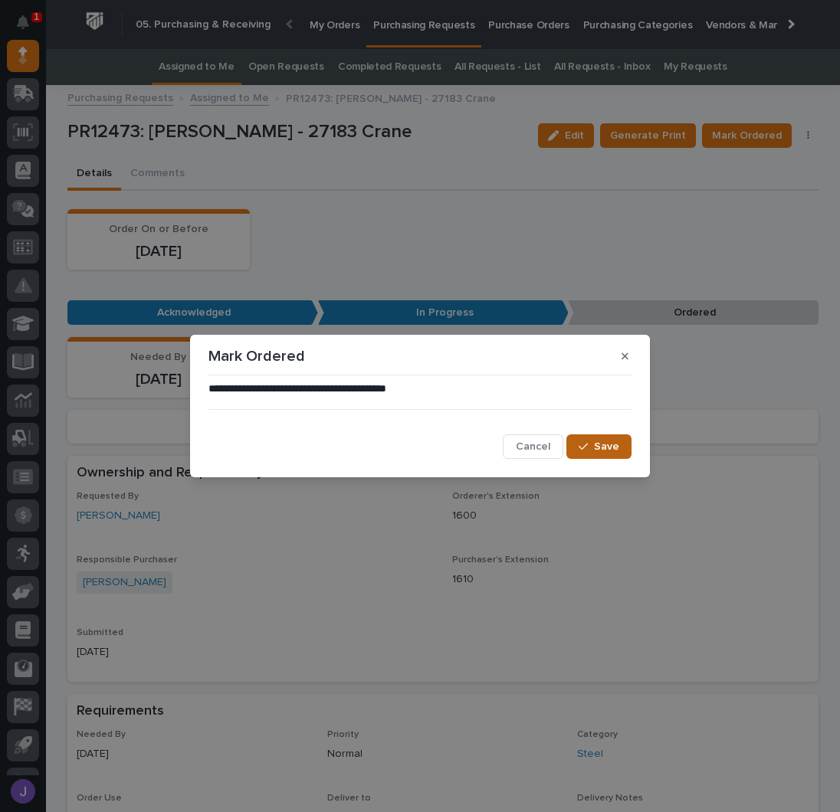
click at [585, 442] on icon "button" at bounding box center [582, 446] width 9 height 11
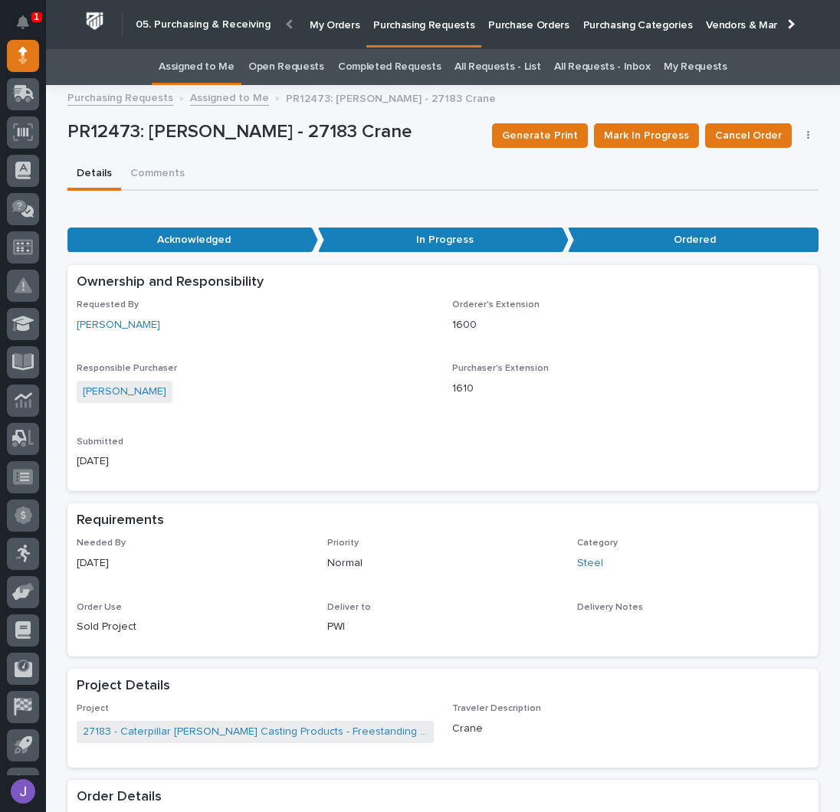
click at [196, 64] on link "Assigned to Me" at bounding box center [197, 67] width 76 height 36
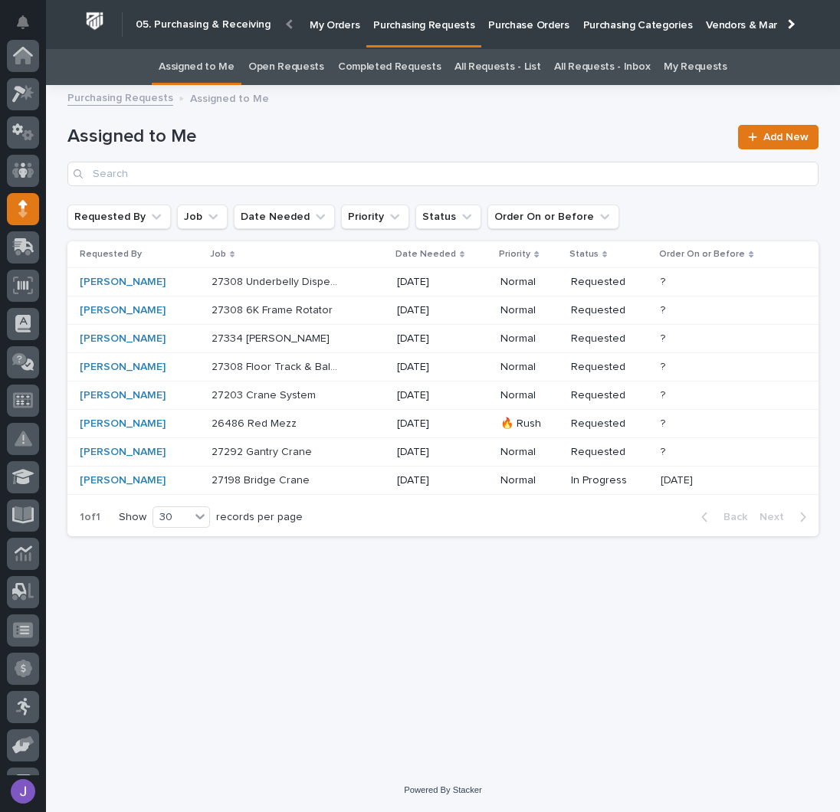
scroll to position [153, 0]
click at [357, 480] on div "27198 Bridge Crane 27198 Bridge Crane" at bounding box center [297, 480] width 173 height 25
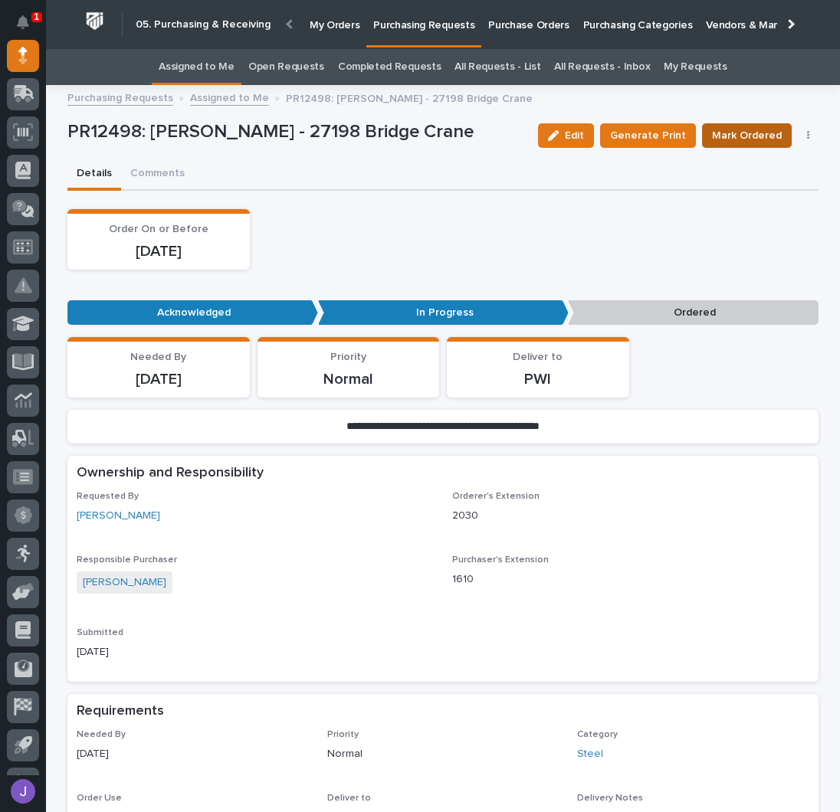
click at [726, 133] on span "Mark Ordered" at bounding box center [747, 135] width 70 height 18
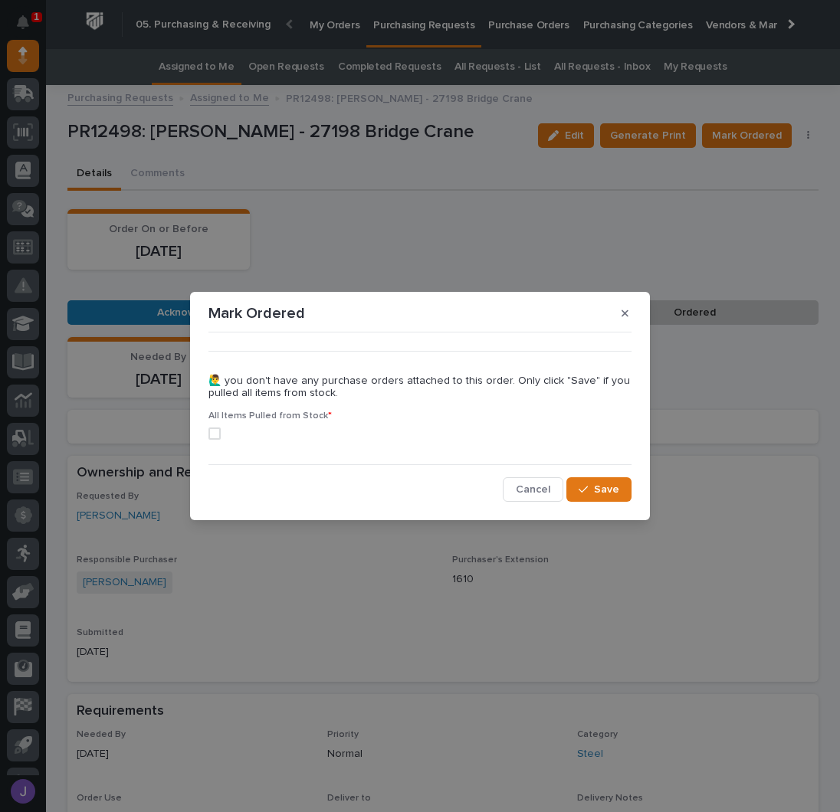
click at [218, 429] on span at bounding box center [214, 433] width 12 height 12
click at [604, 483] on span "Save" at bounding box center [606, 490] width 25 height 14
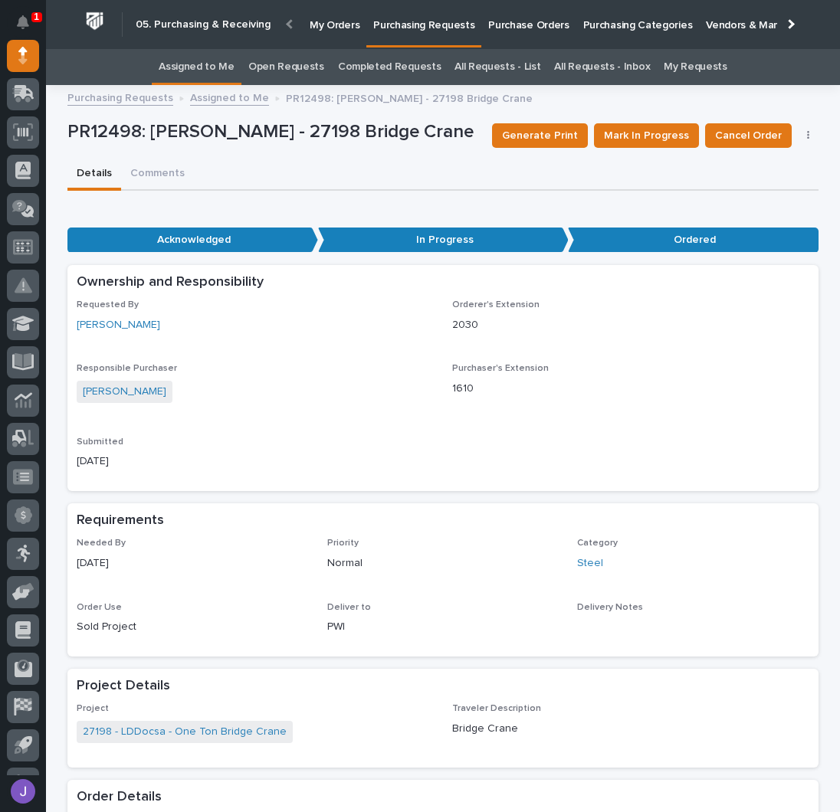
click at [203, 70] on link "Assigned to Me" at bounding box center [197, 67] width 76 height 36
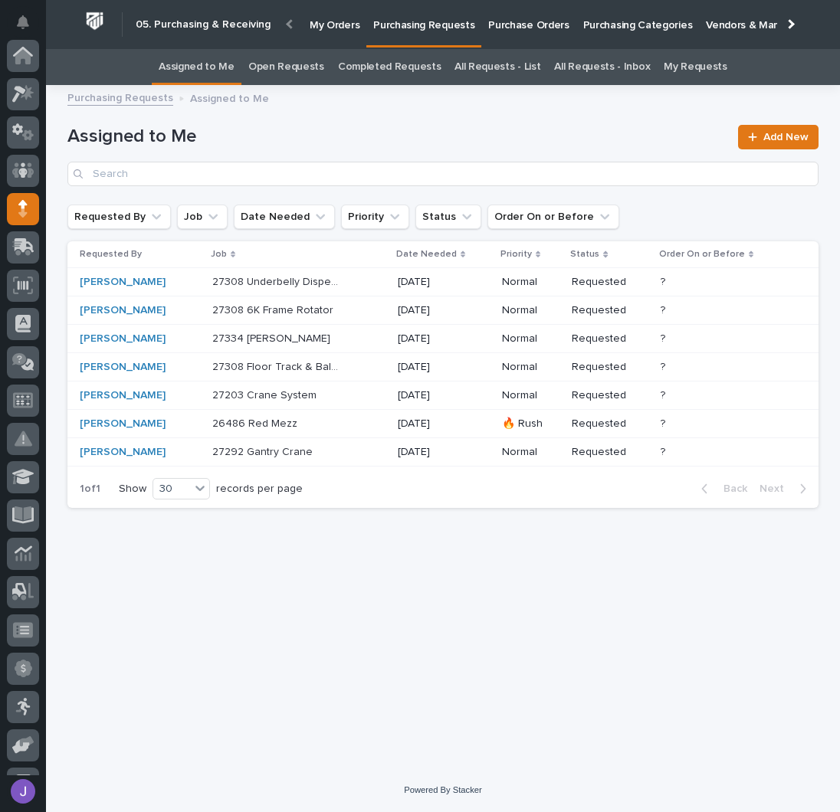
scroll to position [153, 0]
click at [401, 558] on div "Loading... Saving… Loading... Saving… Assigned to Me Add New Requested By Job D…" at bounding box center [443, 412] width 766 height 636
click at [346, 396] on div "27203 Crane System 27203 Crane System" at bounding box center [299, 395] width 174 height 25
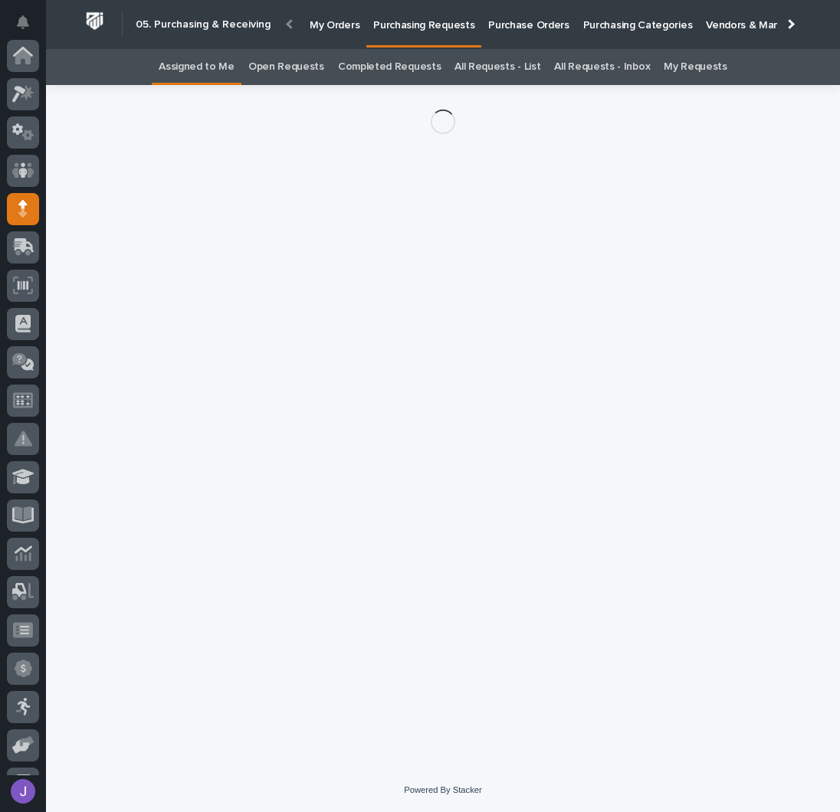
scroll to position [153, 0]
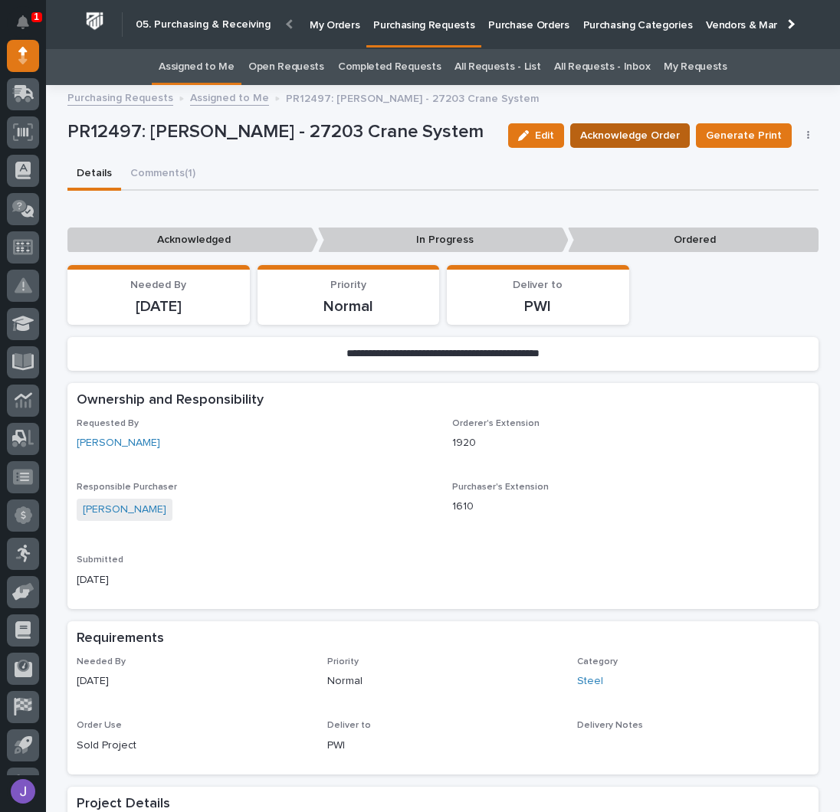
click at [643, 136] on span "Acknowledge Order" at bounding box center [630, 135] width 100 height 18
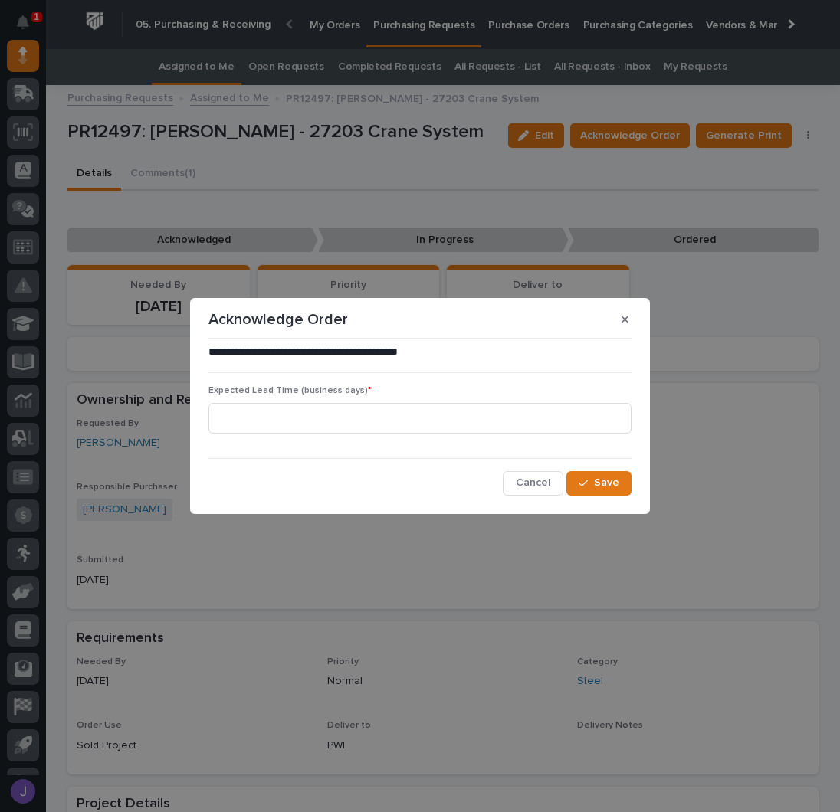
click at [341, 436] on div "Expected Lead Time (business days) *" at bounding box center [419, 415] width 423 height 60
click at [341, 434] on div "Expected Lead Time (business days) *" at bounding box center [419, 415] width 423 height 60
click at [332, 422] on input at bounding box center [419, 418] width 423 height 31
type input "0"
click at [608, 477] on span "Save" at bounding box center [606, 483] width 25 height 14
